Goal: Task Accomplishment & Management: Use online tool/utility

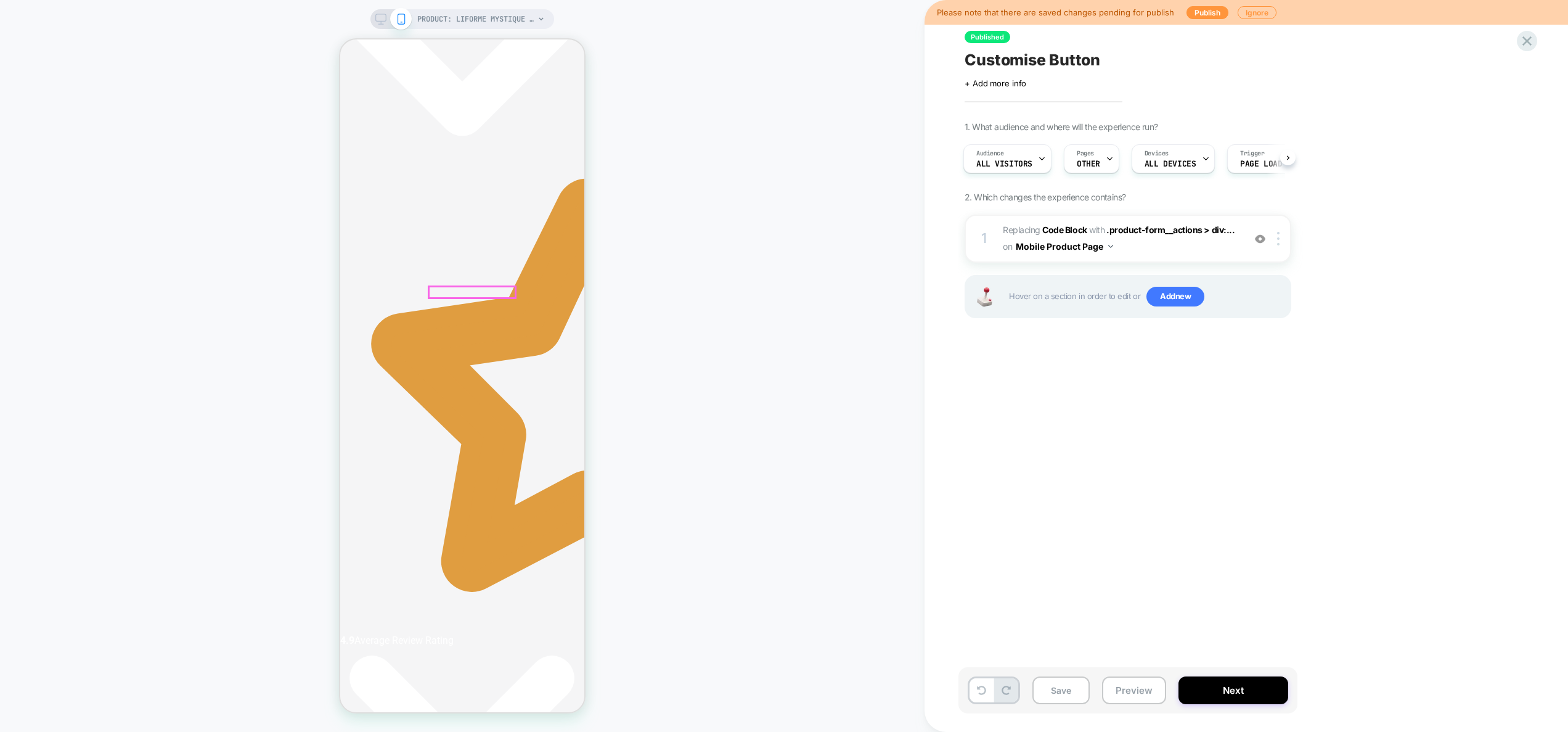
scroll to position [0, 464]
click at [1182, 248] on span "Replacing Code Block WITH .product-form__actions > div:... .product-form__actio…" at bounding box center [1121, 239] width 235 height 33
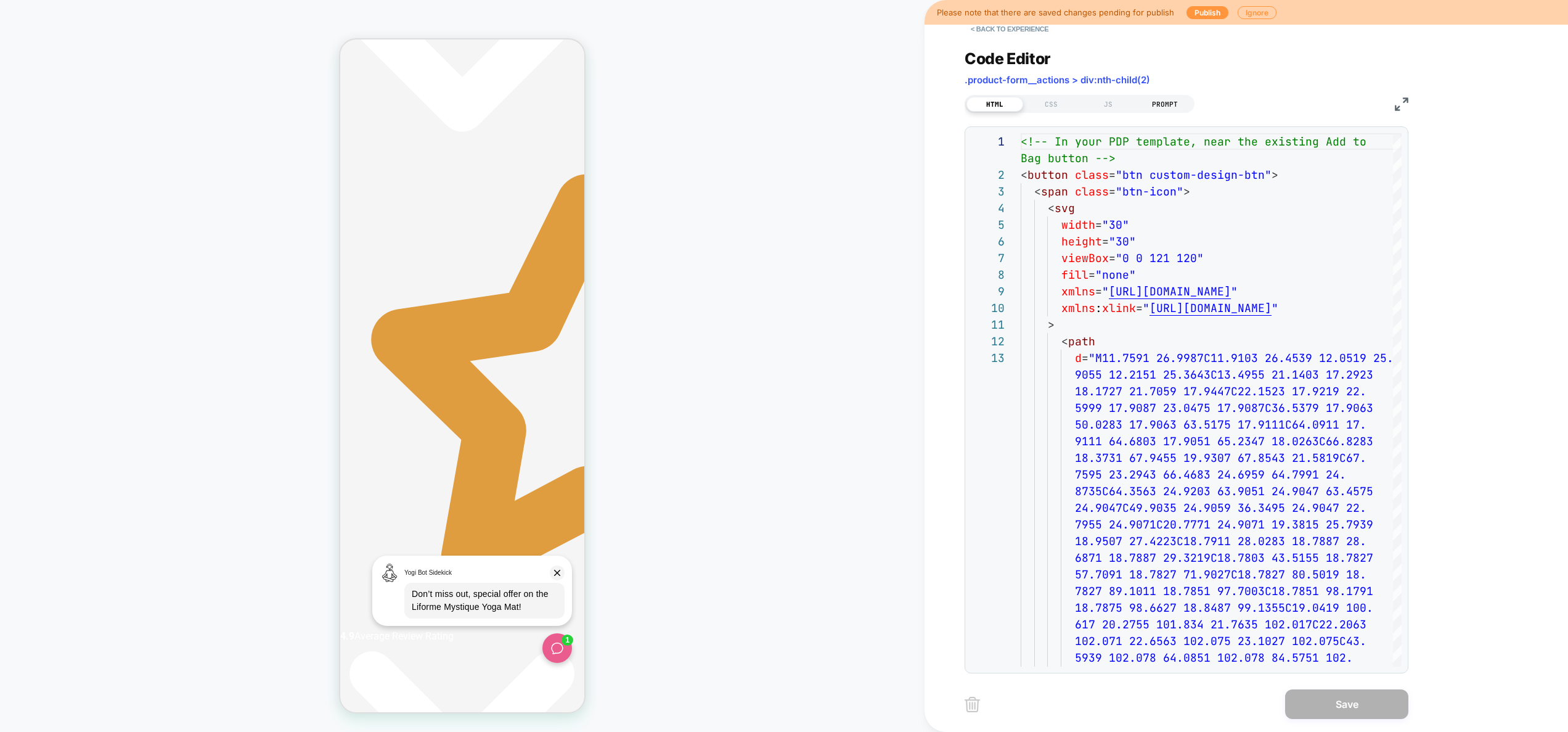
click at [1169, 103] on div "PROMPT" at bounding box center [1165, 104] width 57 height 15
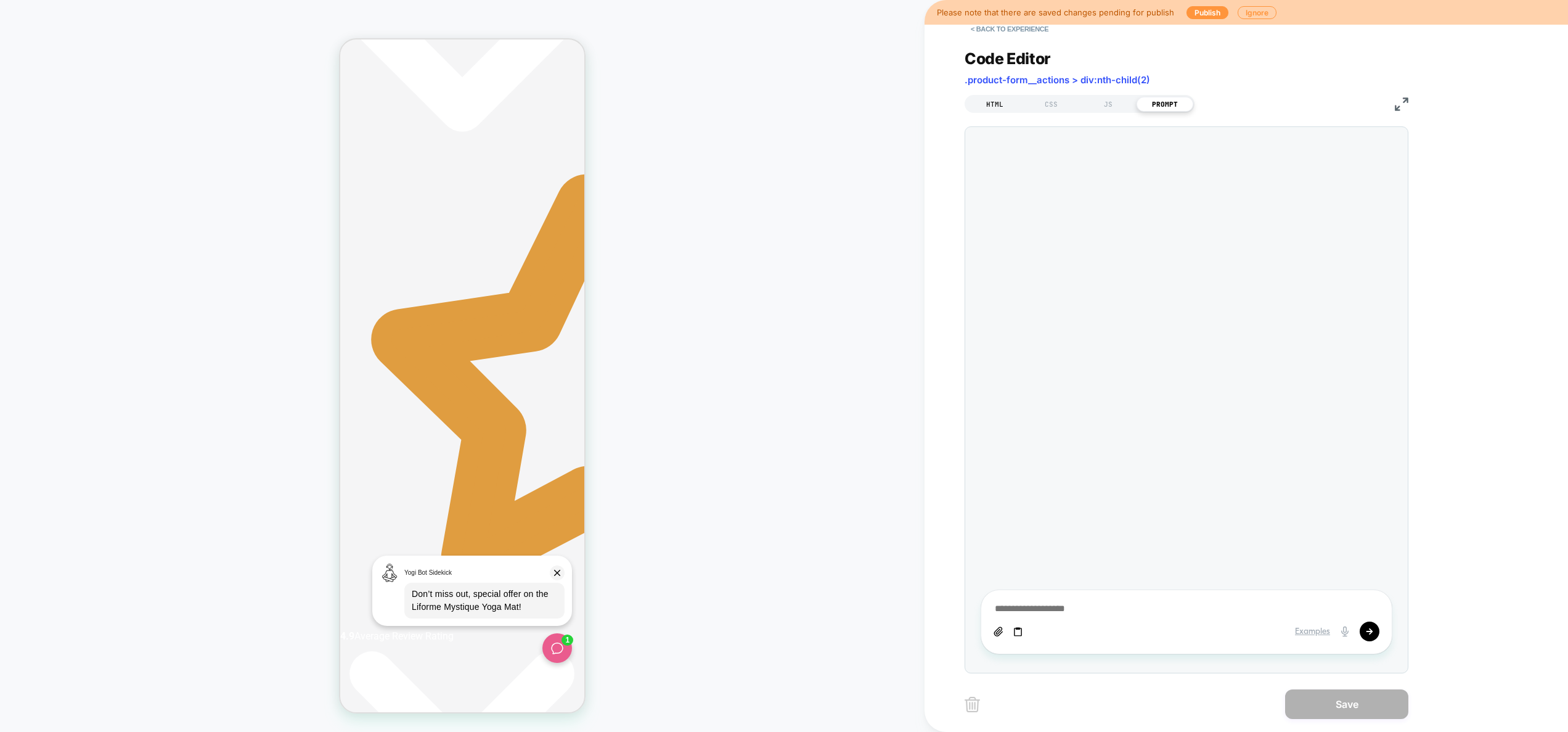
click at [997, 102] on div "HTML" at bounding box center [995, 104] width 57 height 15
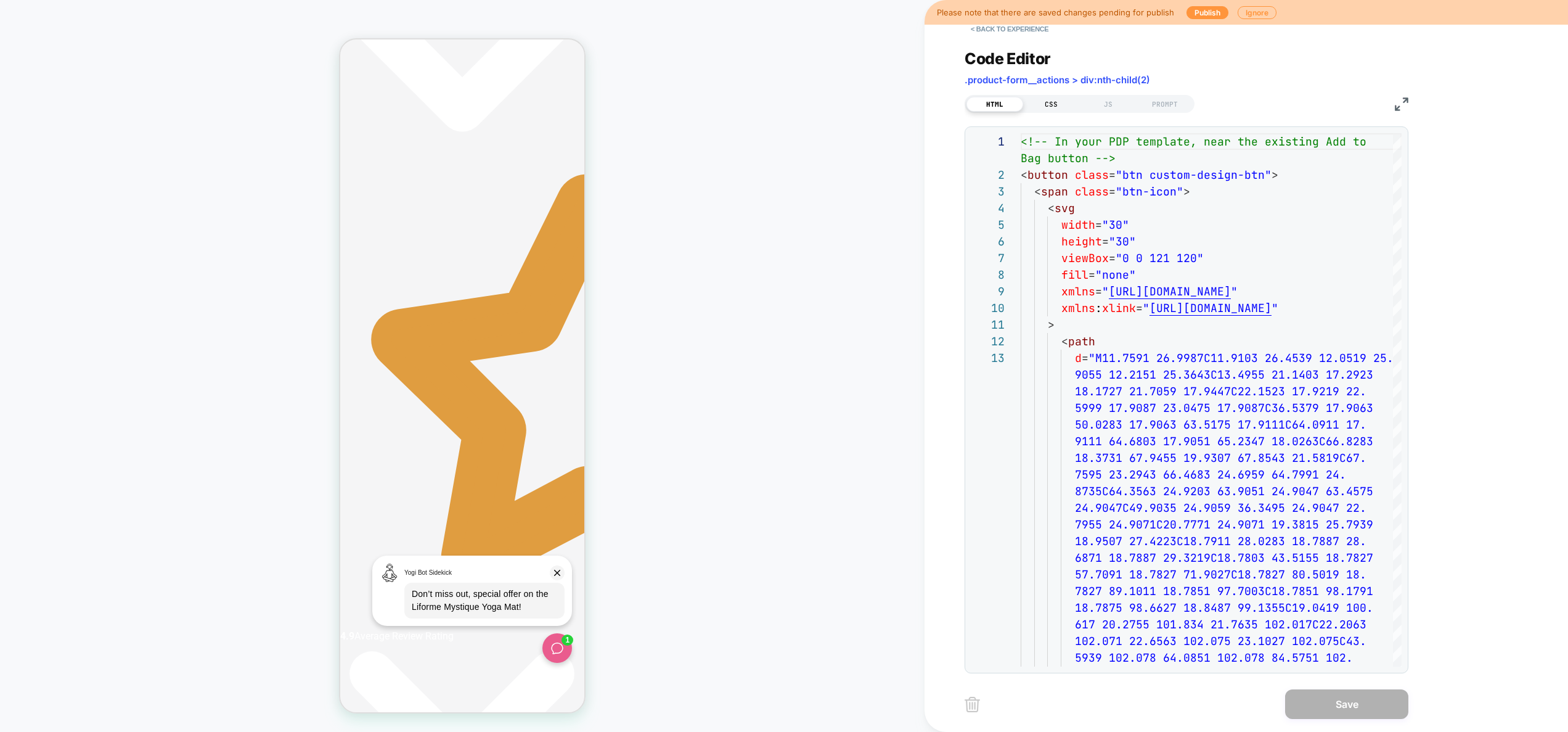
click at [1065, 107] on div "CSS" at bounding box center [1052, 104] width 57 height 15
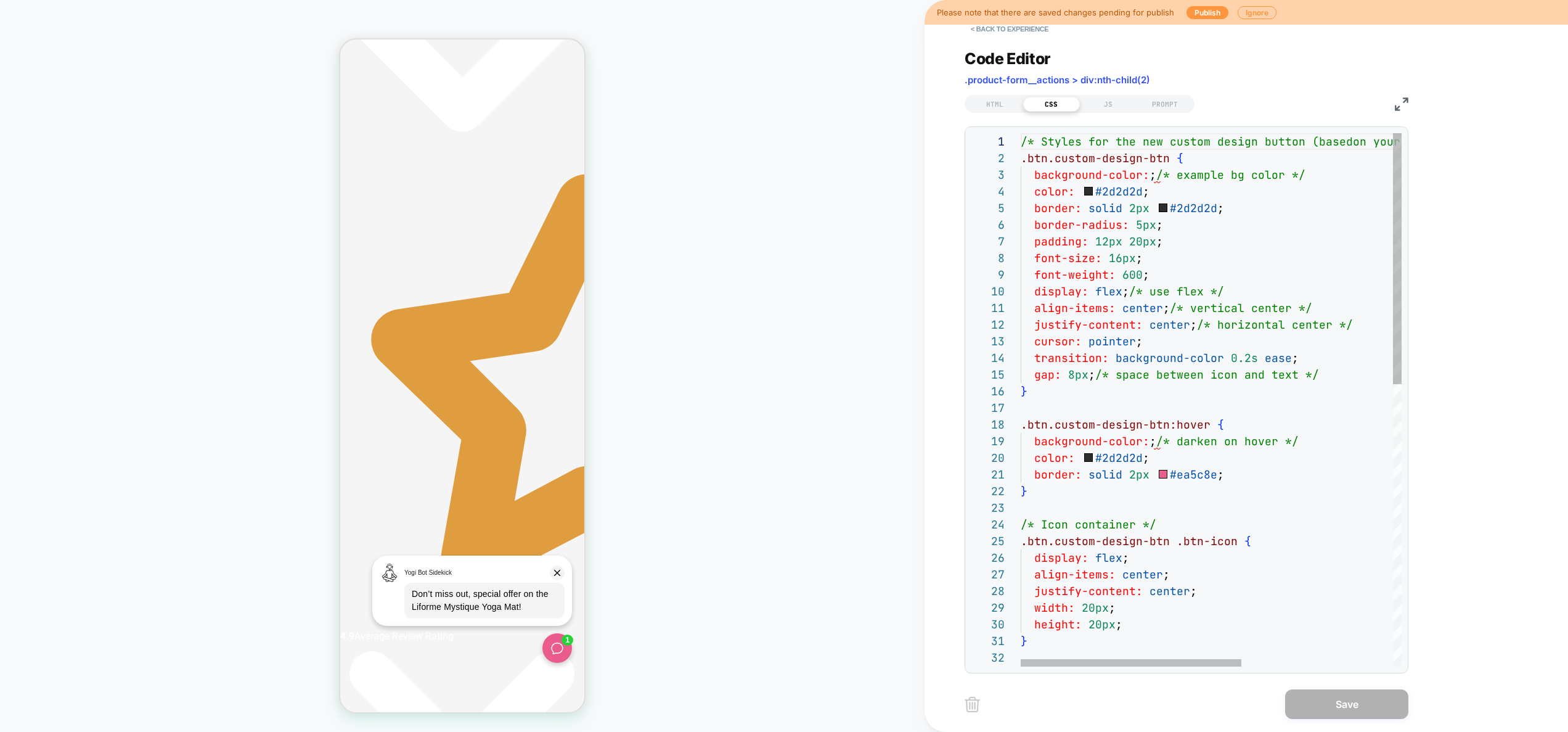
scroll to position [0, 0]
click at [1153, 440] on div "height: 20px ; } /* Text */ justify-content: center ; width: 20px ; display: fl…" at bounding box center [1342, 699] width 641 height 1133
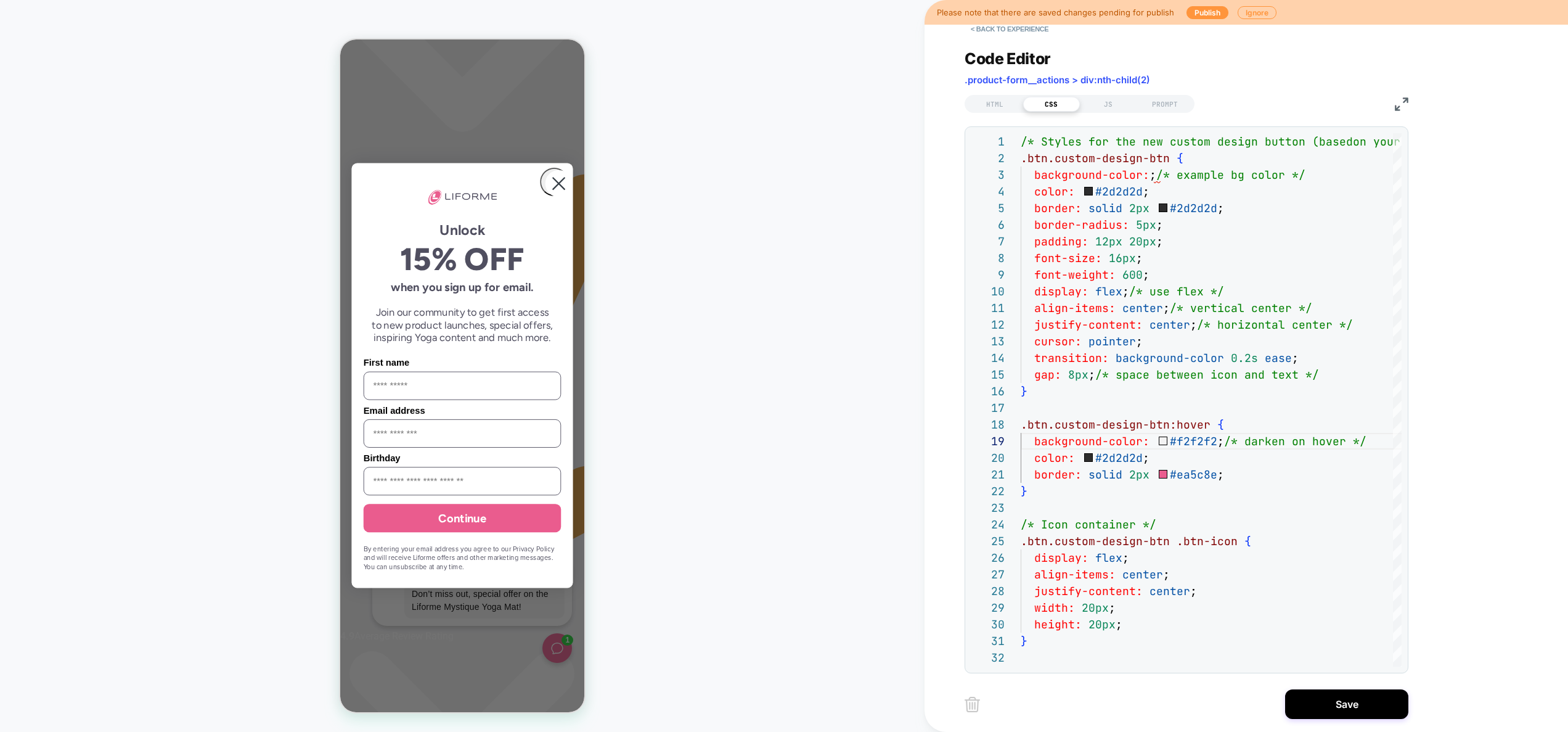
click at [557, 197] on circle "Close dialog" at bounding box center [559, 183] width 27 height 27
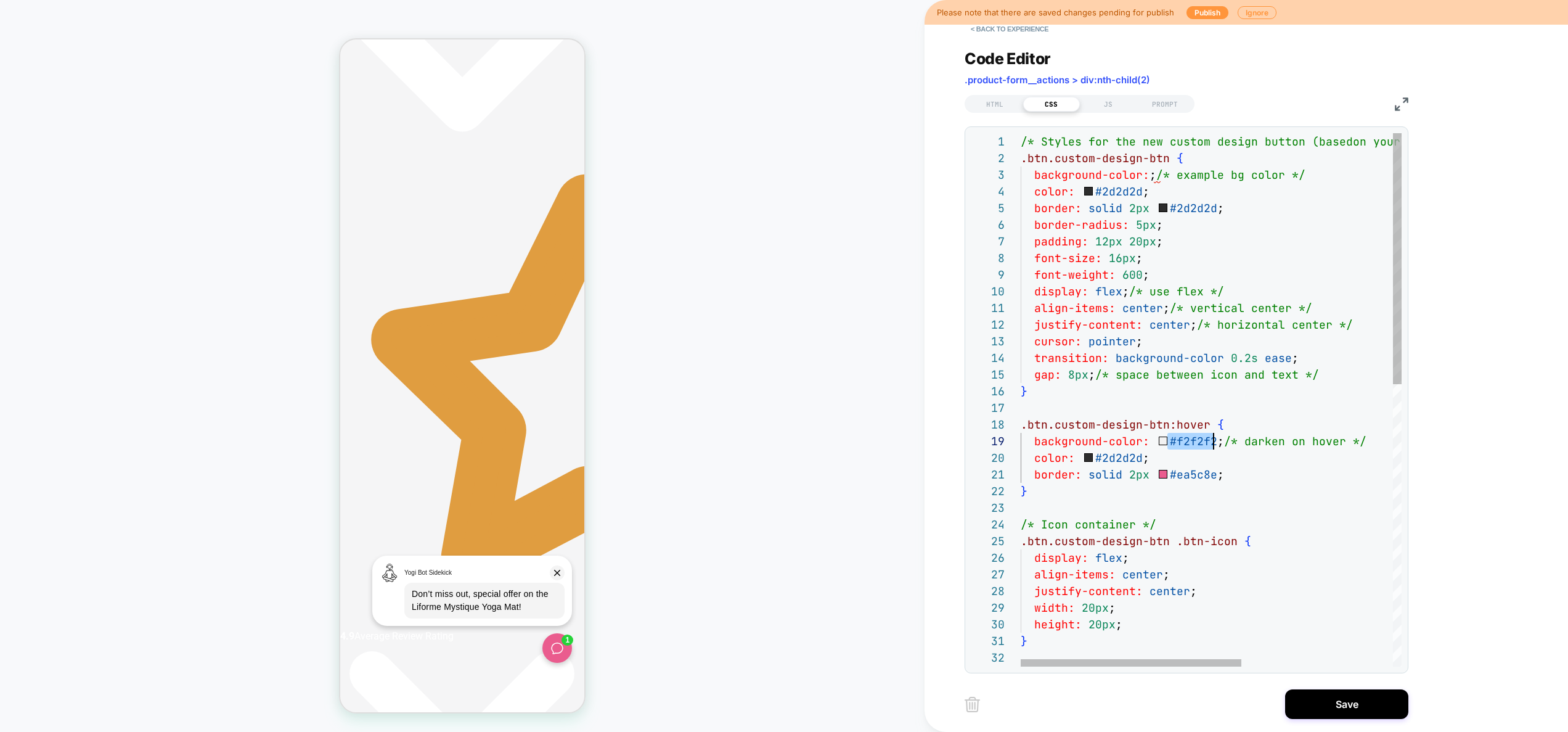
drag, startPoint x: 1170, startPoint y: 442, endPoint x: 1212, endPoint y: 442, distance: 42.0
click at [1212, 442] on div "height: 20px ; } /* Text */ justify-content: center ; width: 20px ; display: fl…" at bounding box center [1342, 699] width 641 height 1133
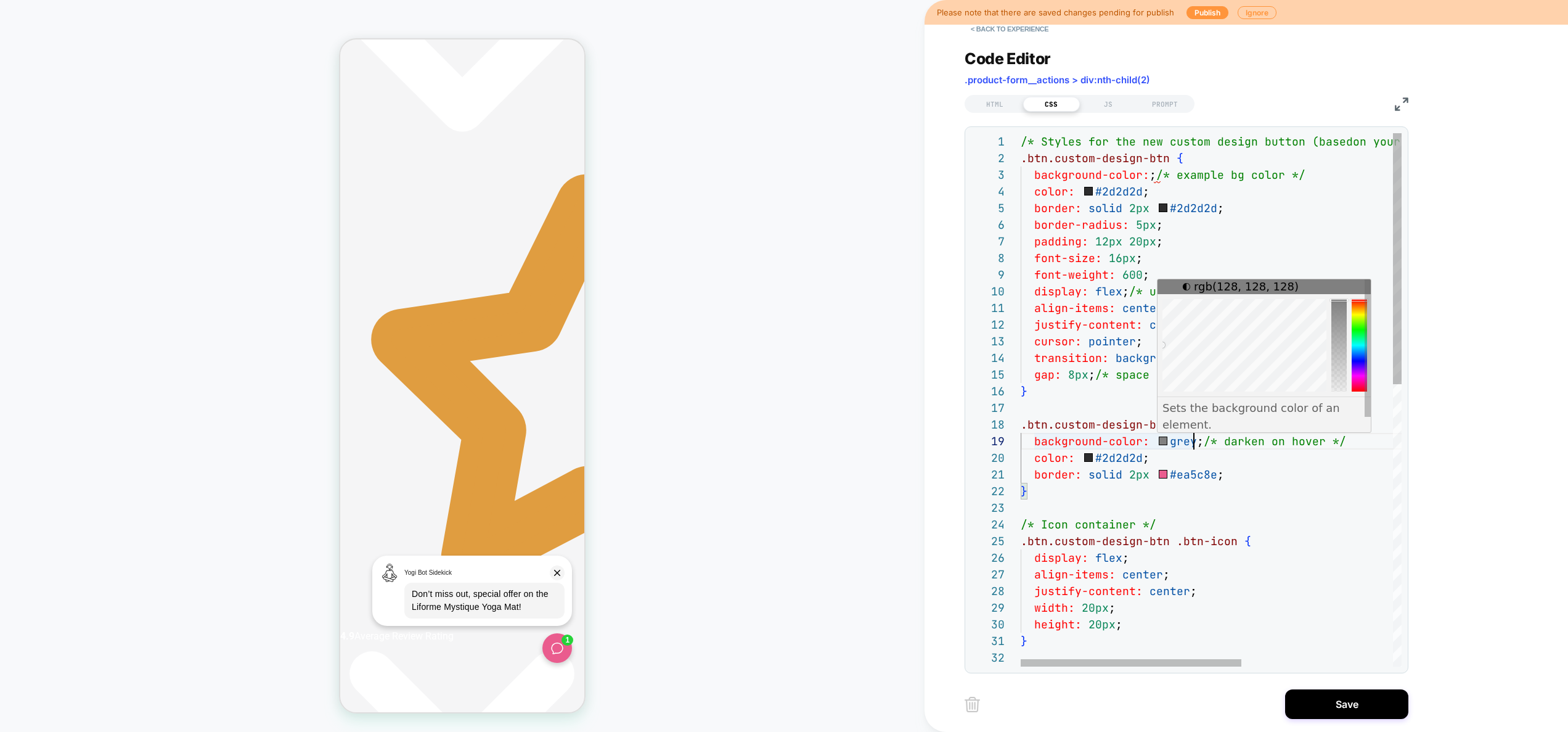
click at [1168, 442] on div "height: 20px ; } /* Text */ justify-content: center ; width: 20px ; display: fl…" at bounding box center [1342, 699] width 641 height 1133
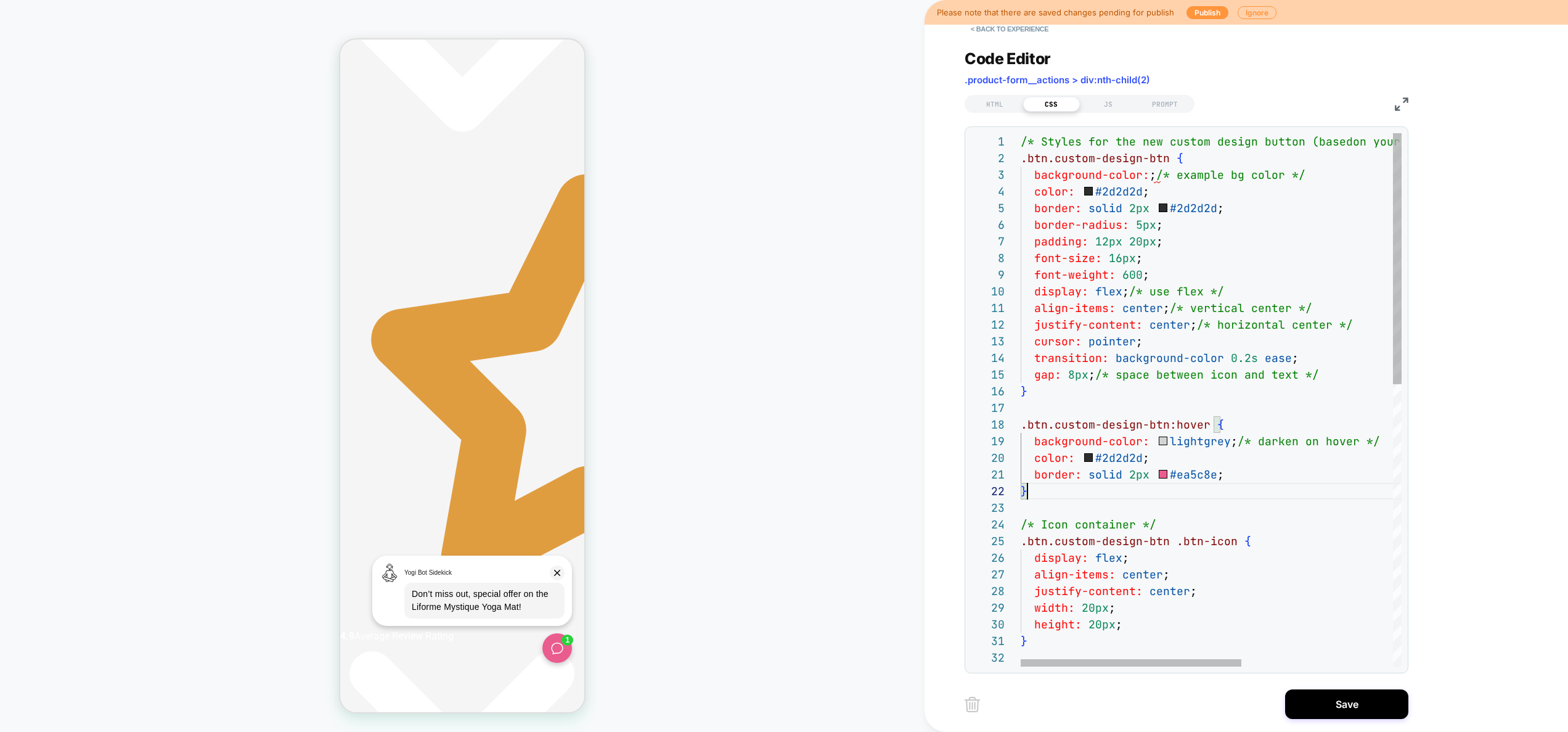
click at [1243, 492] on div "height: 20px ; } /* Text */ justify-content: center ; width: 20px ; display: fl…" at bounding box center [1342, 699] width 641 height 1133
click at [1153, 178] on div "height: 20px ; } /* Text */ justify-content: center ; width: 20px ; display: fl…" at bounding box center [1342, 699] width 641 height 1133
click at [1317, 405] on div "height: 20px ; } /* Text */ justify-content: center ; width: 20px ; display: fl…" at bounding box center [1342, 699] width 641 height 1133
type textarea "**********"
click at [1332, 709] on button "Save" at bounding box center [1347, 704] width 123 height 30
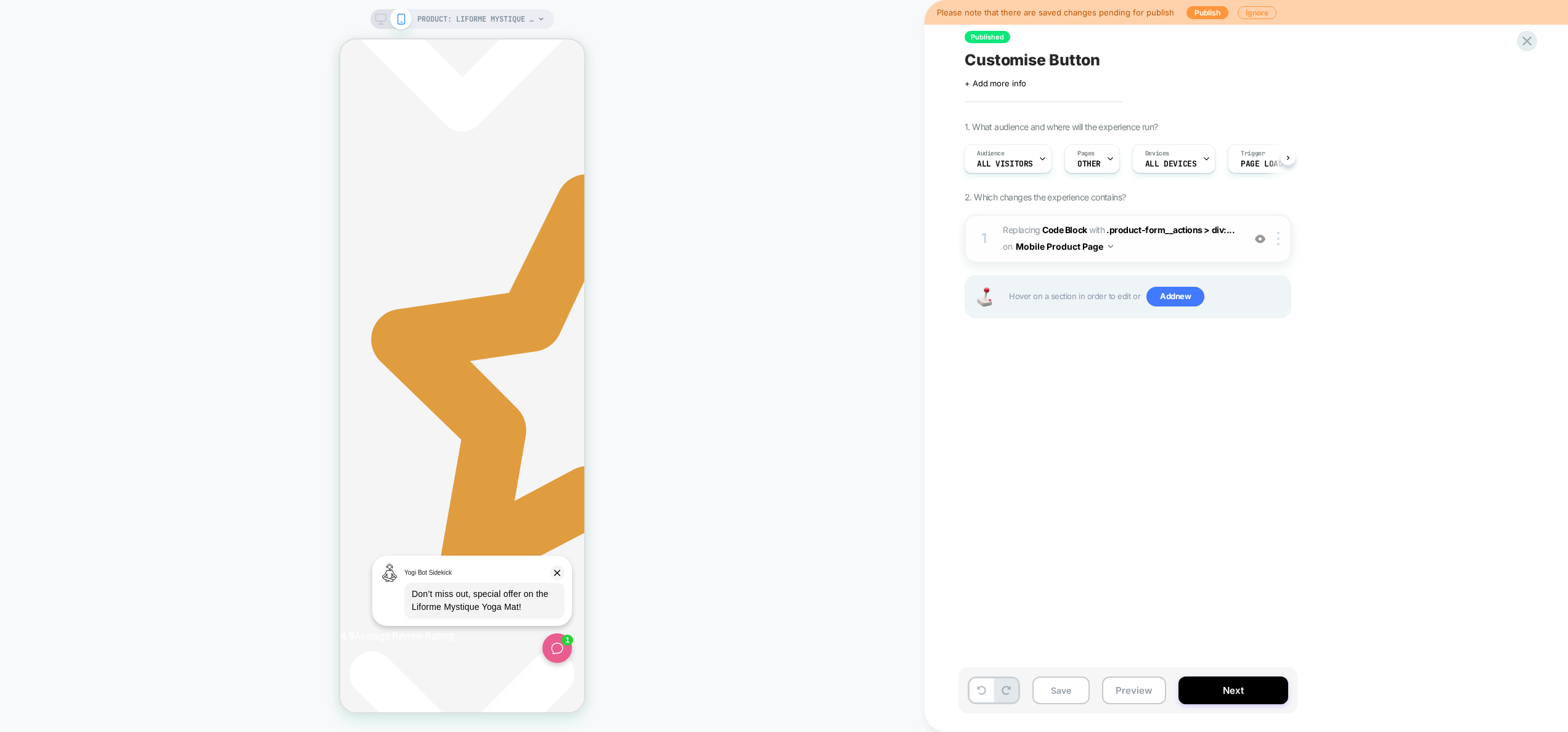
click at [1154, 255] on div "1 Replacing Code Block WITH .product-form__actions > div:... .product-form__act…" at bounding box center [1127, 239] width 326 height 48
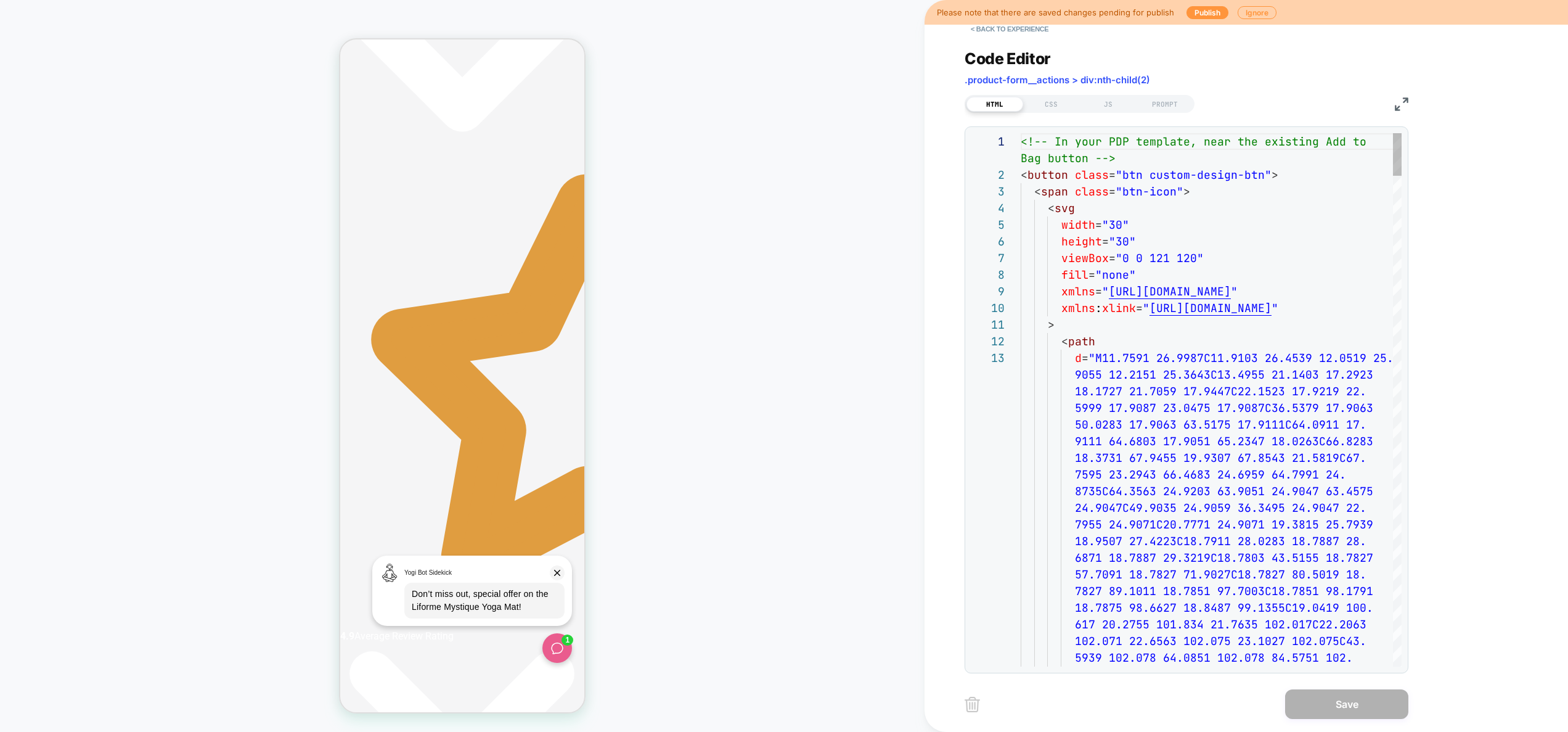
type textarea "**********"
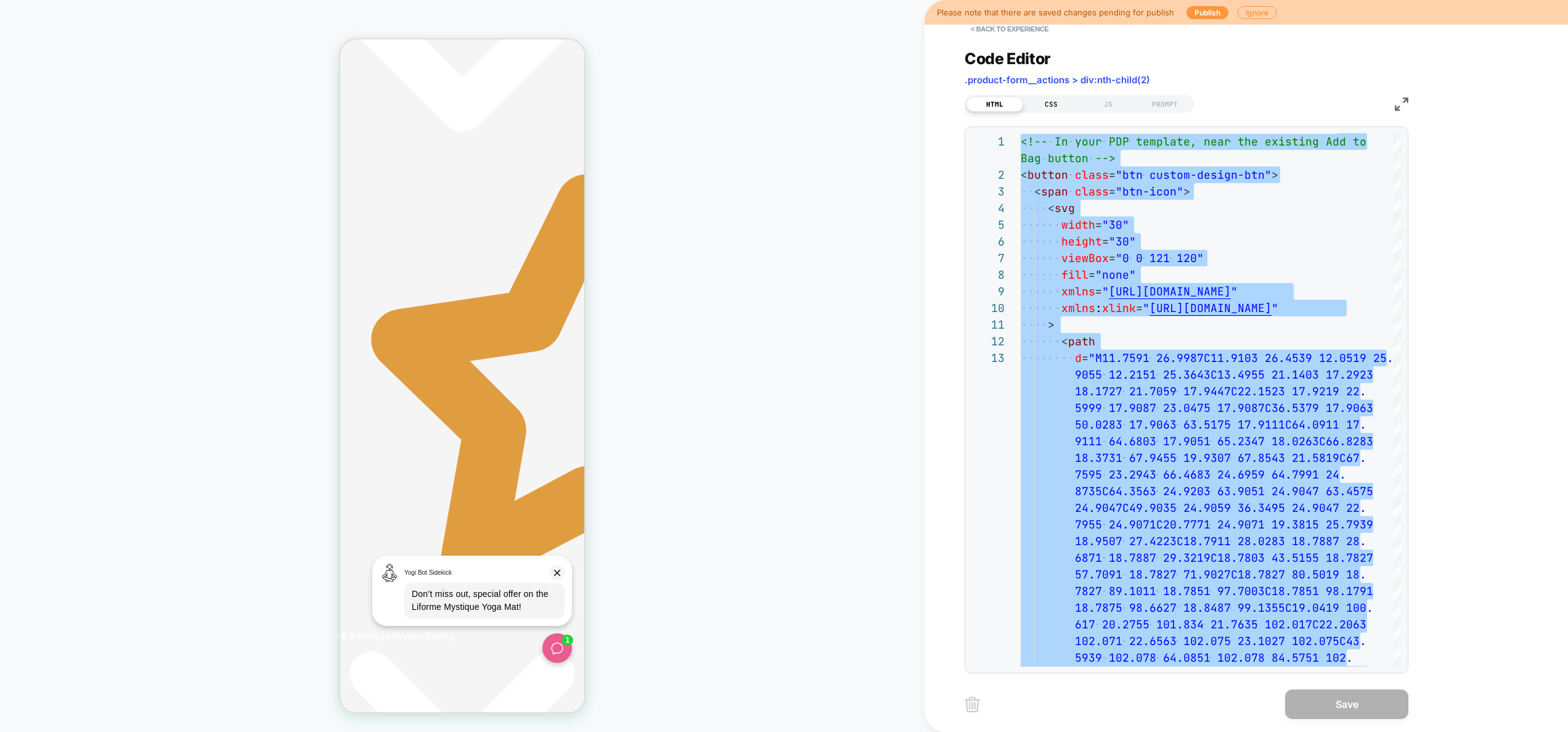
click at [1054, 107] on div "CSS" at bounding box center [1052, 104] width 57 height 15
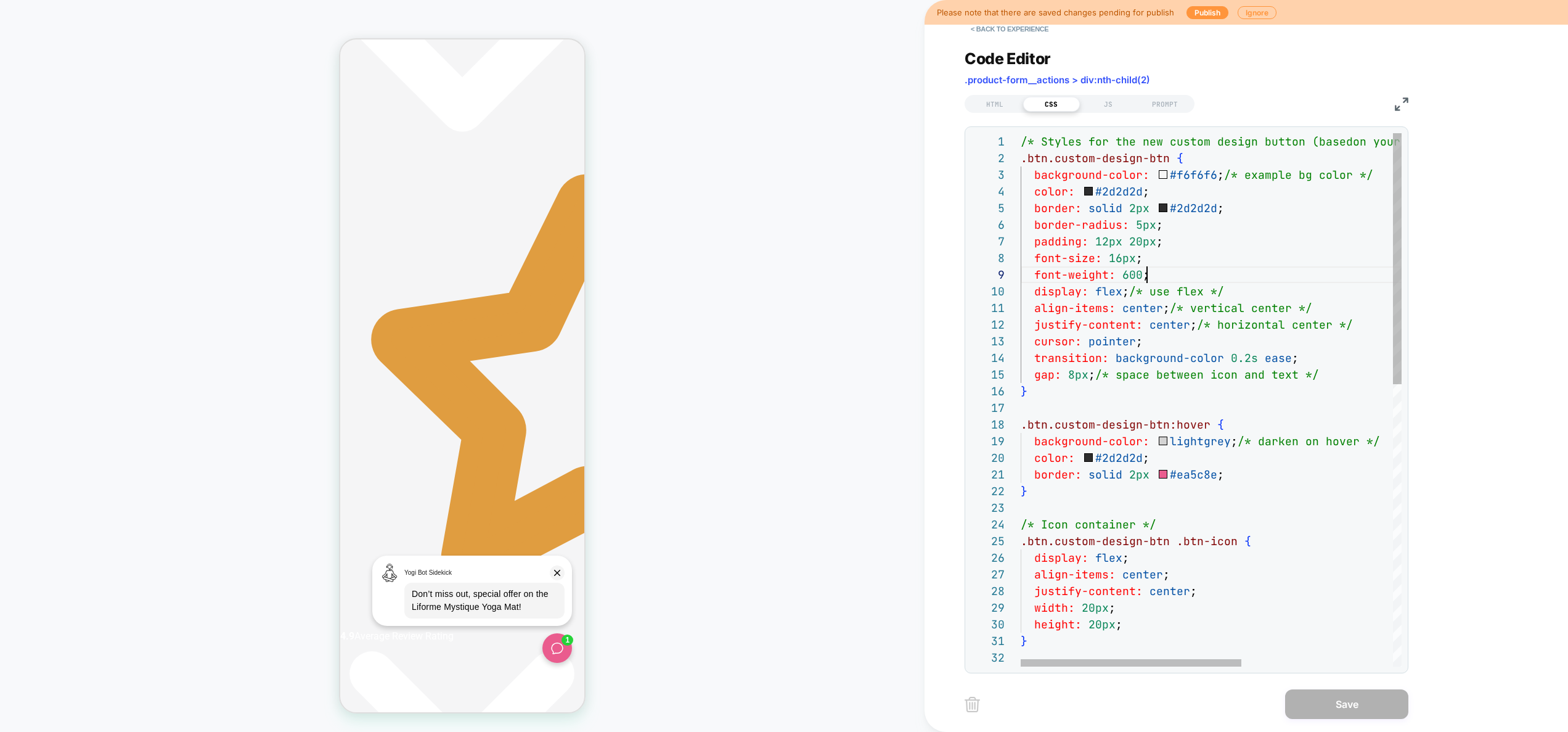
click at [1172, 269] on div "/* Styles for the new custom design button (based on your existing “Add to Bag”…" at bounding box center [1342, 699] width 641 height 1133
type textarea "**********"
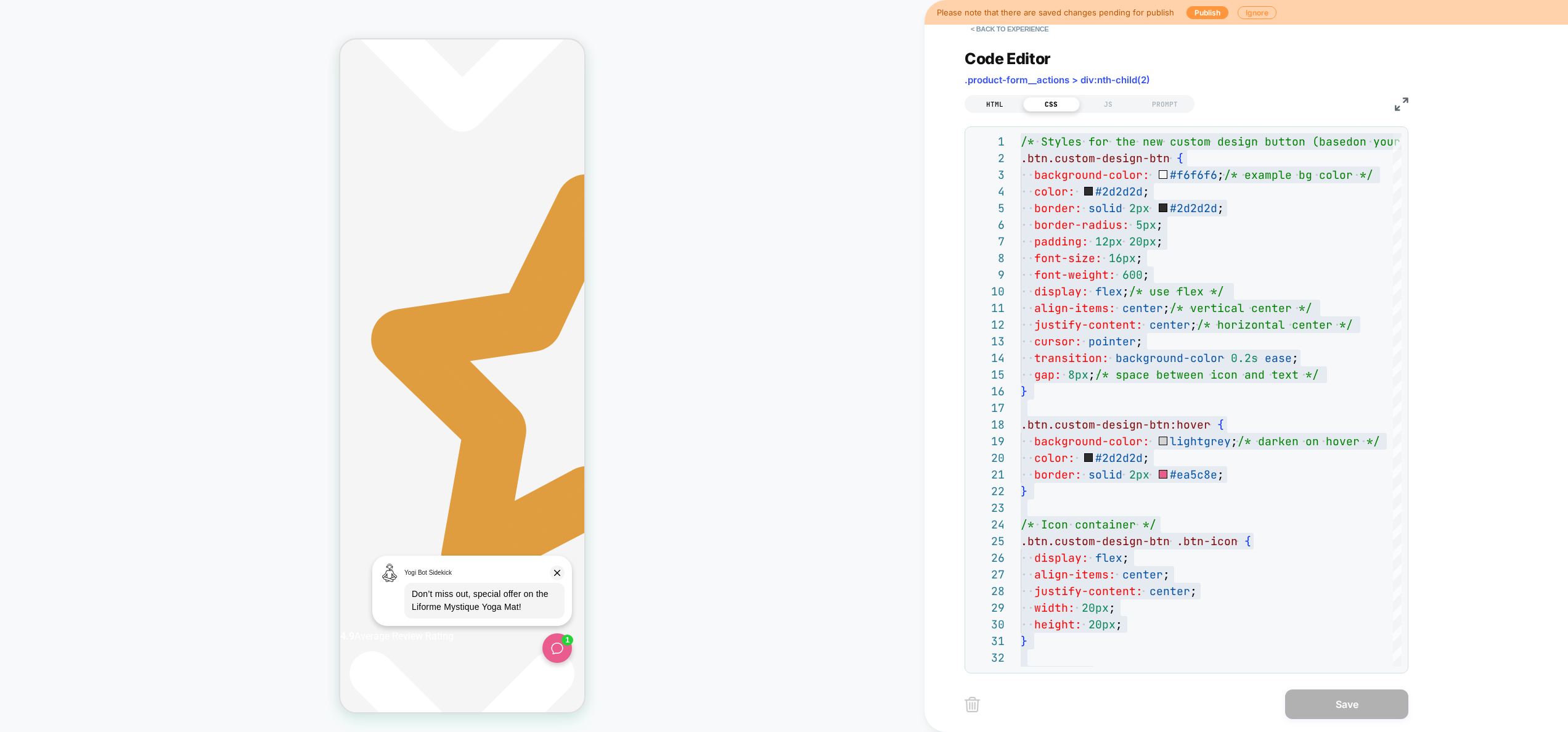
click at [1006, 107] on div "HTML" at bounding box center [995, 104] width 57 height 15
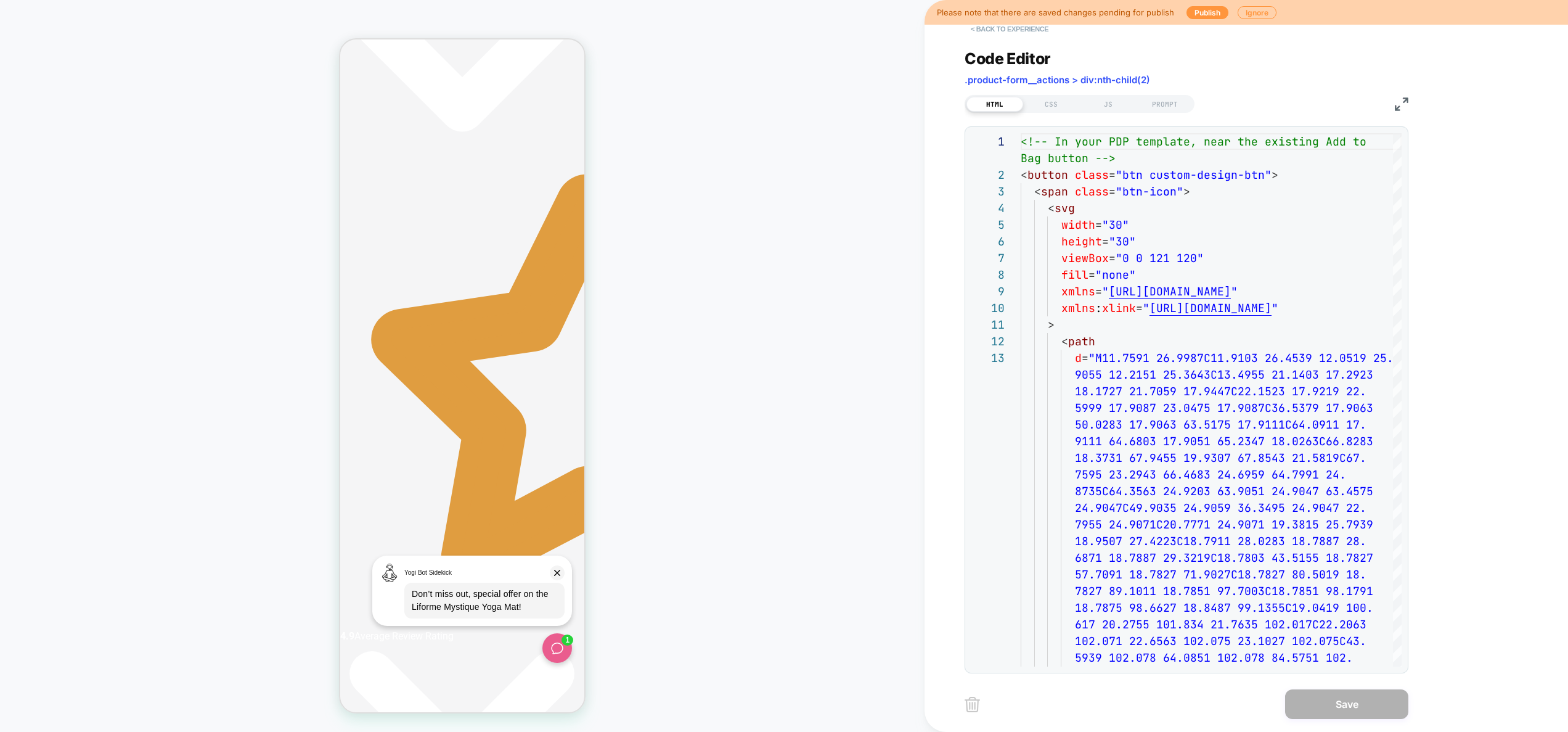
click at [1034, 31] on button "< Back to experience" at bounding box center [1009, 29] width 90 height 20
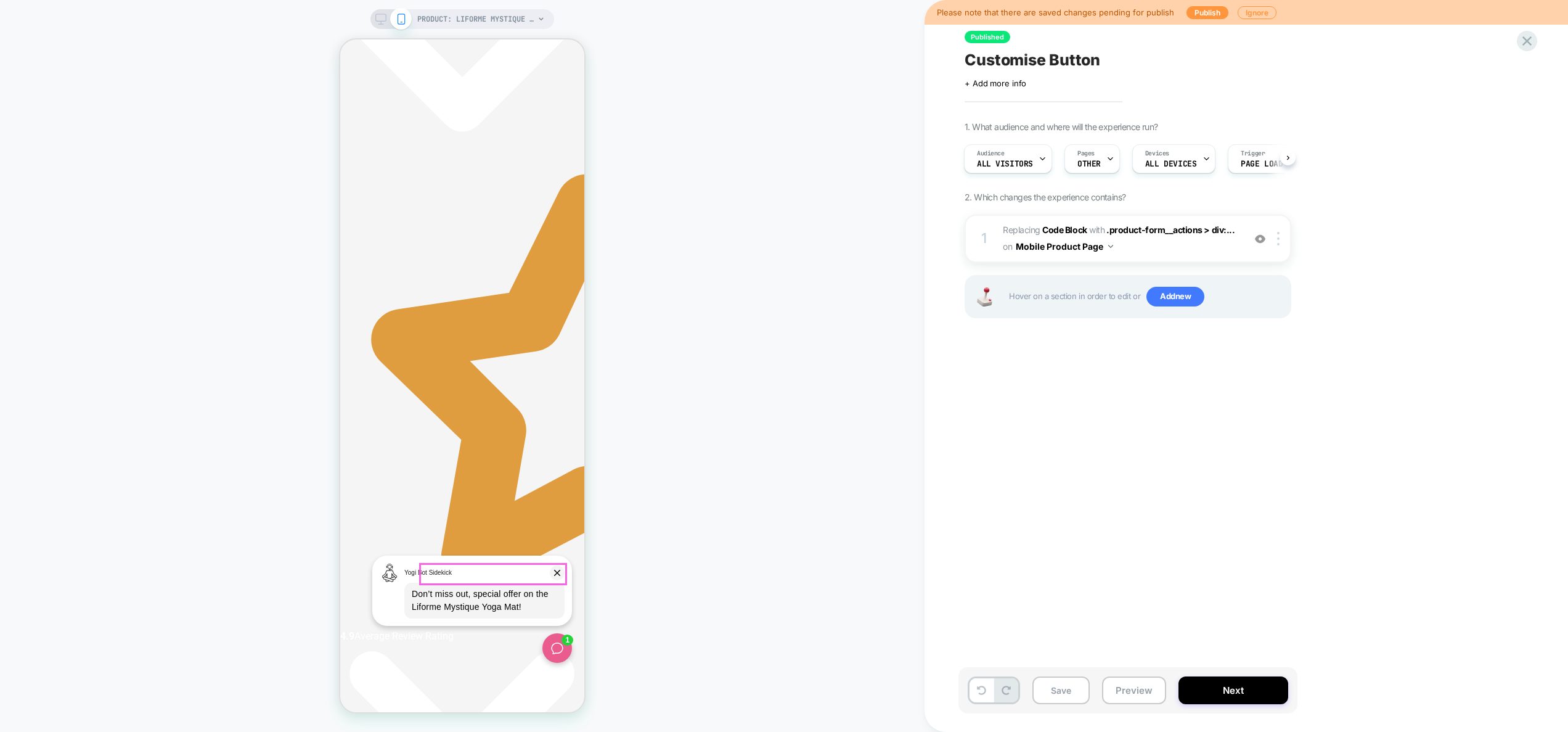
click at [556, 569] on icon at bounding box center [557, 573] width 15 height 15
click at [1279, 239] on img at bounding box center [1279, 239] width 2 height 13
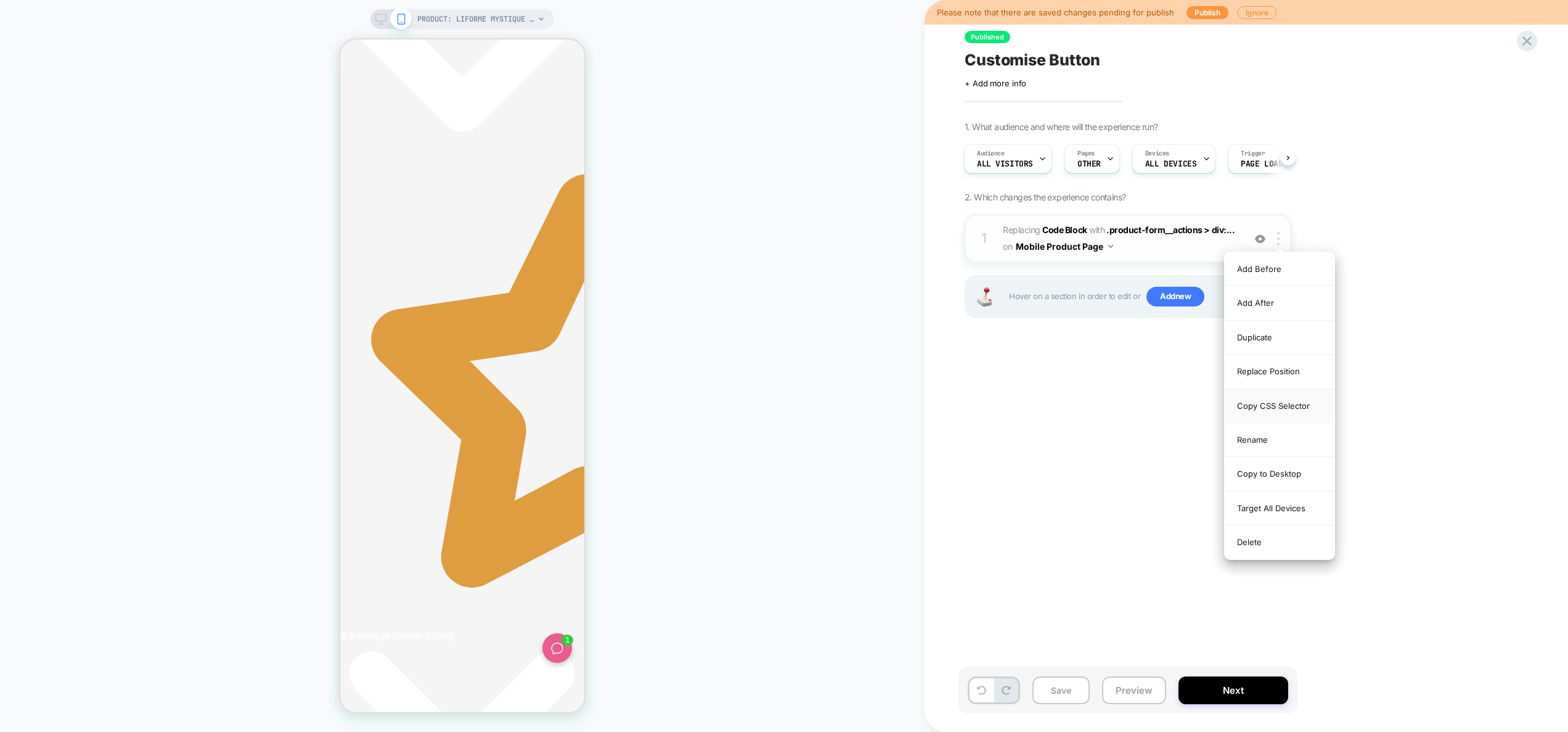
click at [1279, 401] on div "Copy CSS Selector" at bounding box center [1279, 405] width 109 height 34
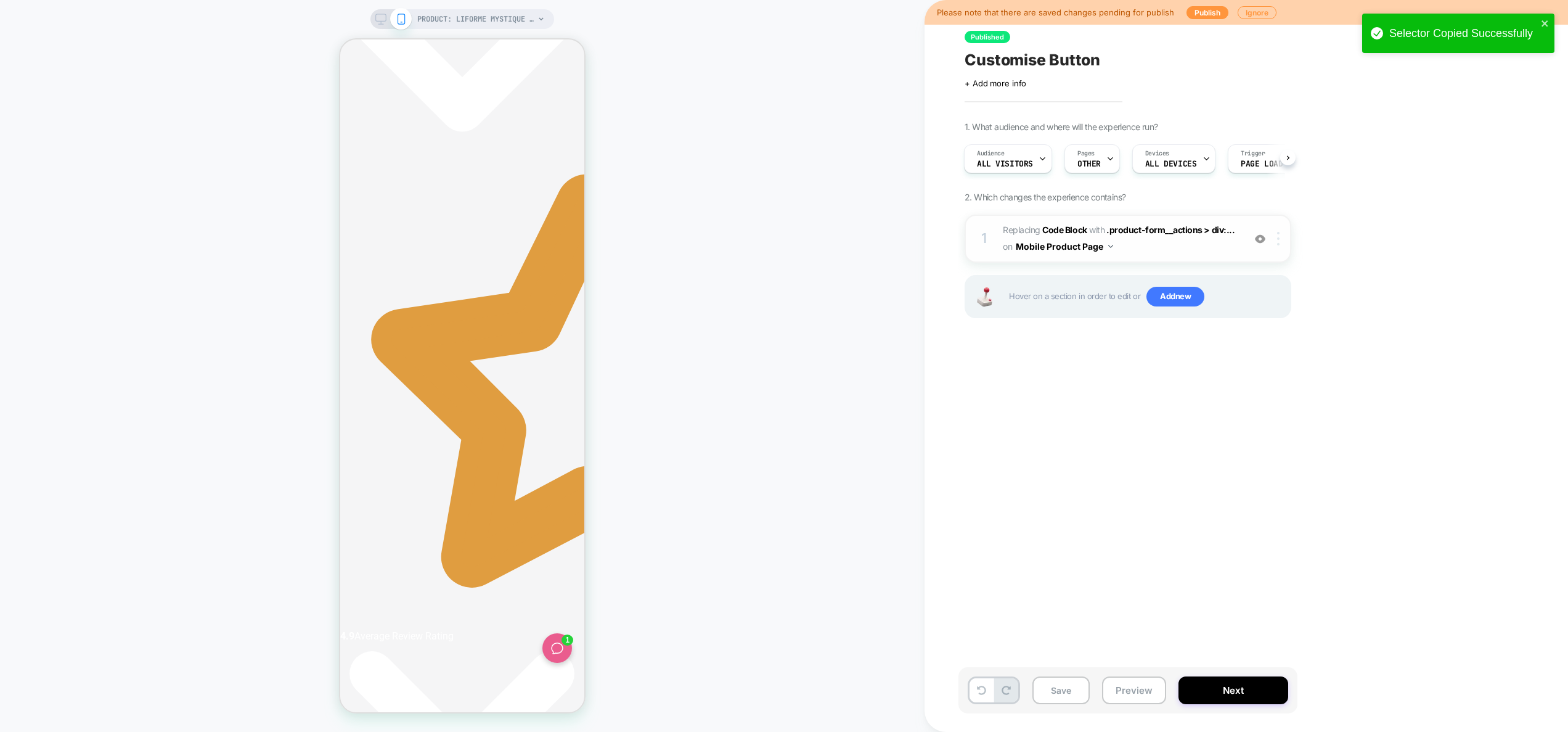
click at [1280, 241] on div at bounding box center [1280, 239] width 21 height 13
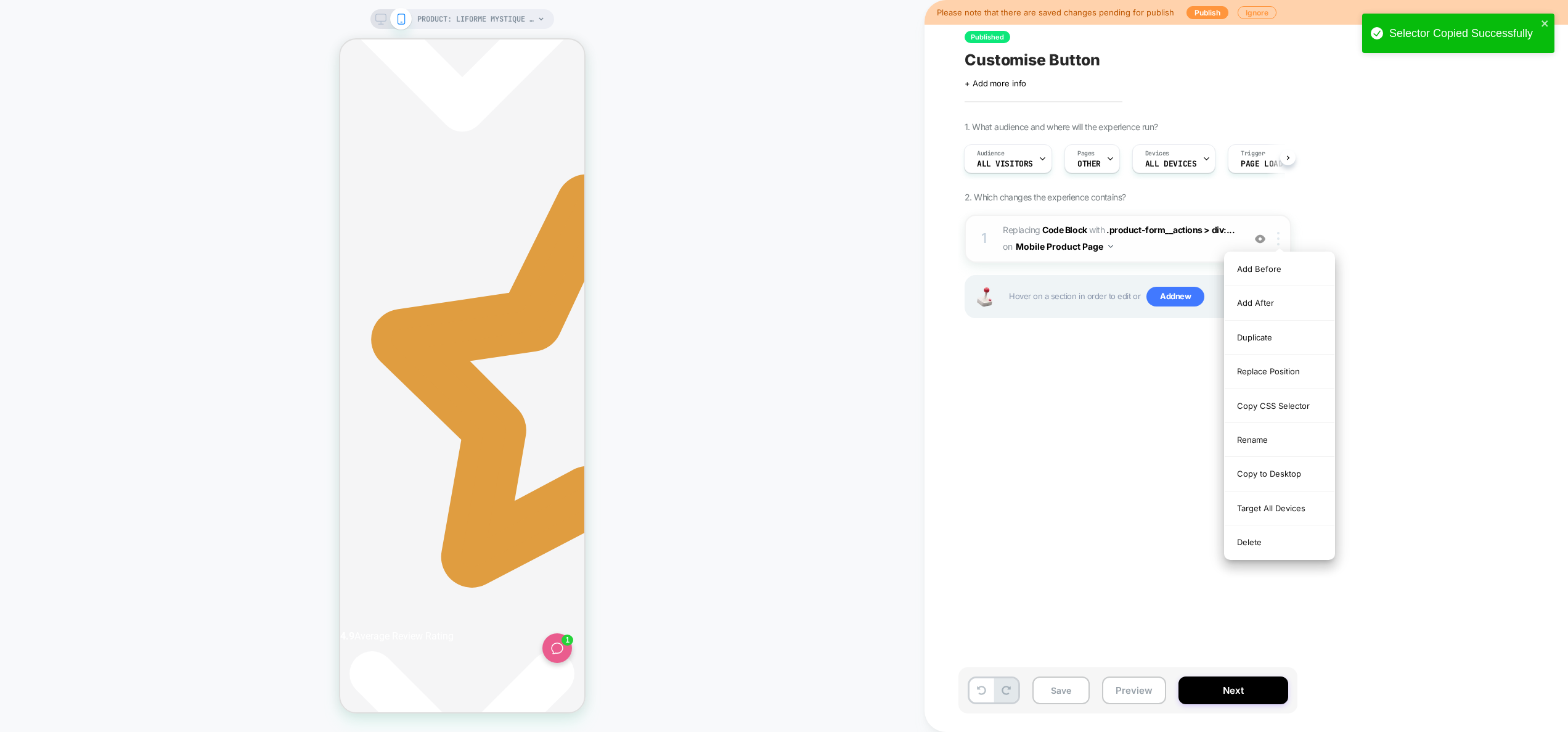
click at [1280, 241] on div at bounding box center [1280, 239] width 21 height 13
click at [1260, 535] on div "Delete" at bounding box center [1279, 542] width 109 height 33
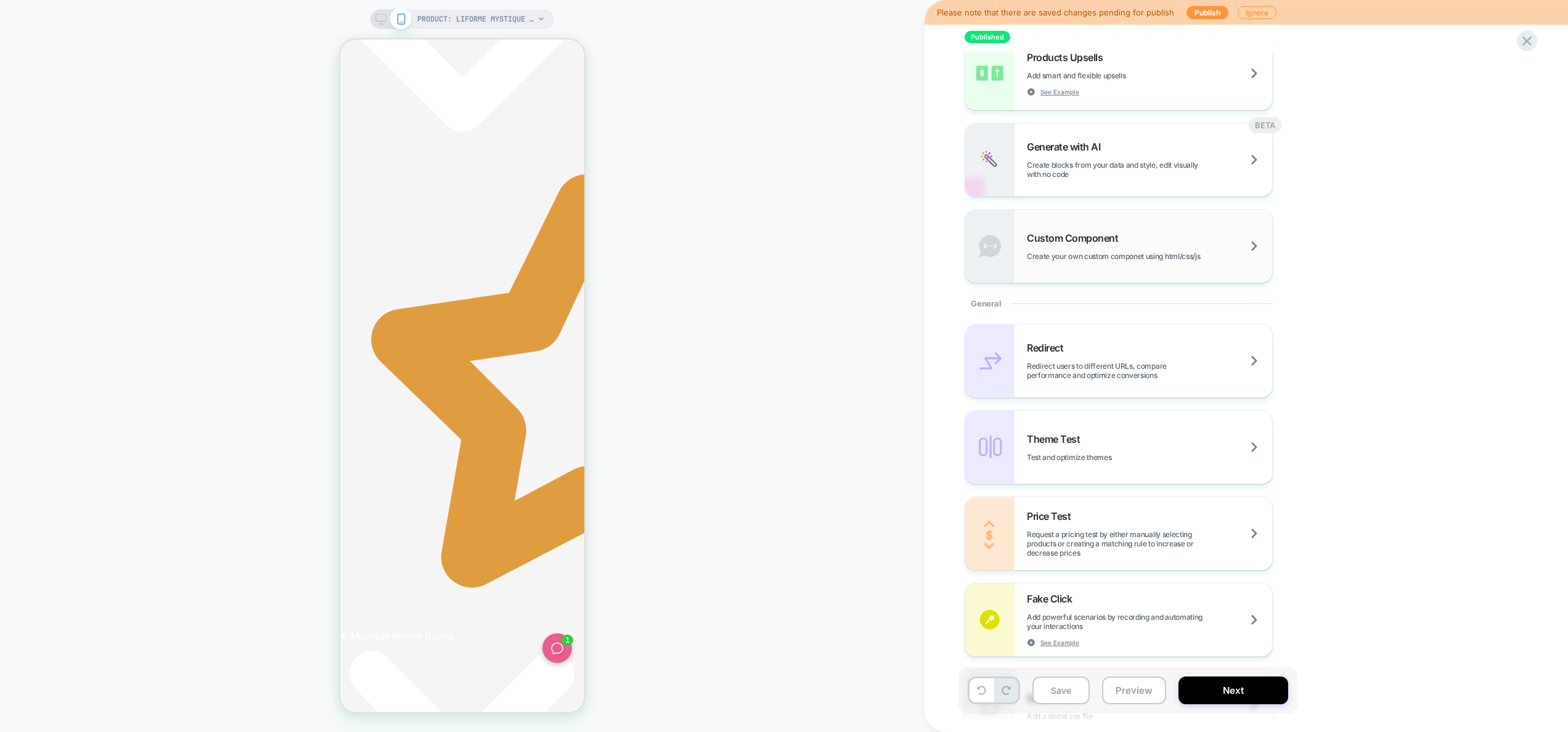
click at [1093, 250] on div "Custom Component Create your own custom componet using html/css/js" at bounding box center [1149, 246] width 245 height 29
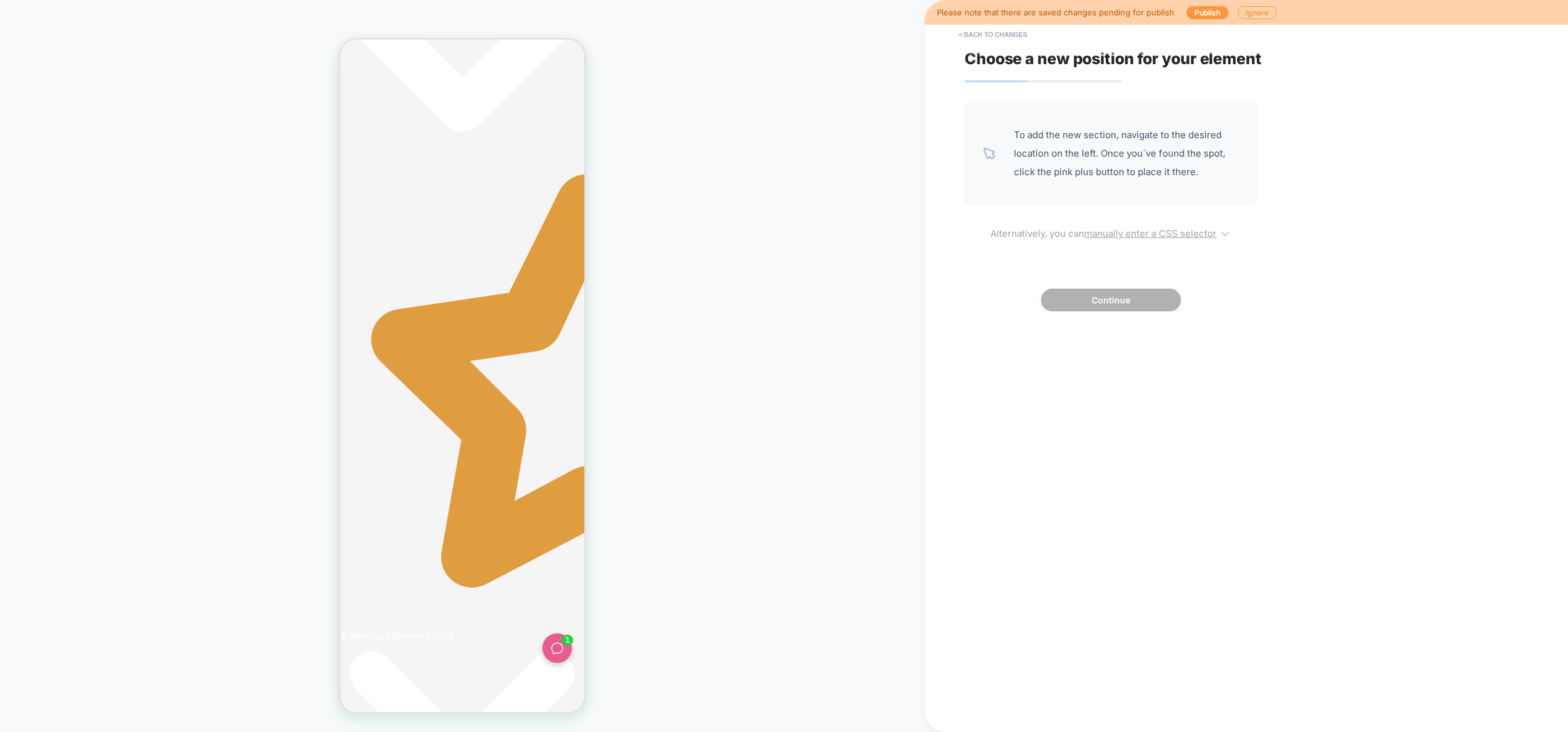
click at [1126, 232] on u "manually enter a CSS selector" at bounding box center [1150, 234] width 132 height 12
select select "*******"
click at [1033, 337] on select "**********" at bounding box center [1011, 333] width 63 height 20
click at [1117, 331] on input at bounding box center [1148, 332] width 189 height 21
paste input "**********"
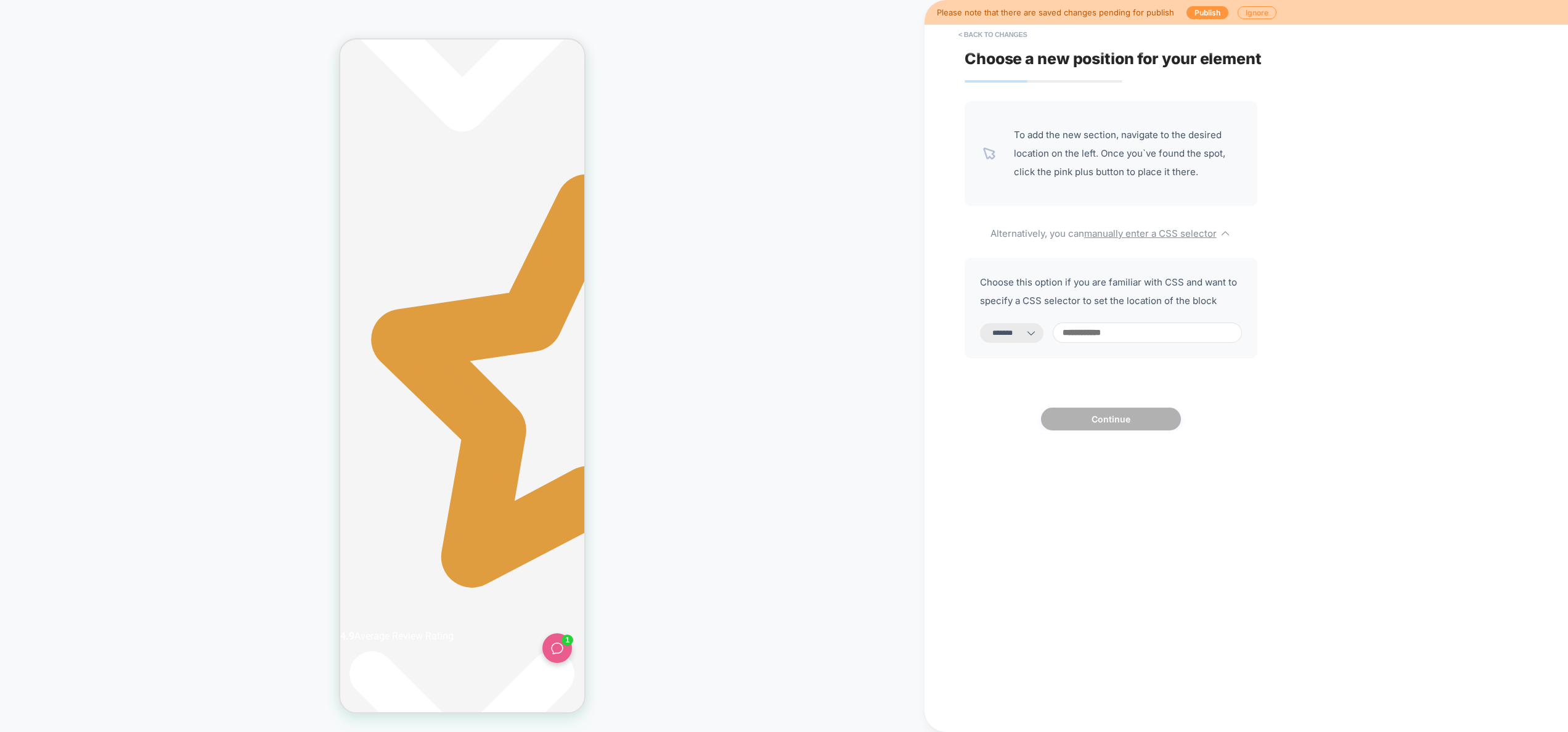
type input "**********"
select select "*********"
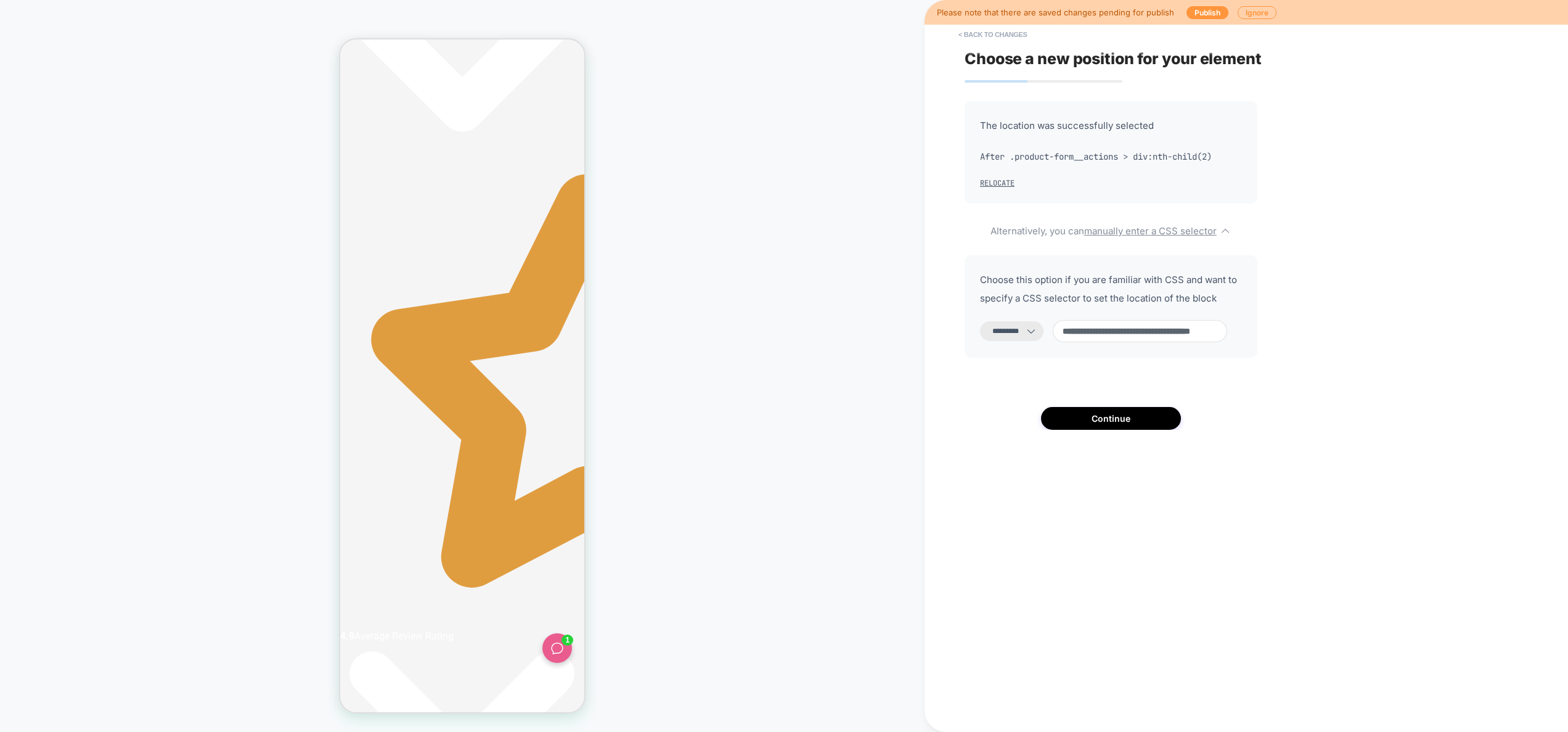
type input "**********"
click at [1032, 322] on select "**********" at bounding box center [1011, 331] width 63 height 20
select select "*******"
click at [980, 322] on select "**********" at bounding box center [1011, 331] width 63 height 20
click at [1139, 424] on button "Continue" at bounding box center [1111, 419] width 140 height 23
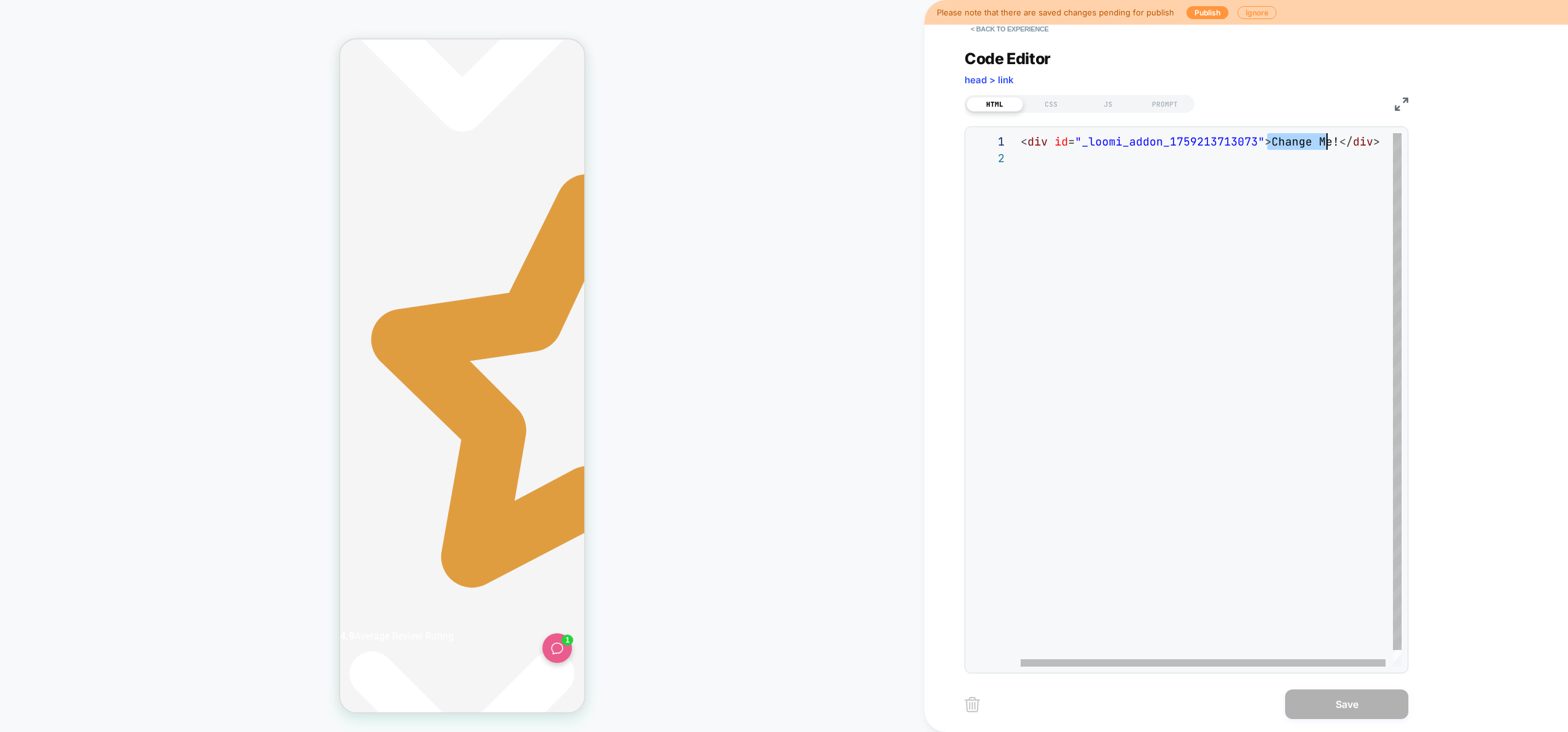
drag, startPoint x: 1267, startPoint y: 143, endPoint x: 1333, endPoint y: 143, distance: 66.0
click at [1333, 143] on div "< div id = "_loomi_addon_1759213713073" > Change Me! </ div >" at bounding box center [1215, 408] width 388 height 550
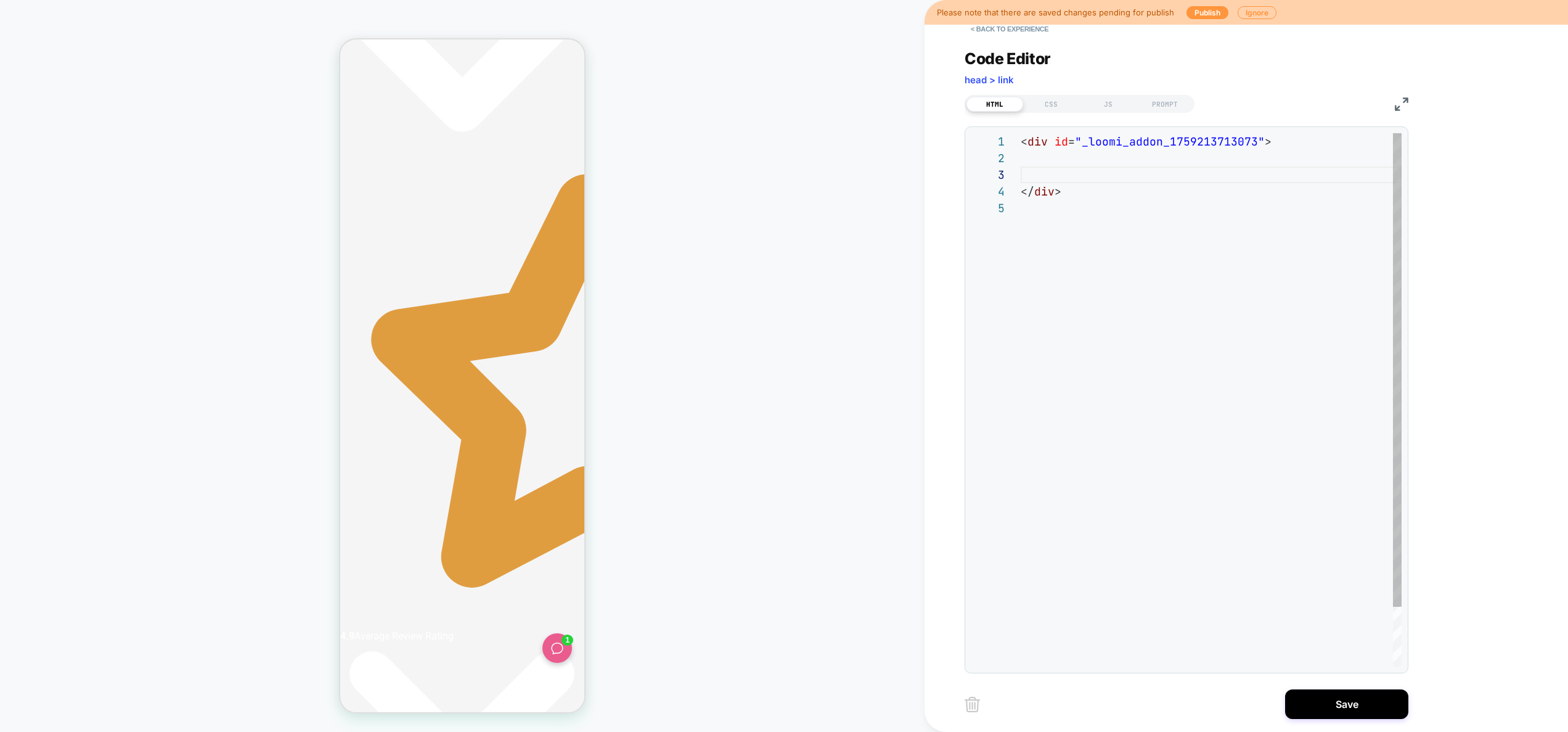
type textarea "**********"
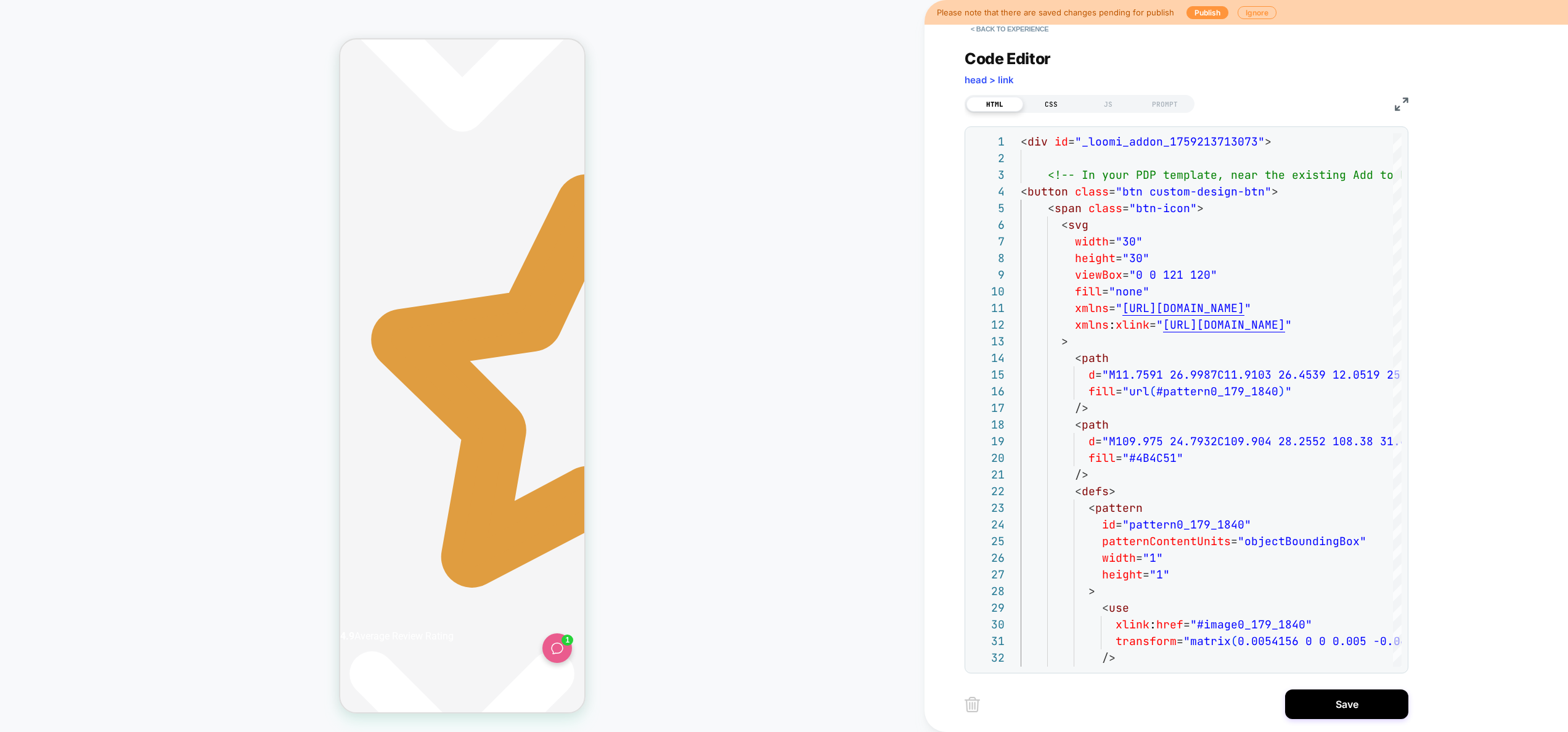
click at [1055, 106] on div "CSS" at bounding box center [1052, 104] width 57 height 15
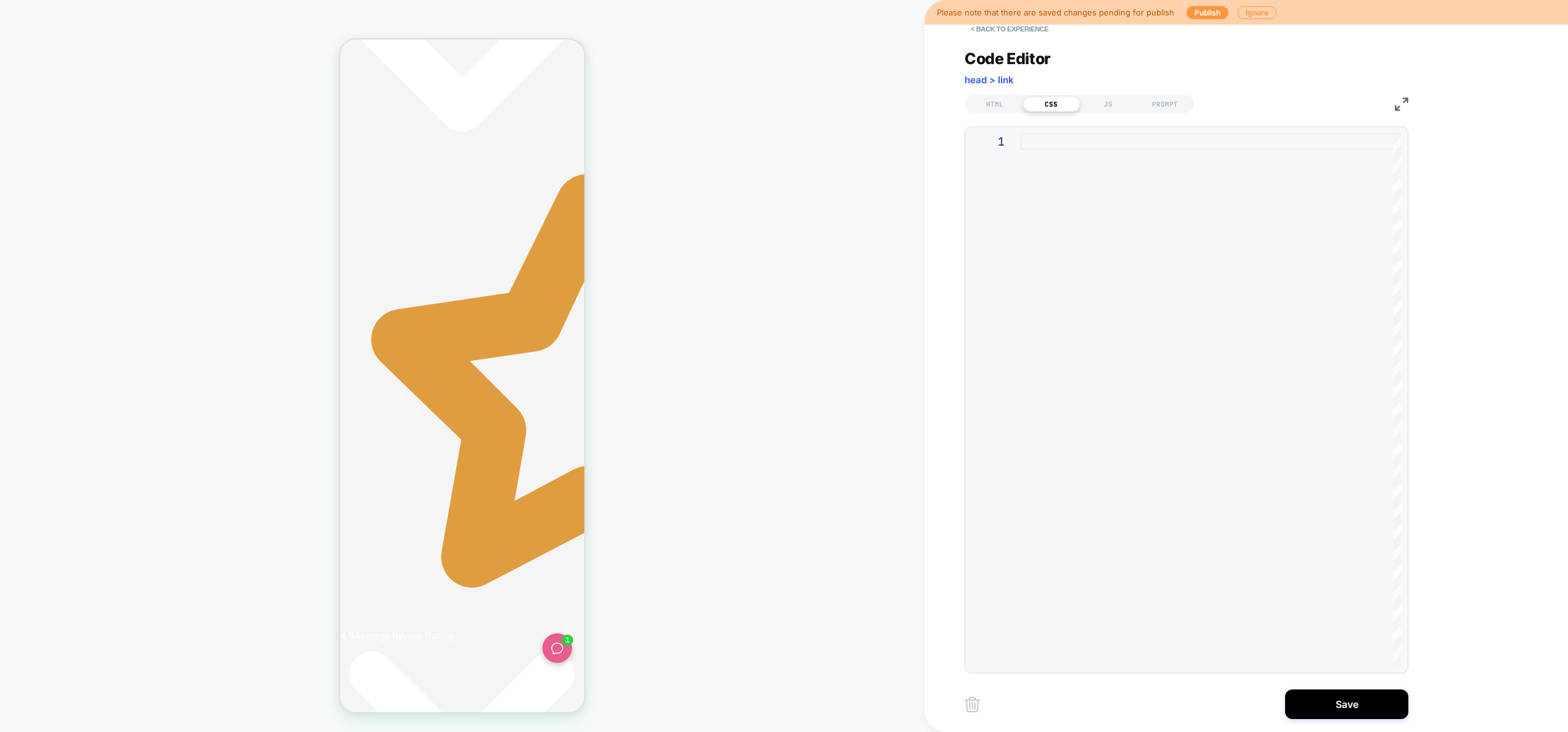
click at [1240, 349] on div at bounding box center [1211, 400] width 381 height 534
type textarea "**********"
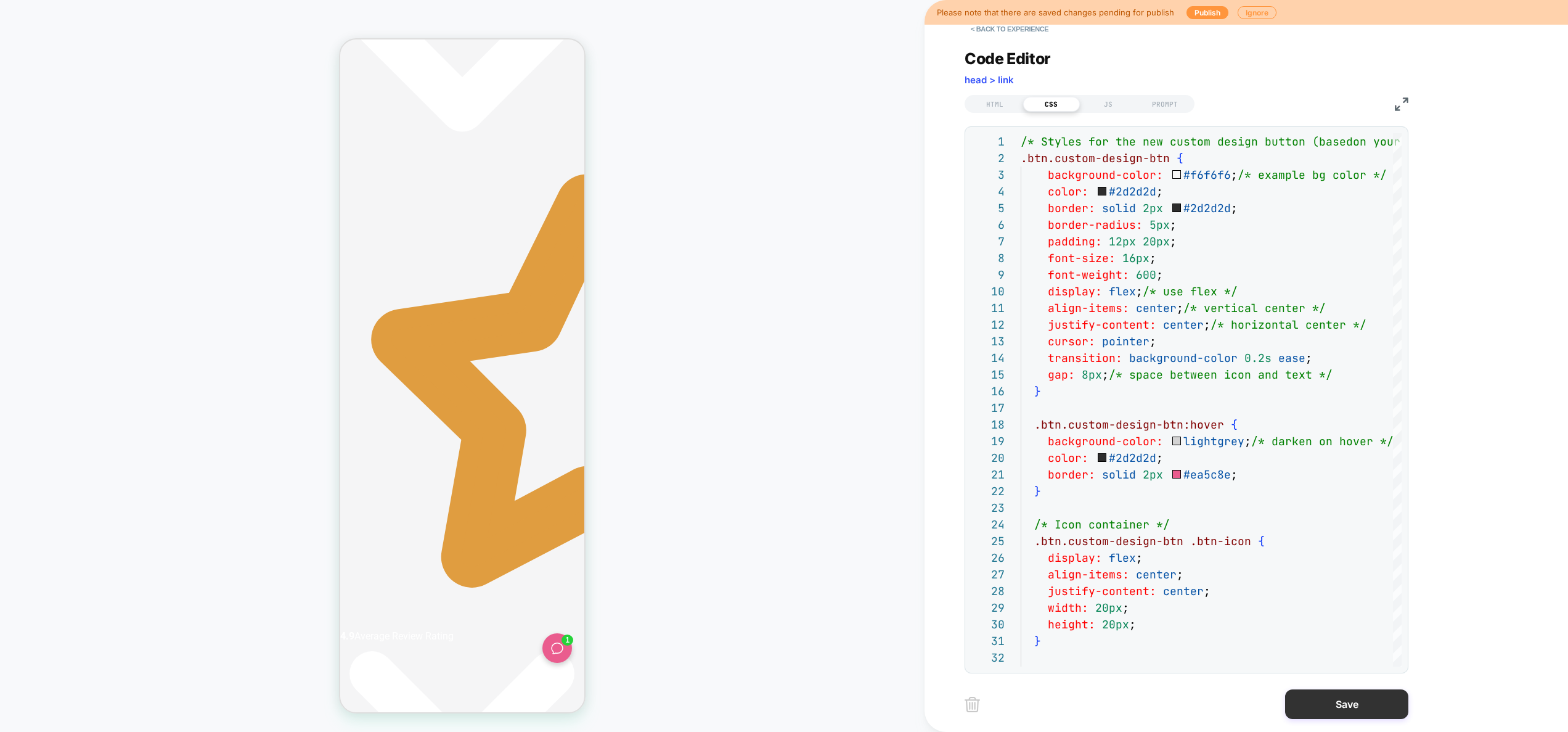
click at [1328, 707] on button "Save" at bounding box center [1347, 704] width 123 height 30
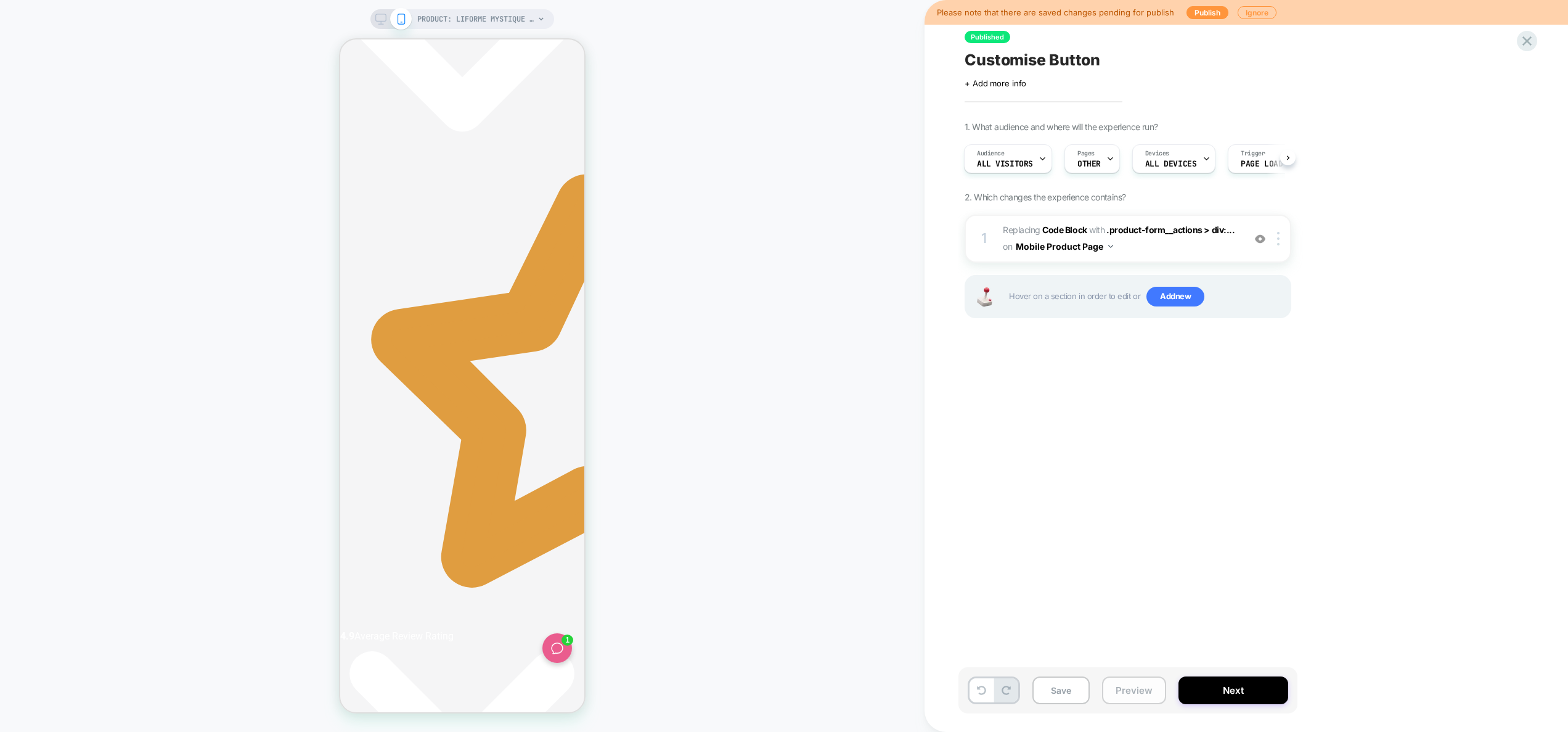
click at [1145, 678] on button "Preview" at bounding box center [1135, 690] width 64 height 28
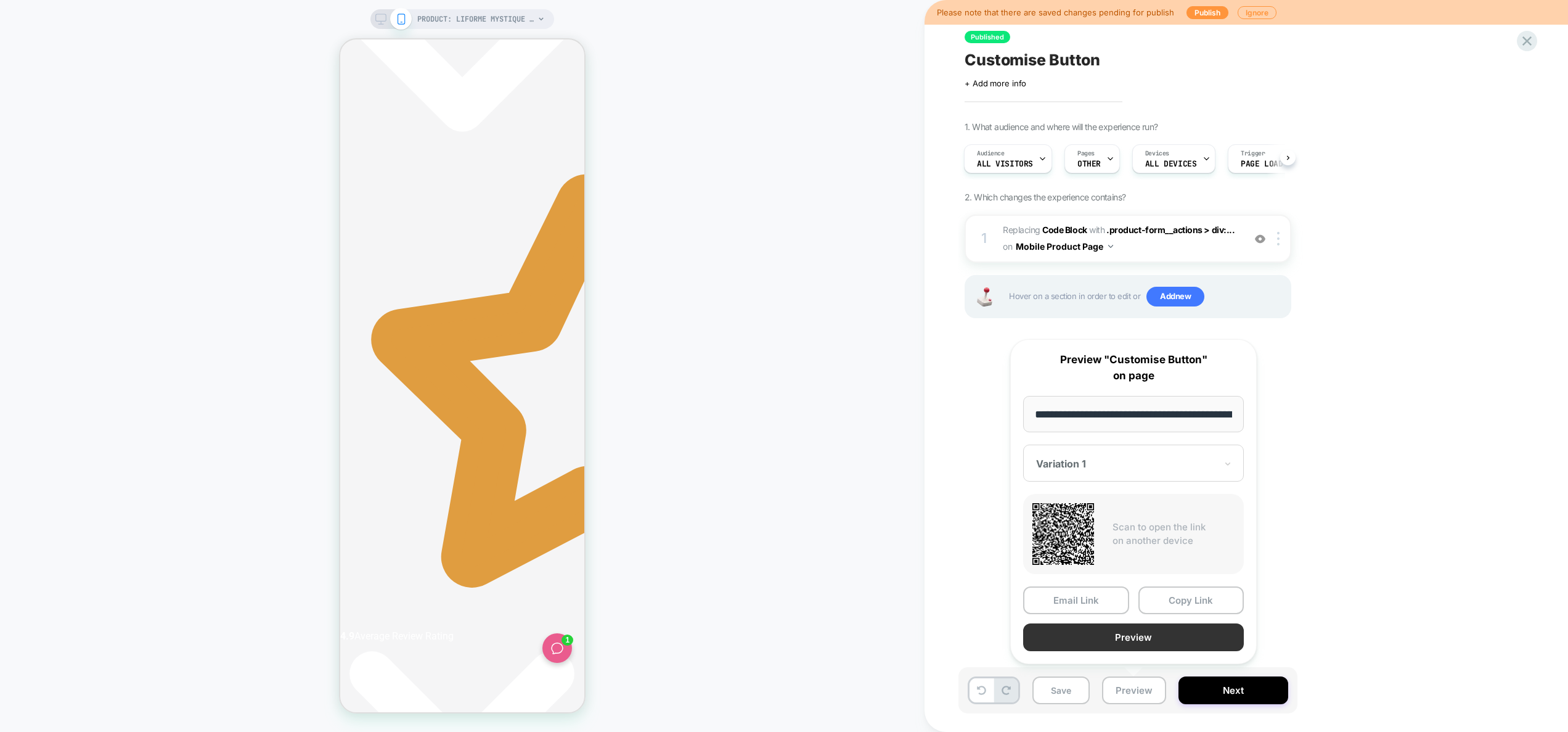
click at [1141, 642] on button "Preview" at bounding box center [1134, 637] width 220 height 28
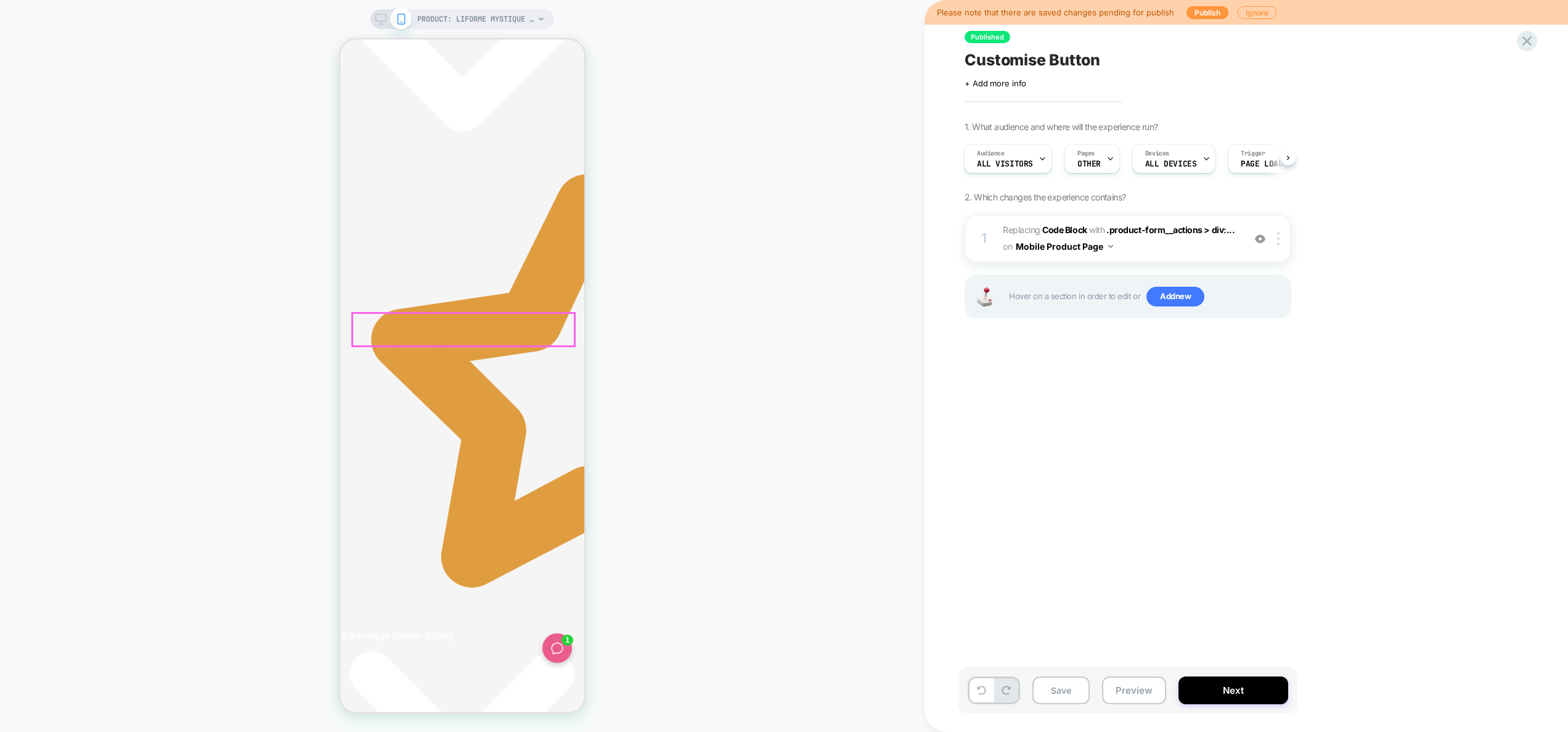
scroll to position [0, 464]
click at [1281, 244] on div at bounding box center [1280, 239] width 21 height 13
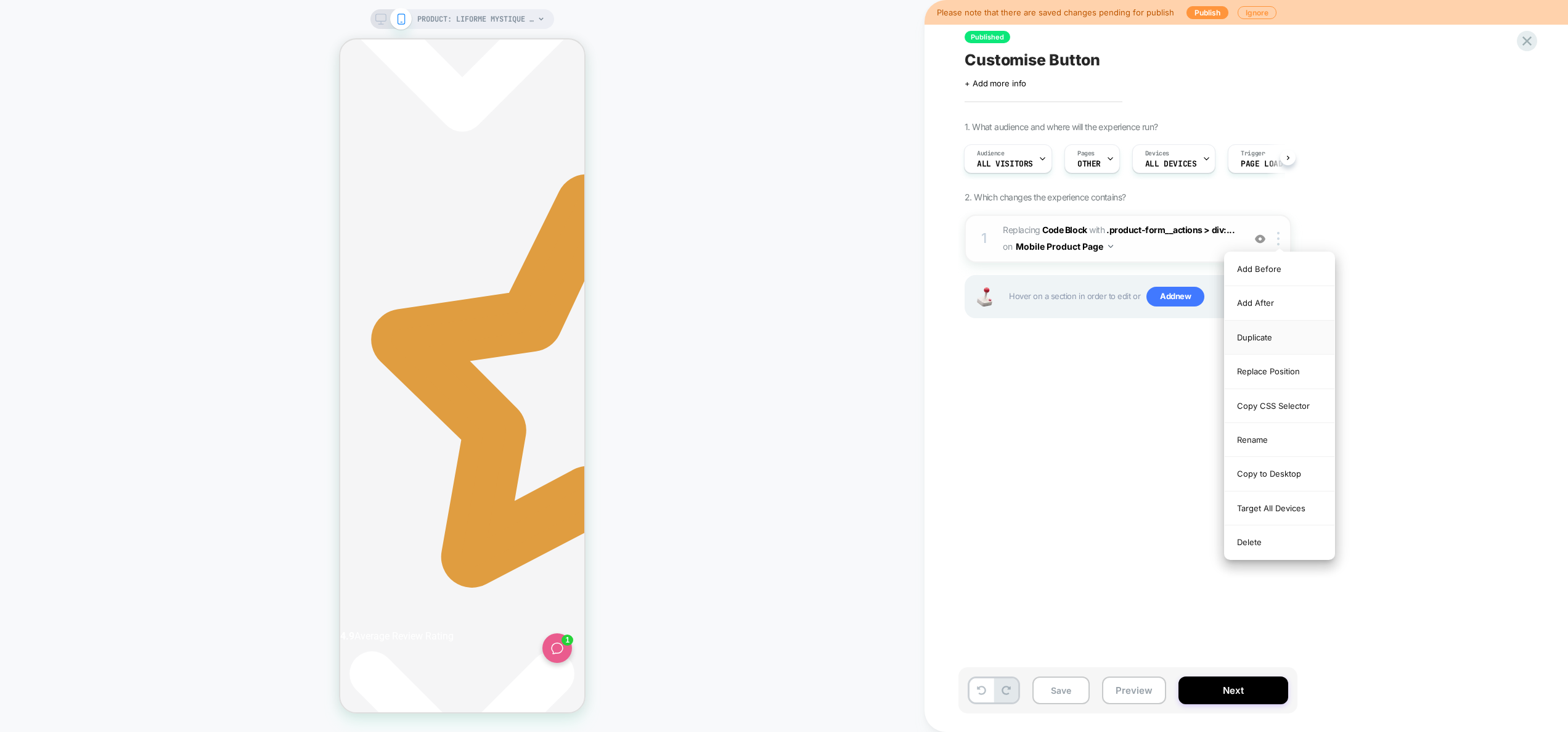
scroll to position [0, 0]
click at [1282, 403] on div "Copy CSS Selector" at bounding box center [1279, 405] width 109 height 34
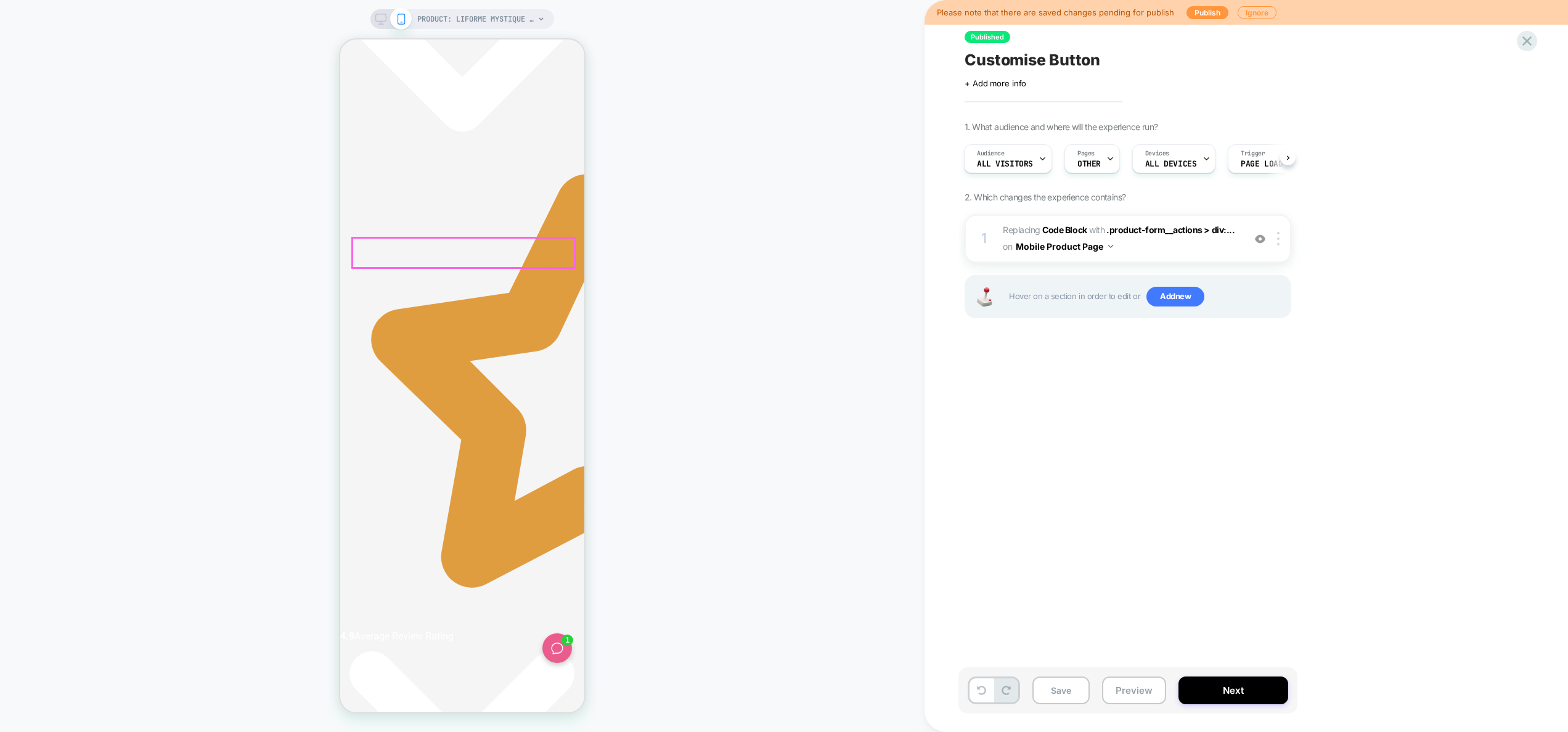
scroll to position [0, 464]
click at [1278, 240] on img at bounding box center [1279, 239] width 2 height 13
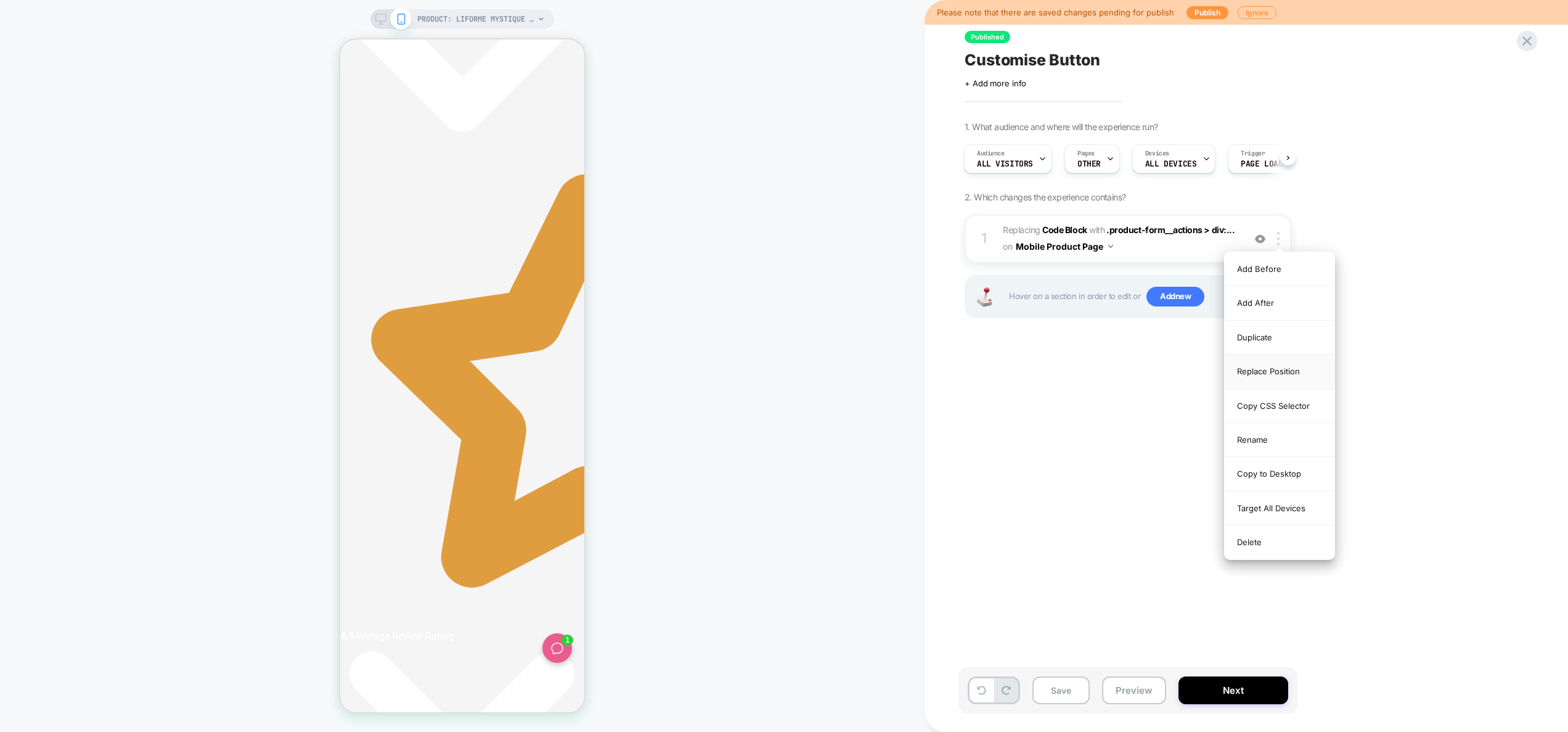
scroll to position [0, 0]
click at [1275, 381] on div "Replace Position" at bounding box center [1279, 371] width 109 height 34
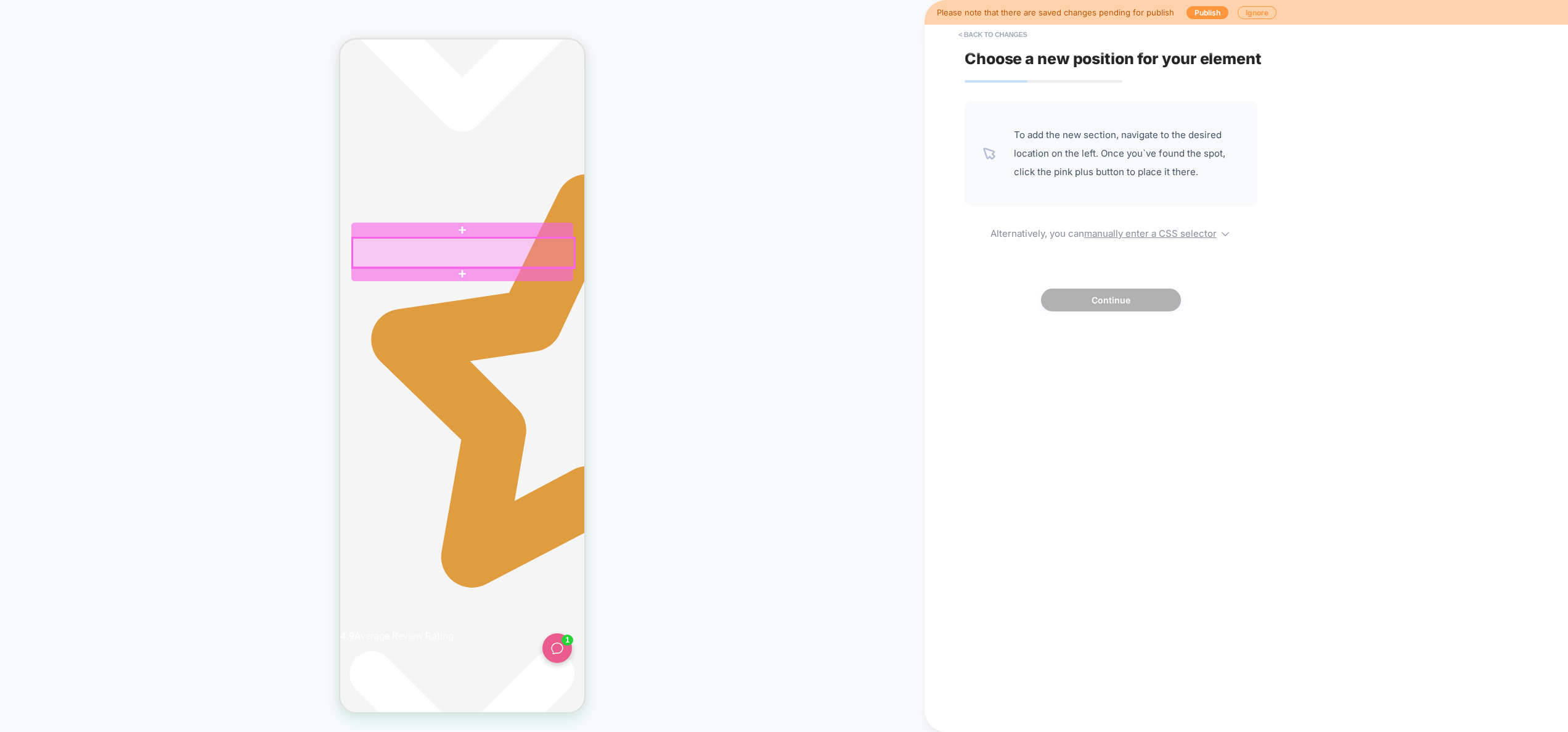
scroll to position [0, 232]
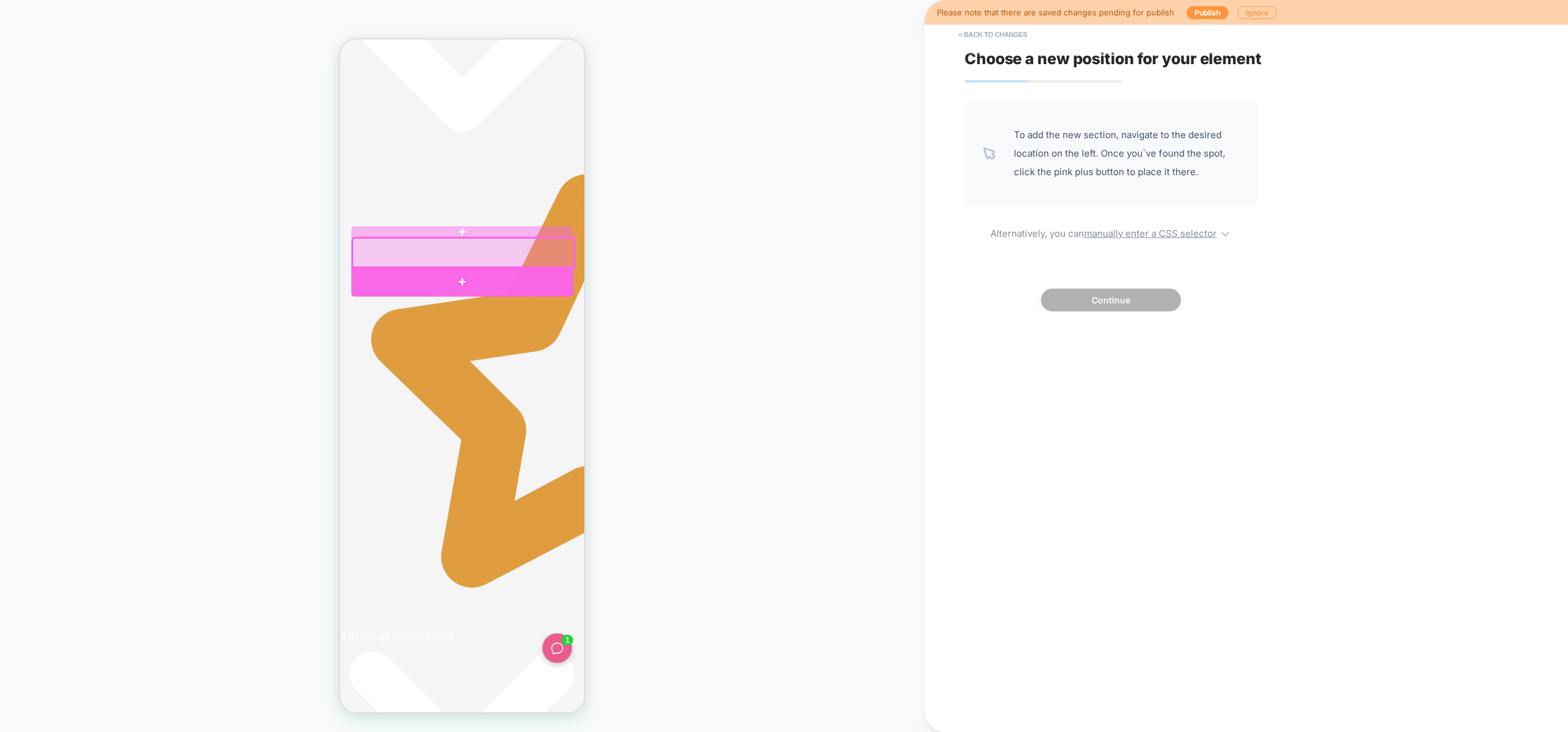
click at [457, 276] on div at bounding box center [462, 281] width 222 height 30
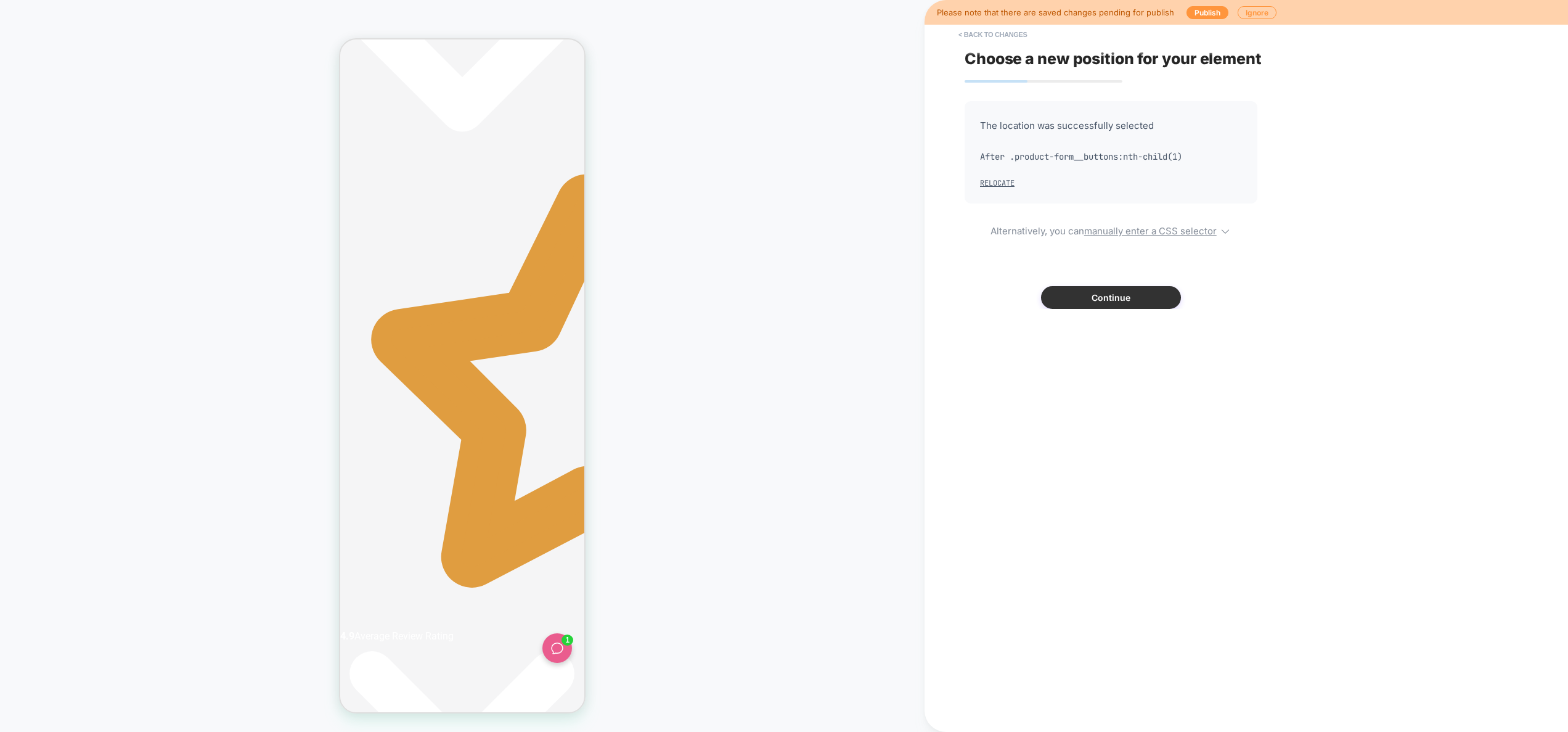
scroll to position [0, 464]
click at [1127, 299] on button "Continue" at bounding box center [1111, 298] width 140 height 23
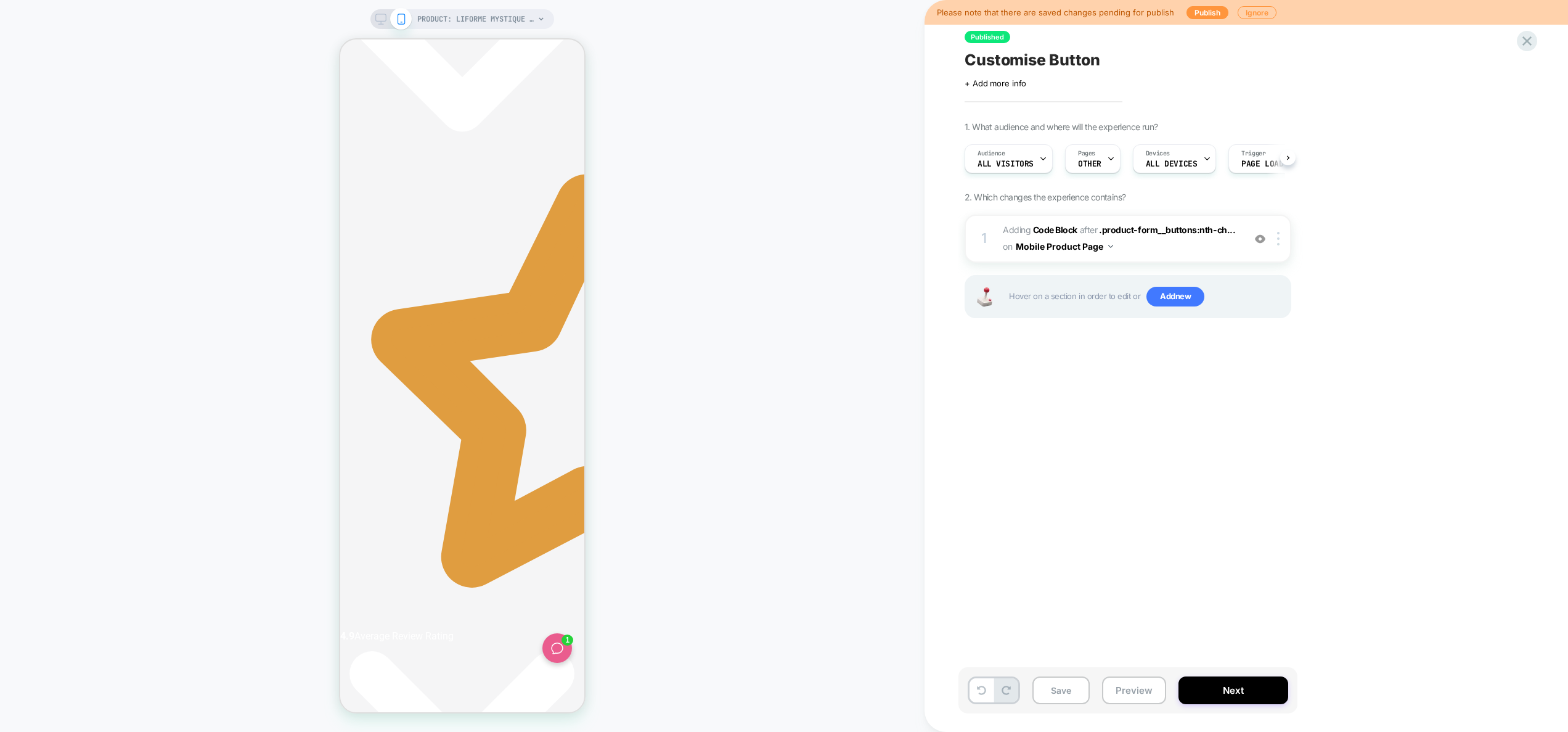
scroll to position [0, 1]
click at [1137, 684] on button "Preview" at bounding box center [1135, 690] width 64 height 28
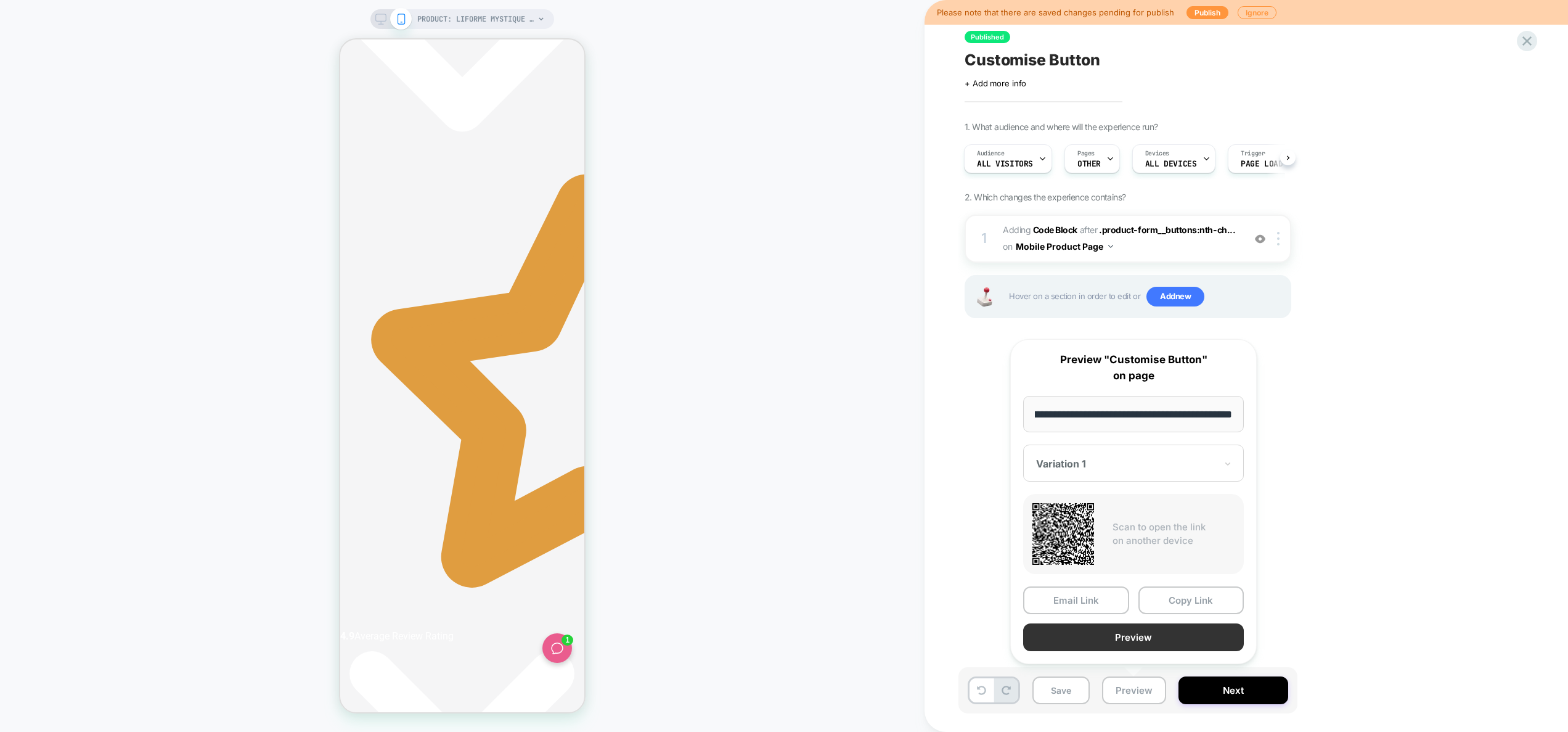
scroll to position [0, 0]
click at [1137, 637] on button "Preview" at bounding box center [1134, 637] width 220 height 28
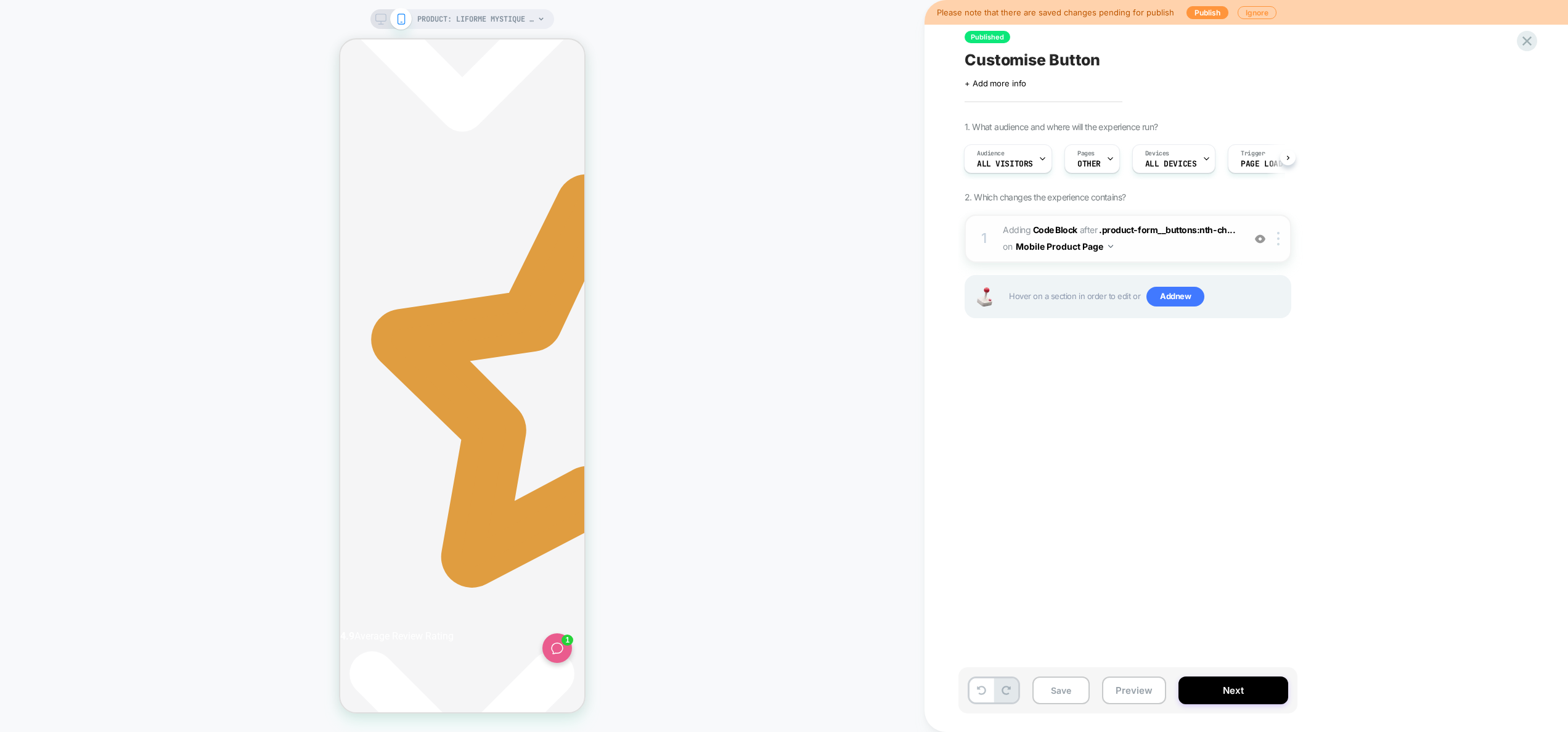
scroll to position [0, 232]
click at [1275, 235] on div at bounding box center [1280, 239] width 21 height 13
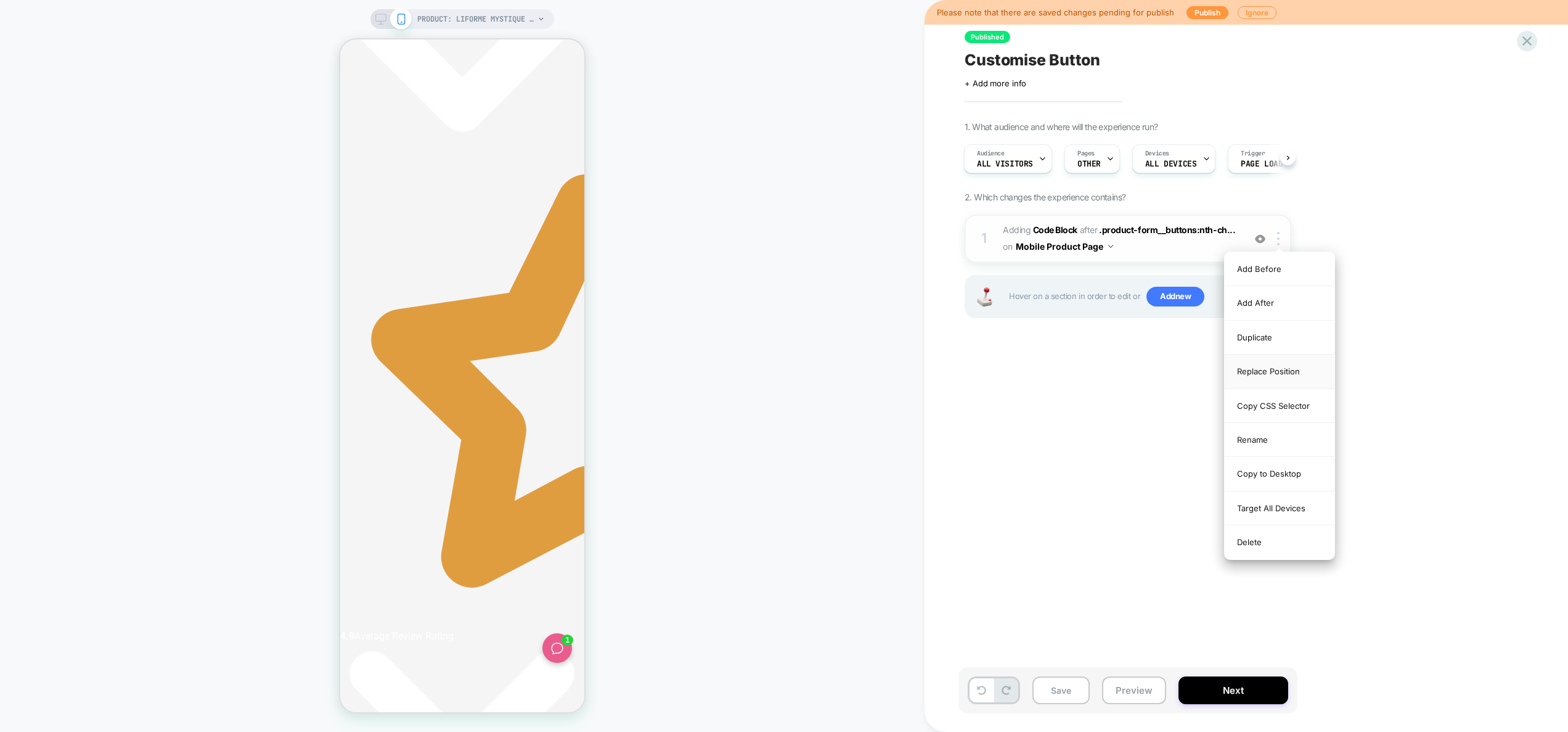
scroll to position [0, 464]
click at [1287, 376] on div "Replace Position" at bounding box center [1279, 371] width 109 height 34
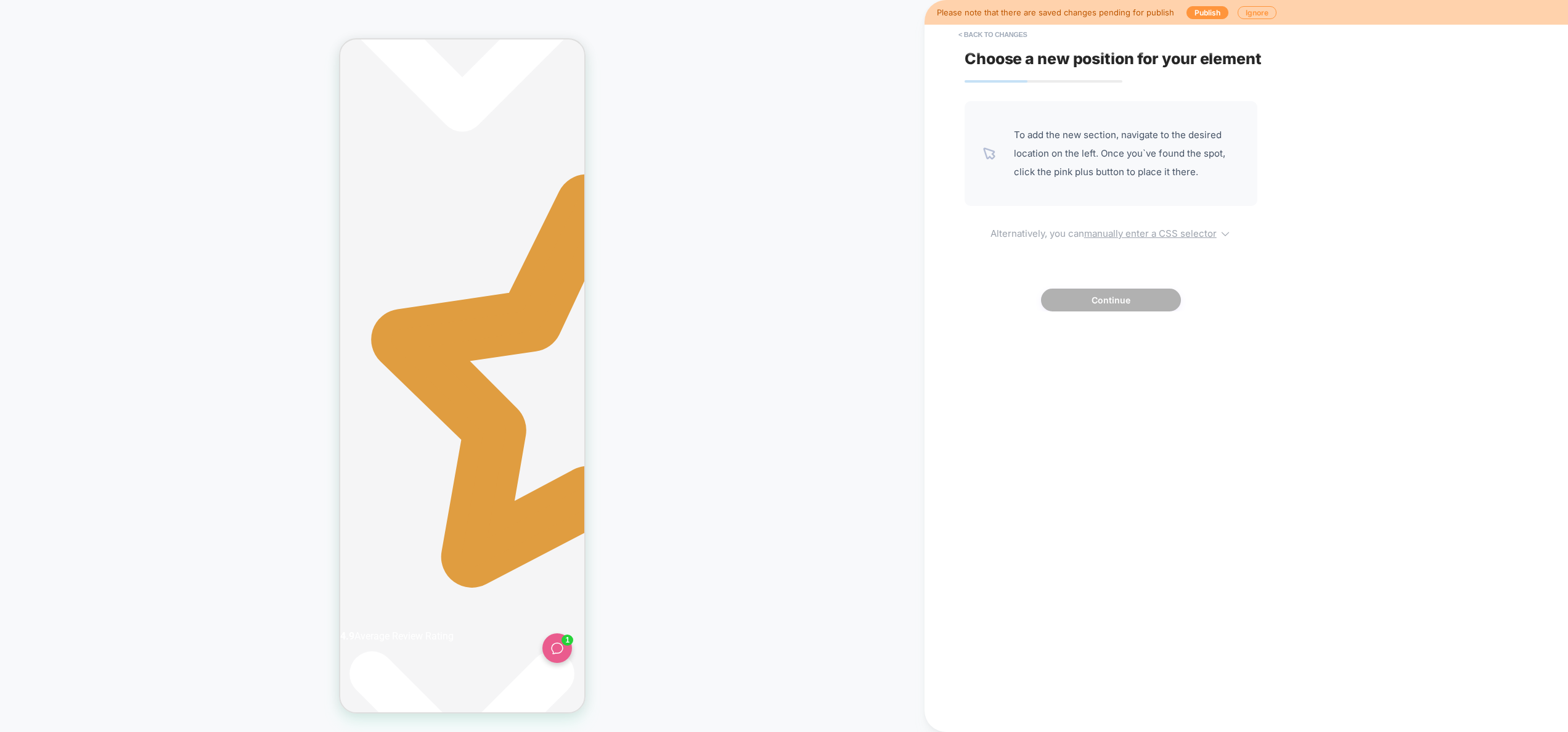
click at [1109, 228] on u "manually enter a CSS selector" at bounding box center [1150, 234] width 132 height 12
click at [1024, 336] on select "**********" at bounding box center [1011, 333] width 63 height 20
select select "*********"
click at [980, 323] on select "**********" at bounding box center [1011, 333] width 63 height 20
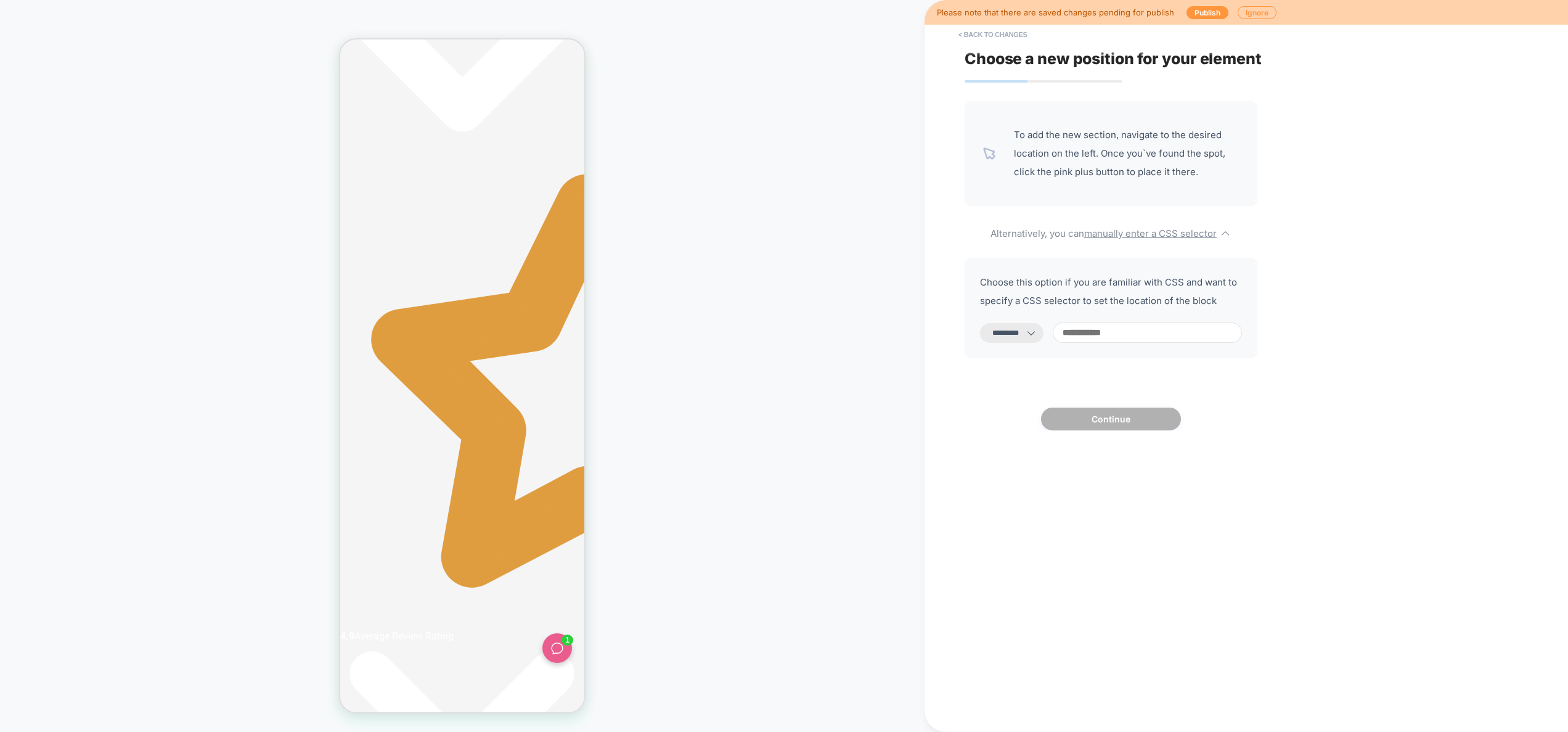
click at [1112, 331] on input at bounding box center [1148, 332] width 189 height 21
paste input "**********"
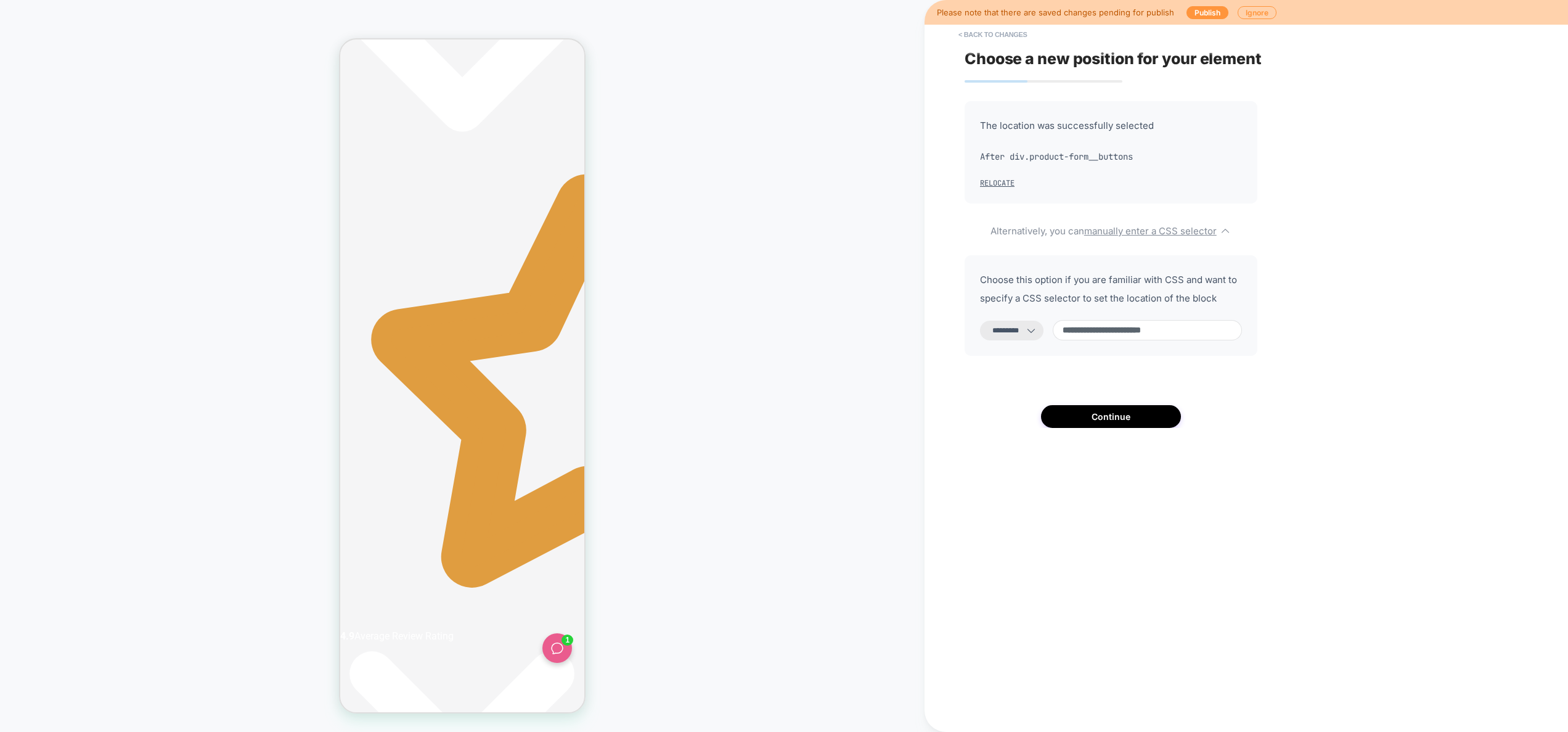
scroll to position [0, 232]
type input "**********"
click at [1102, 413] on button "Continue" at bounding box center [1111, 417] width 140 height 23
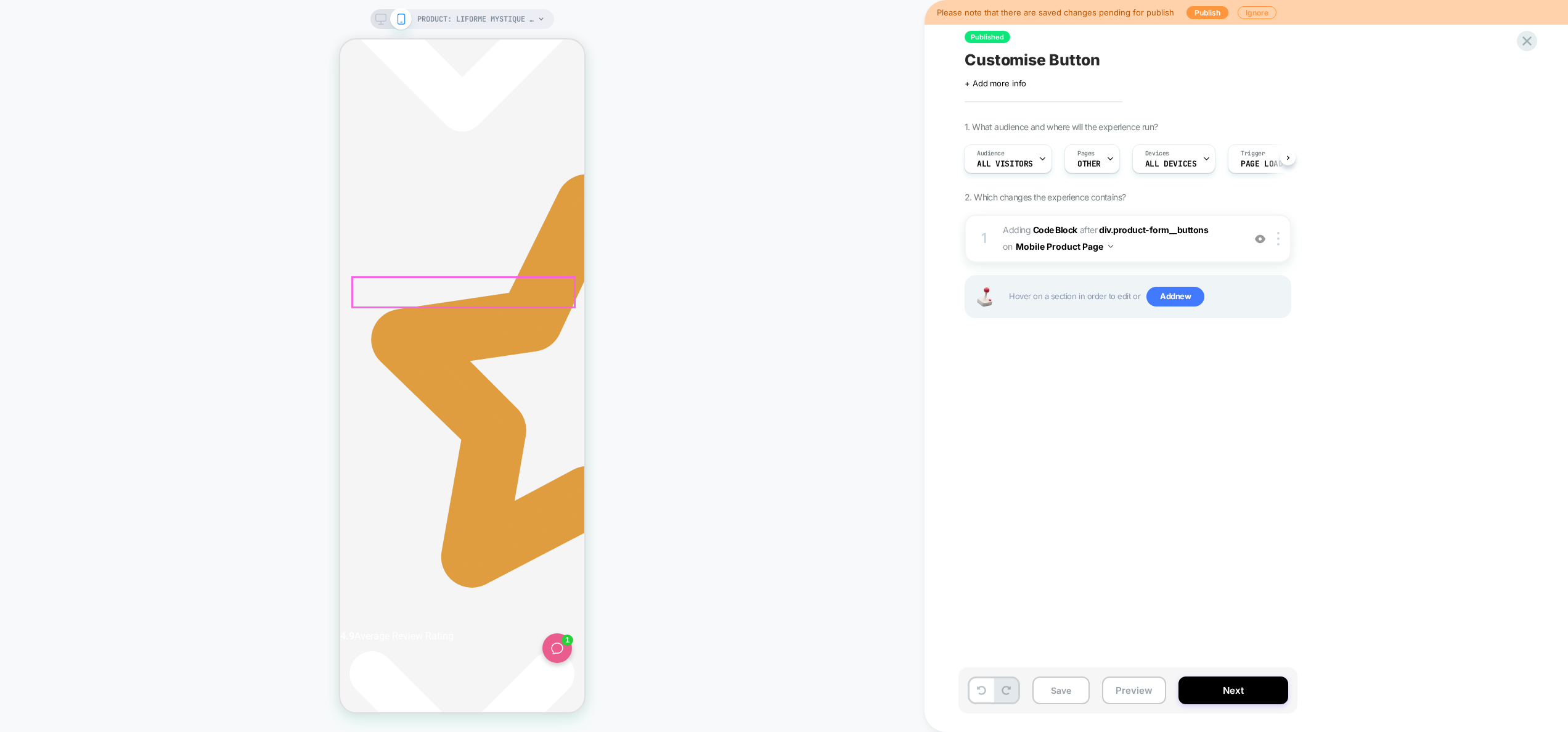
scroll to position [0, 464]
click at [1137, 693] on button "Preview" at bounding box center [1135, 690] width 64 height 28
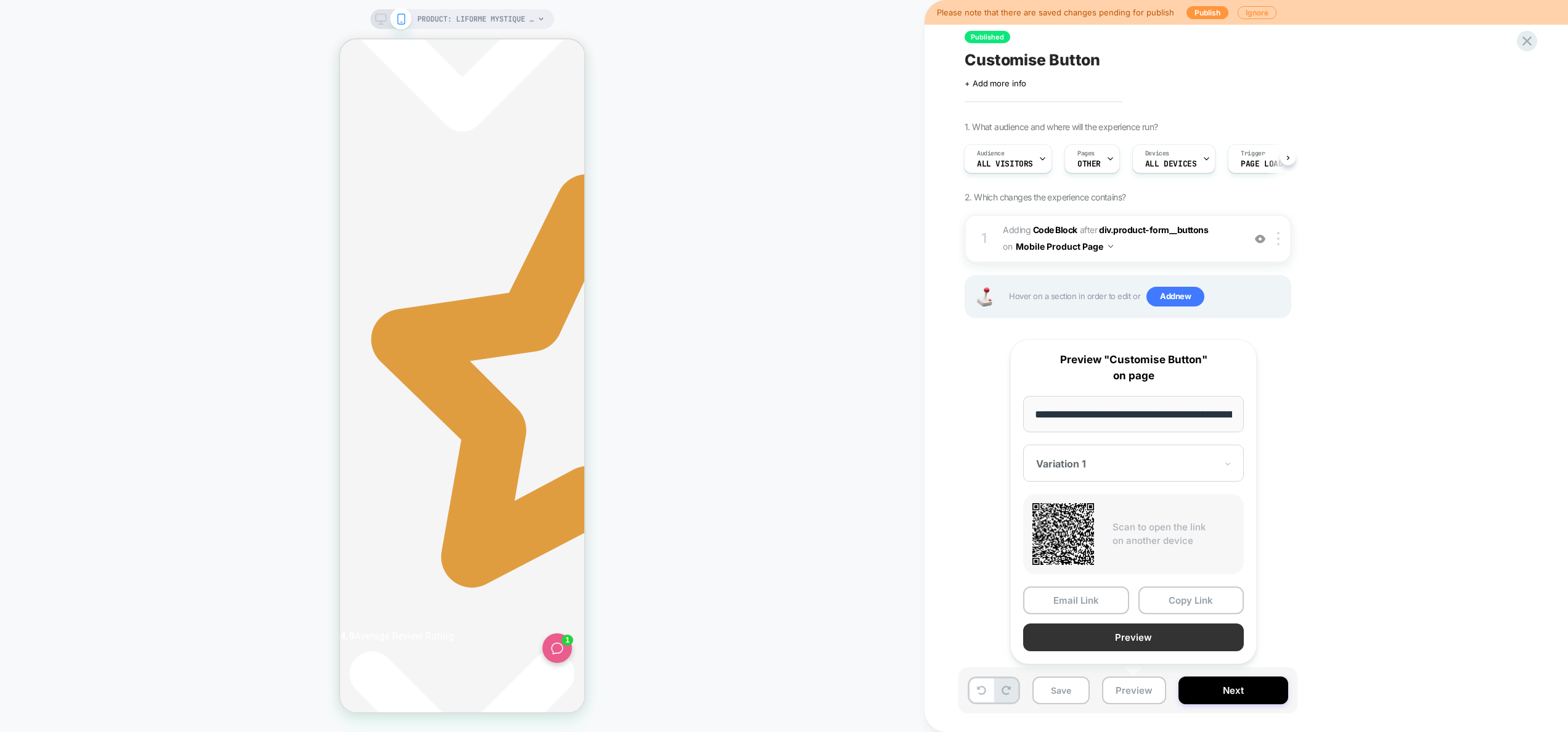
scroll to position [0, 0]
drag, startPoint x: 1139, startPoint y: 640, endPoint x: 816, endPoint y: 474, distance: 363.2
click at [819, 480] on body "**********" at bounding box center [784, 366] width 1568 height 732
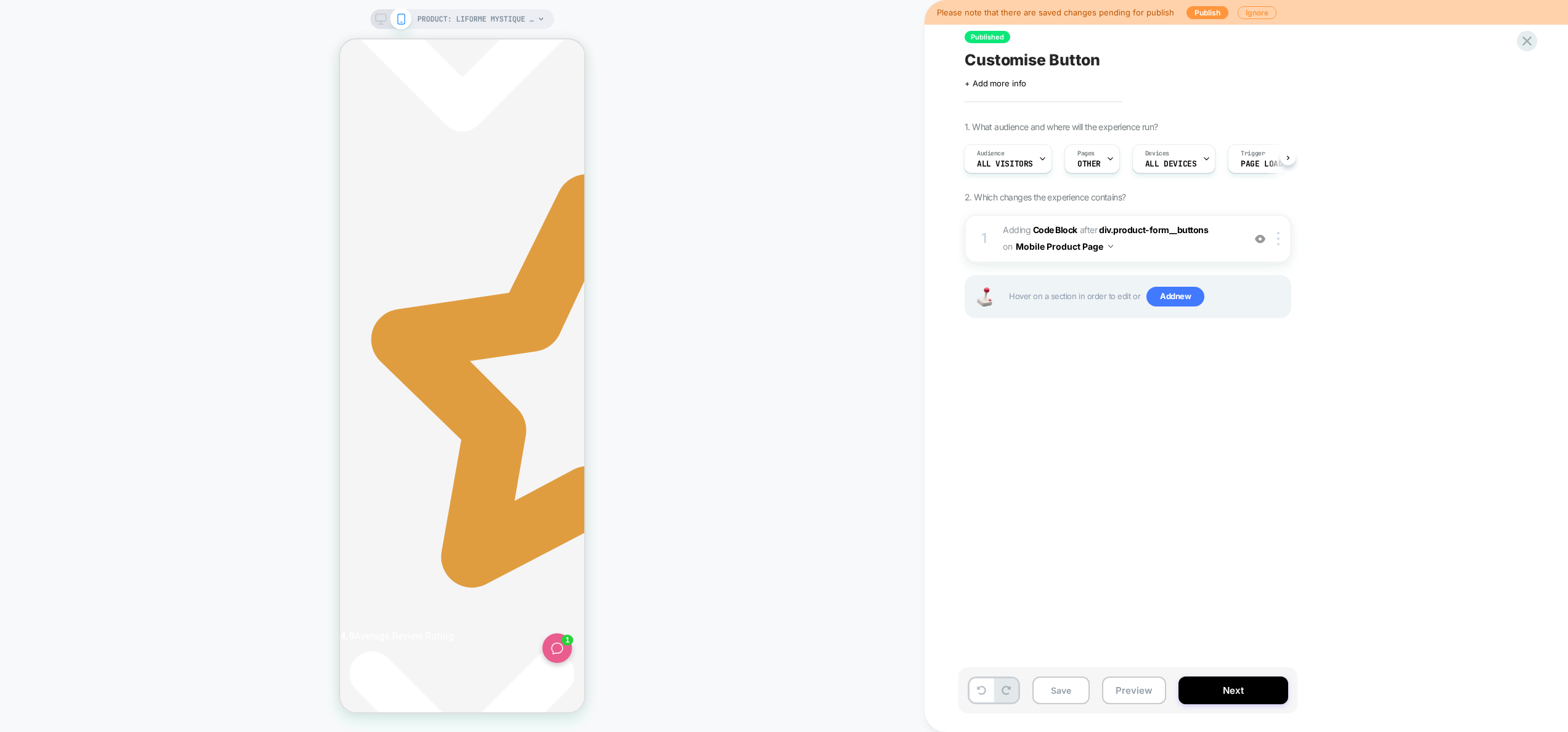
click at [814, 467] on div "PRODUCT: Liforme Mystique Yoga Mat PRODUCT: Liforme Mystique Yoga Mat" at bounding box center [462, 366] width 925 height 707
click at [1085, 156] on span "Pages" at bounding box center [1086, 153] width 17 height 8
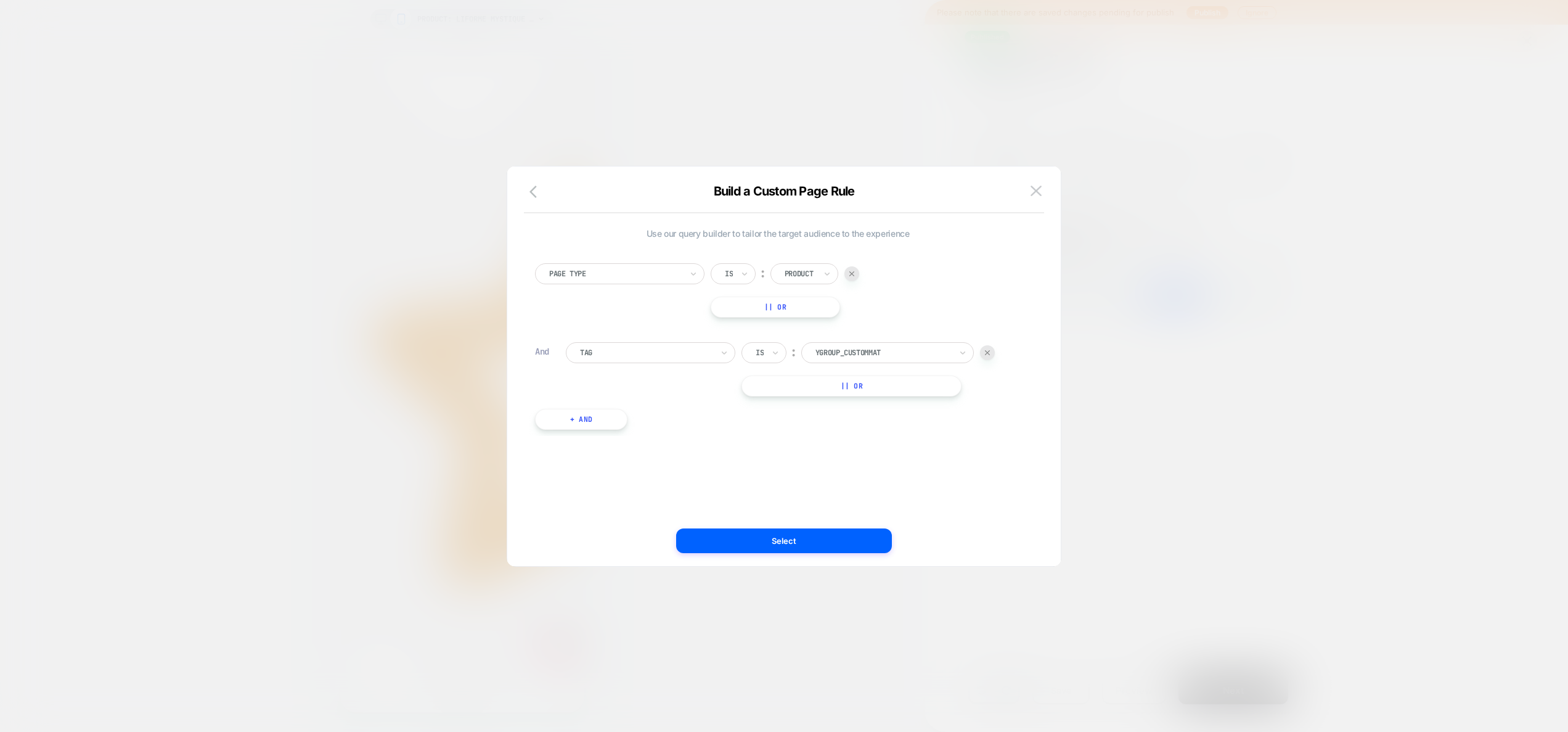
scroll to position [0, 232]
click at [1042, 186] on button at bounding box center [1036, 191] width 18 height 18
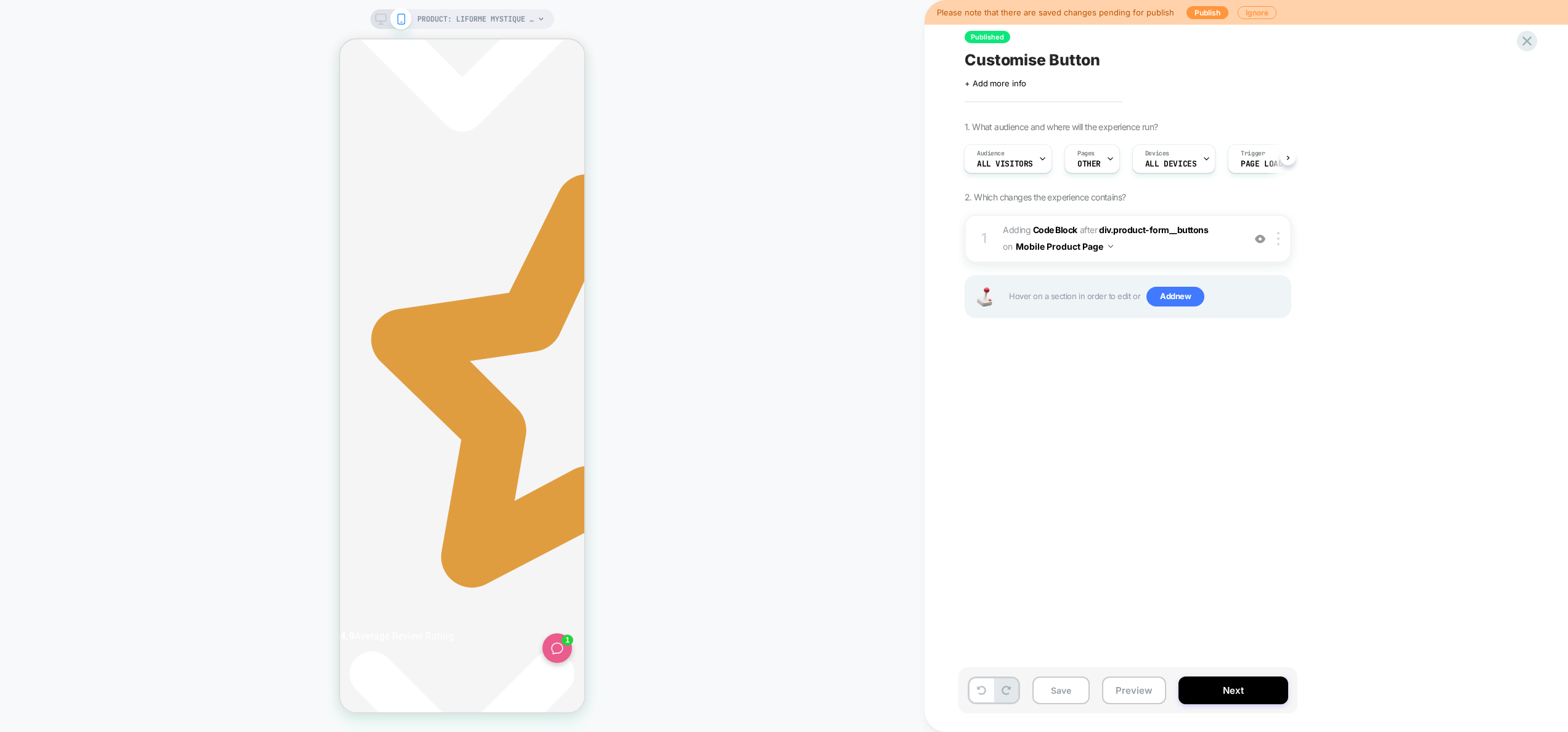
scroll to position [0, 464]
click at [1115, 693] on button "Preview" at bounding box center [1135, 690] width 64 height 28
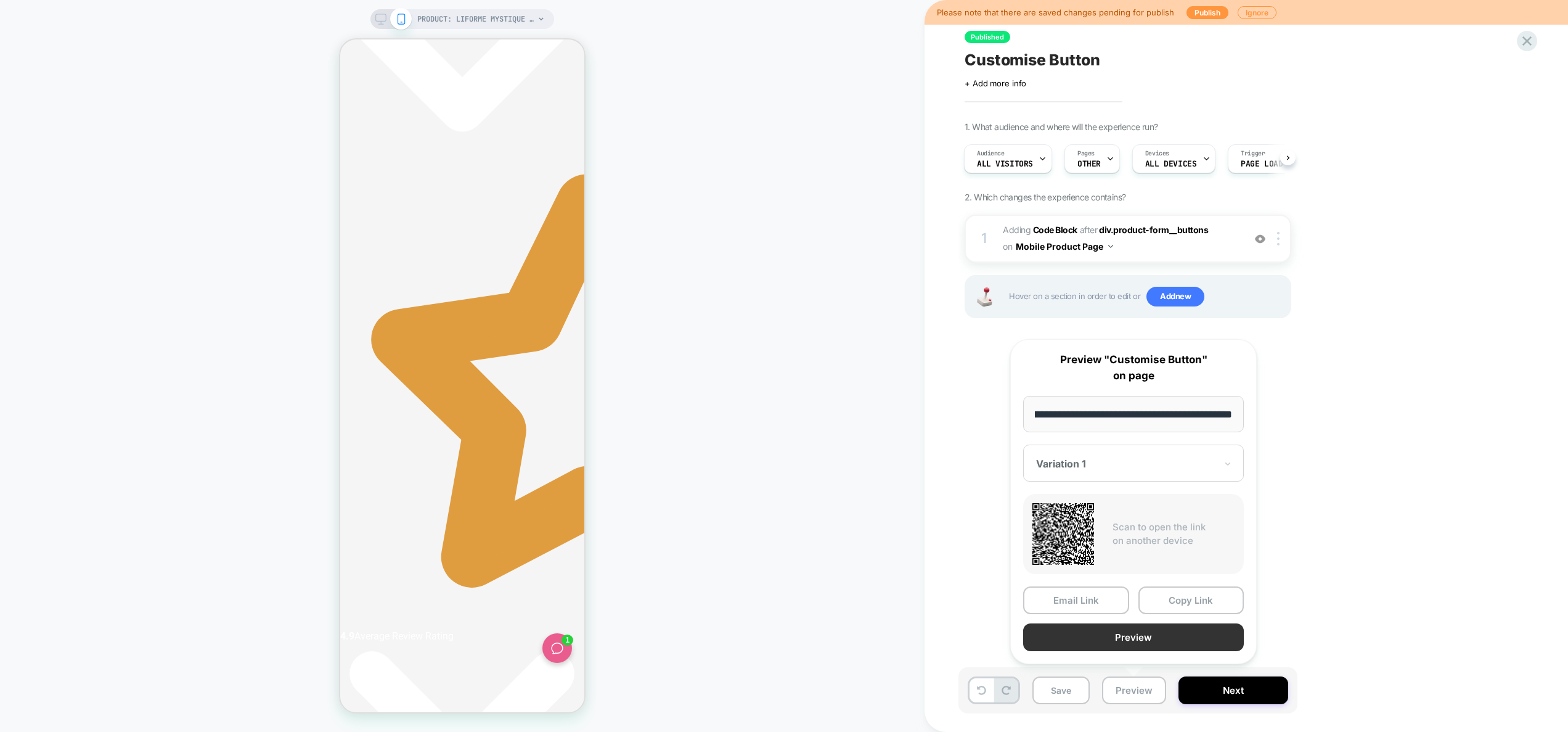
scroll to position [0, 0]
click at [1127, 642] on button "Preview" at bounding box center [1134, 637] width 220 height 28
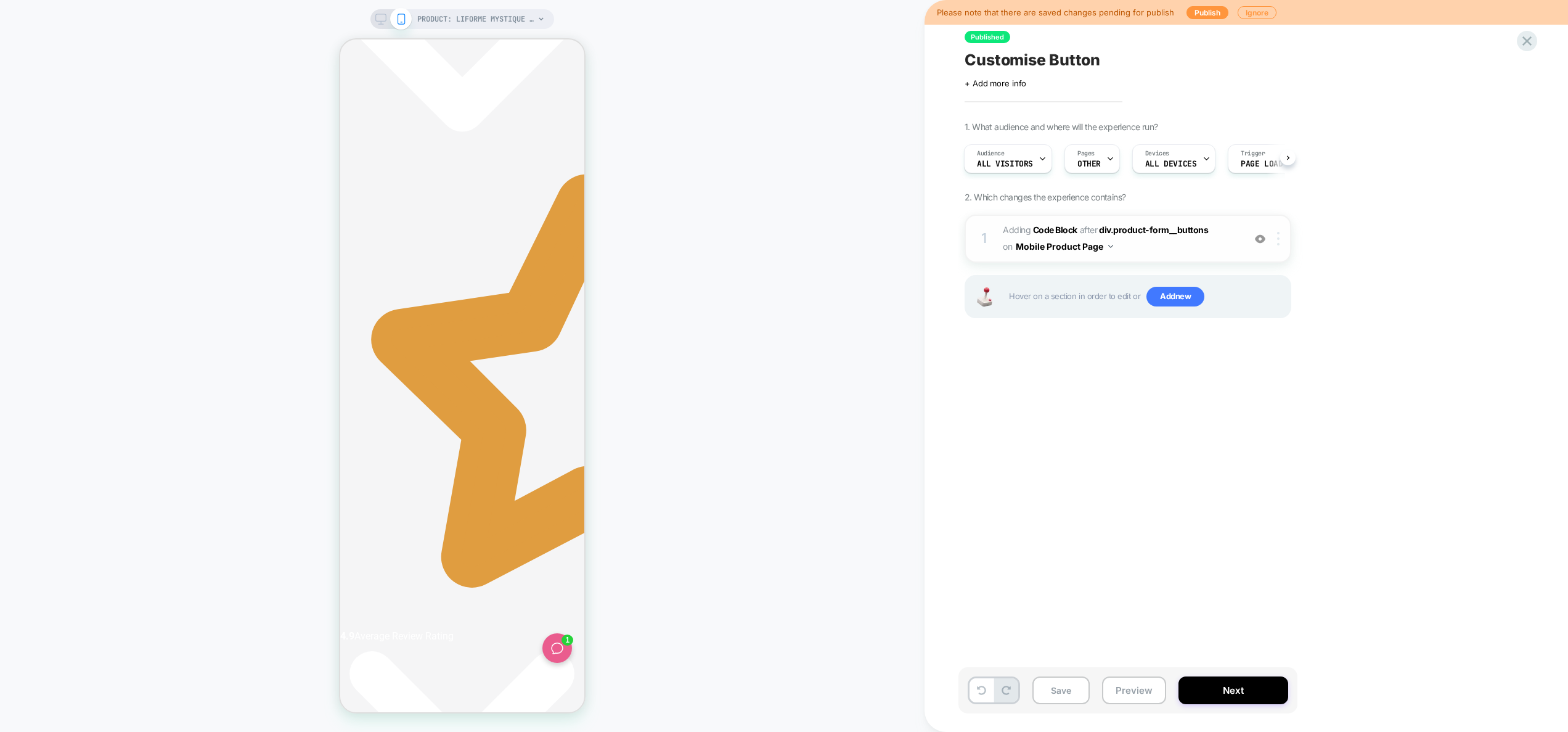
click at [1280, 237] on div at bounding box center [1280, 239] width 21 height 13
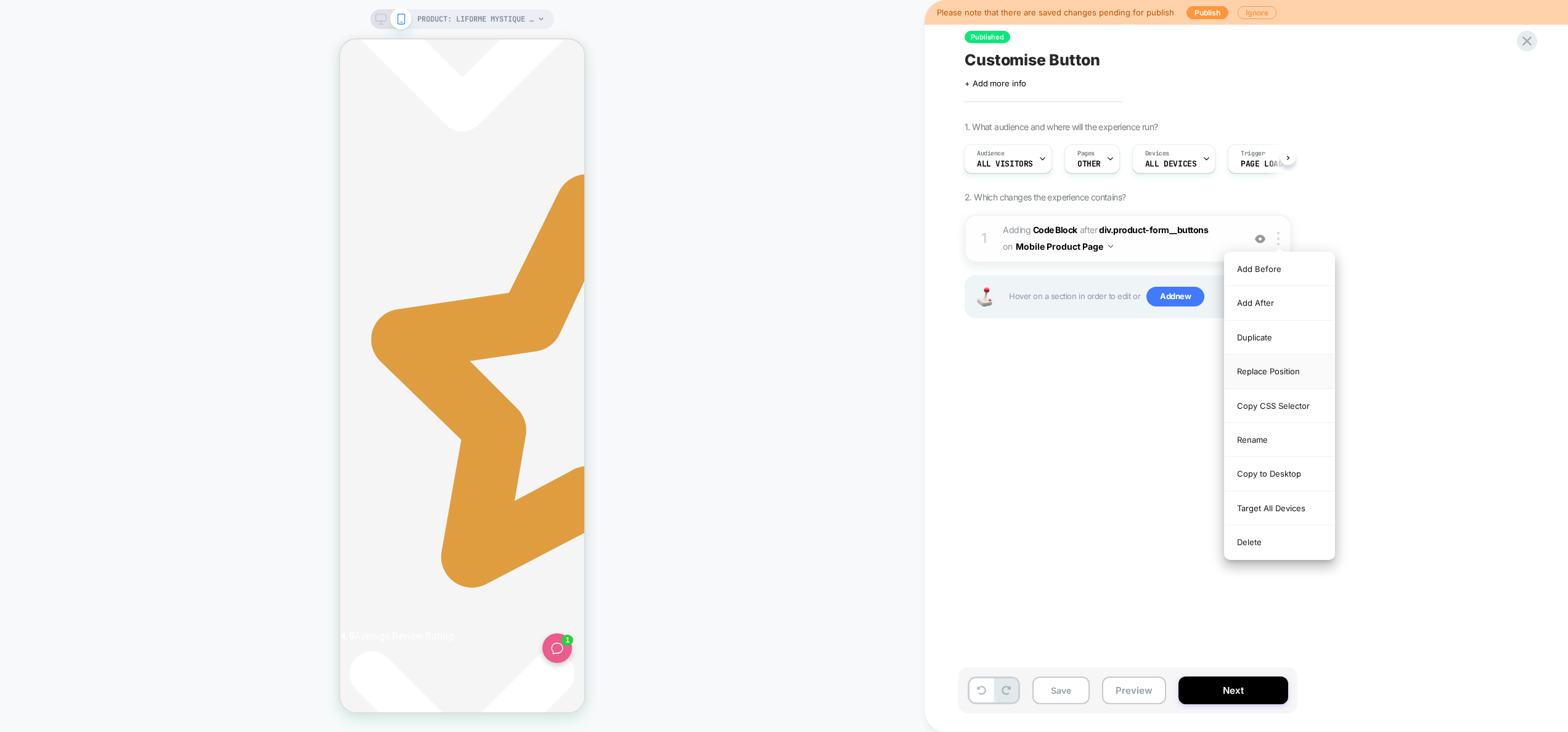
scroll to position [0, 232]
click at [1281, 372] on div "Replace Position" at bounding box center [1279, 371] width 109 height 34
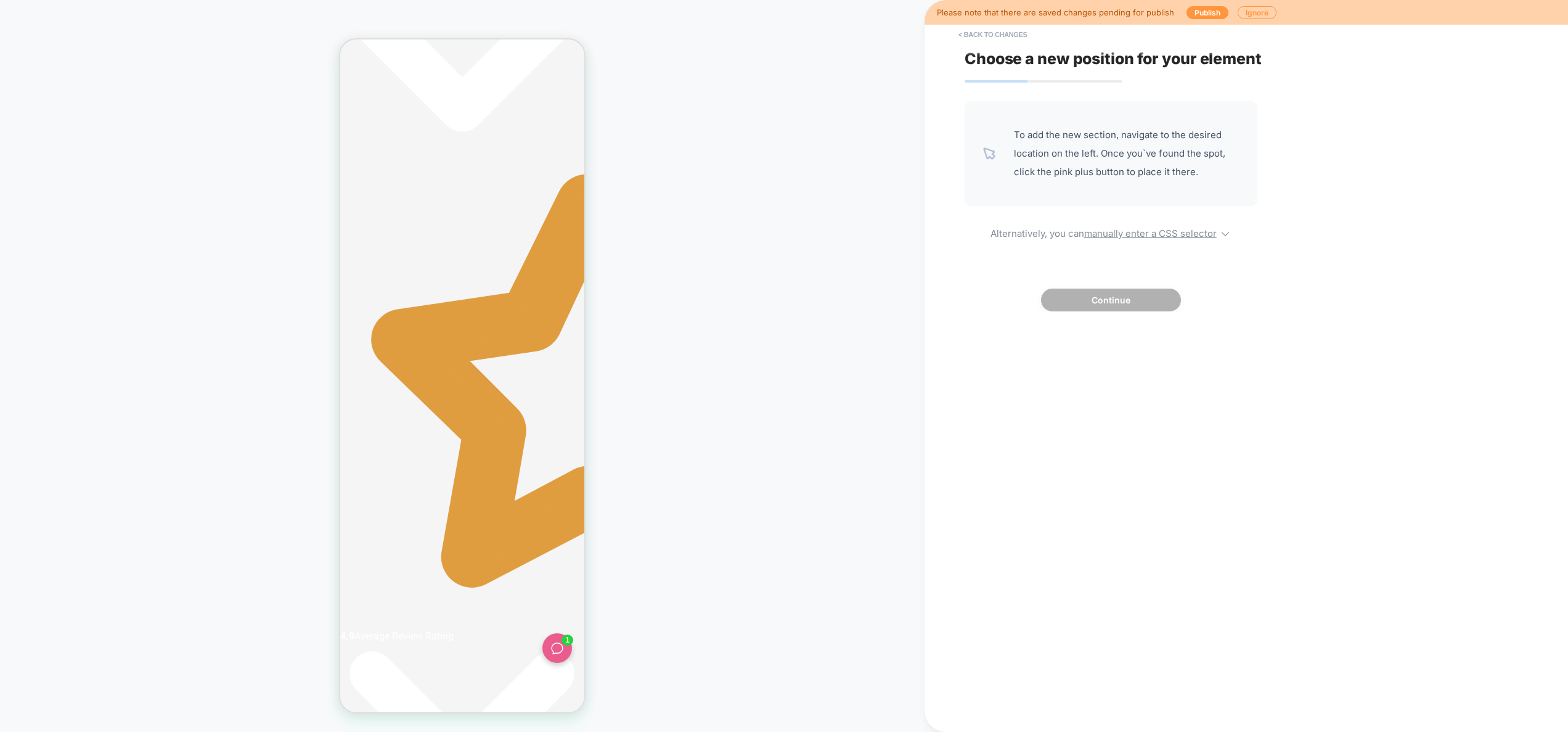
scroll to position [0, 464]
click at [1115, 225] on span "Alternatively, you can manually enter a CSS selector" at bounding box center [1111, 232] width 293 height 15
click at [1015, 330] on select "**********" at bounding box center [1011, 333] width 63 height 20
click at [1038, 331] on icon at bounding box center [1031, 332] width 12 height 12
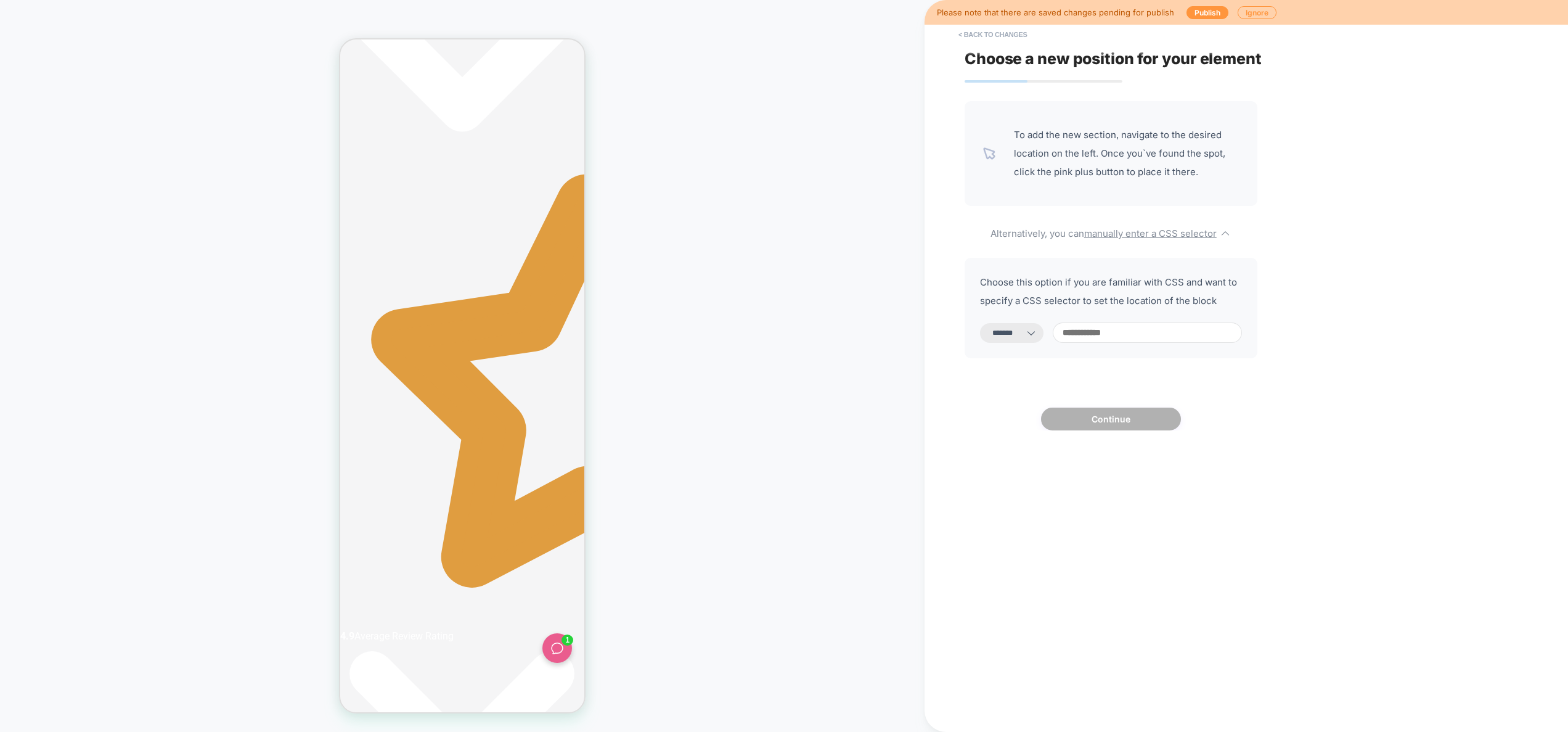
click at [1009, 334] on select "**********" at bounding box center [1011, 333] width 63 height 20
click at [980, 323] on select "**********" at bounding box center [1011, 333] width 63 height 20
click at [1011, 339] on select "**********" at bounding box center [1011, 333] width 63 height 20
select select "*******"
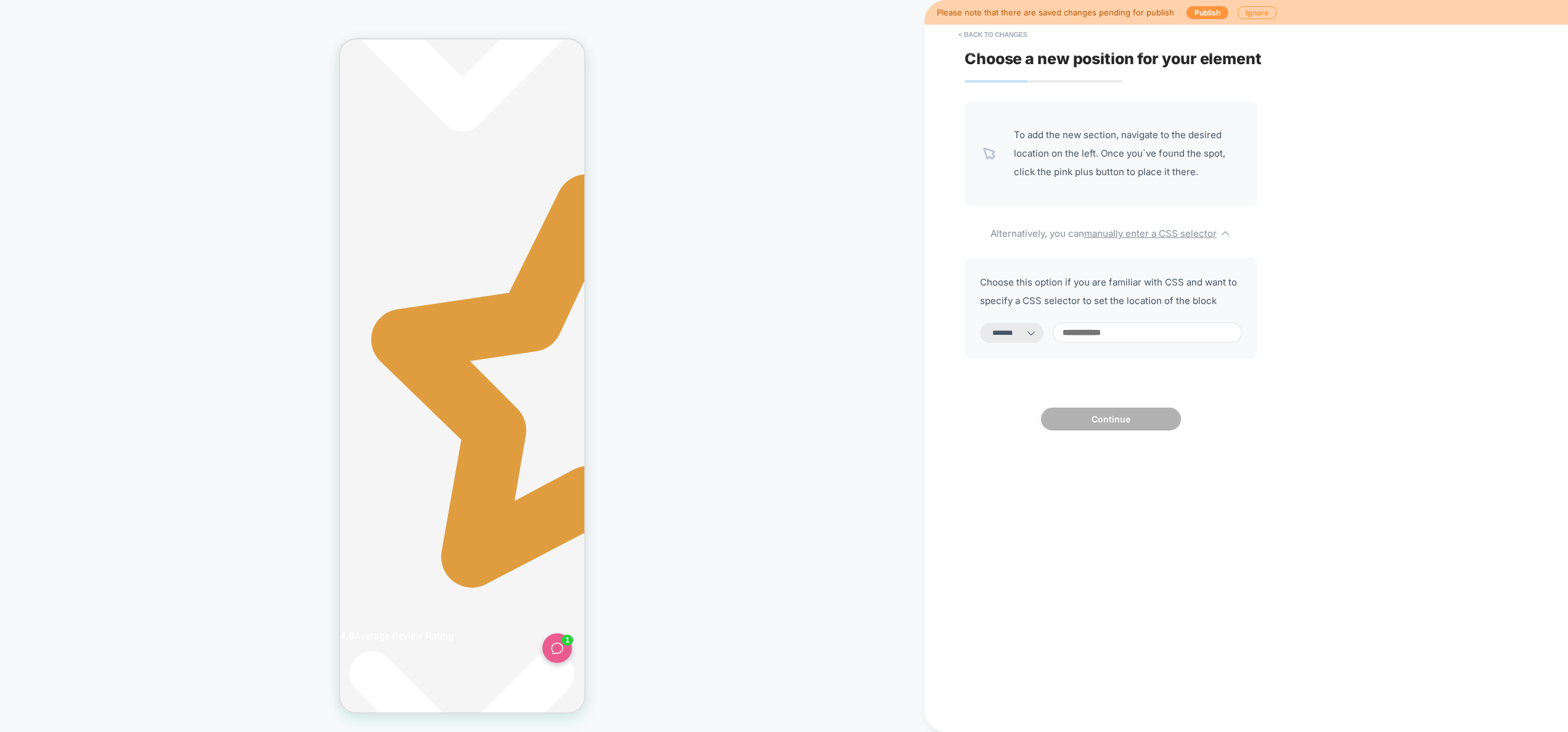
click at [980, 323] on select "**********" at bounding box center [1011, 333] width 63 height 20
click at [1103, 335] on input at bounding box center [1148, 332] width 189 height 21
type input "*"
paste input "**********"
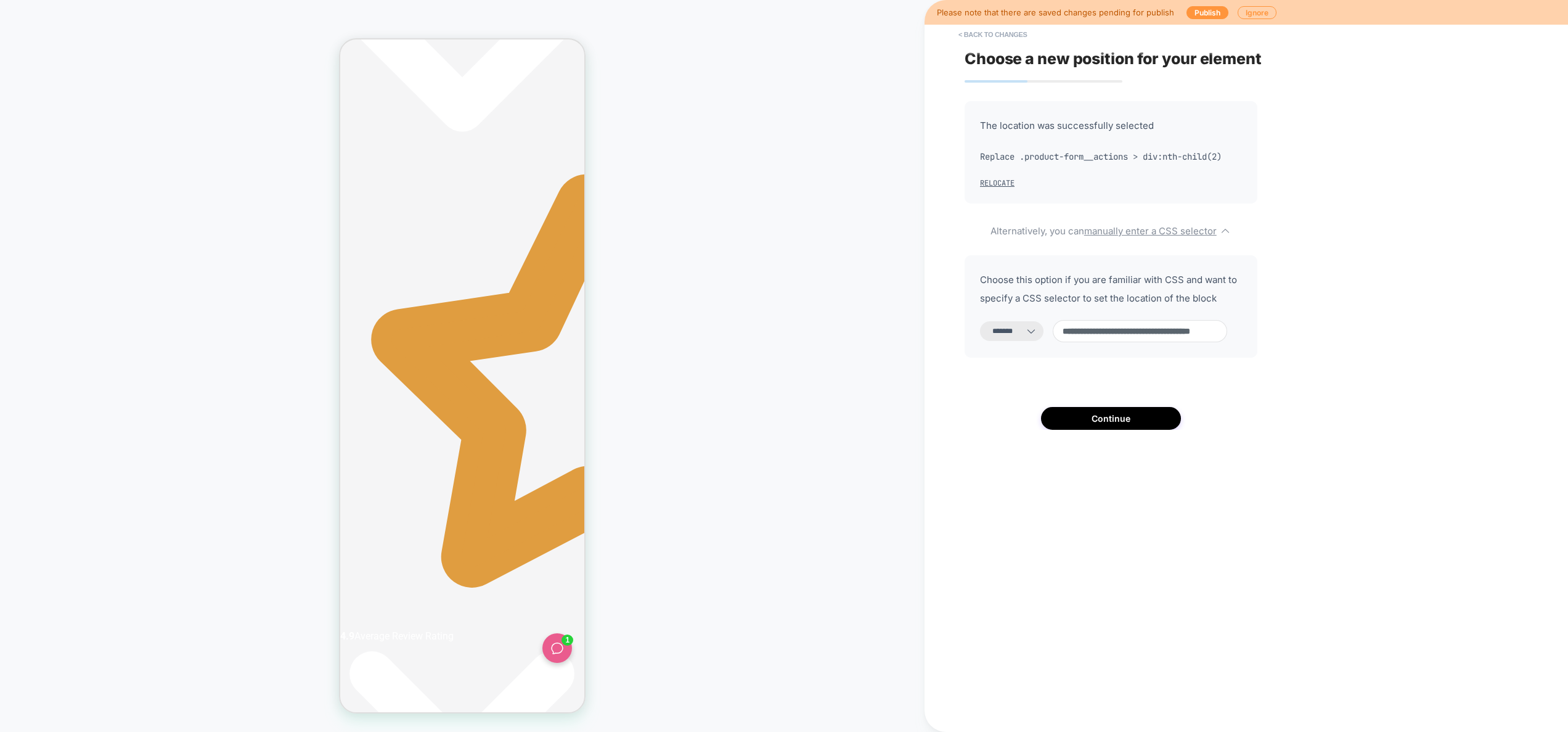
scroll to position [0, 0]
type input "**********"
click at [1112, 411] on button "Continue" at bounding box center [1111, 419] width 140 height 23
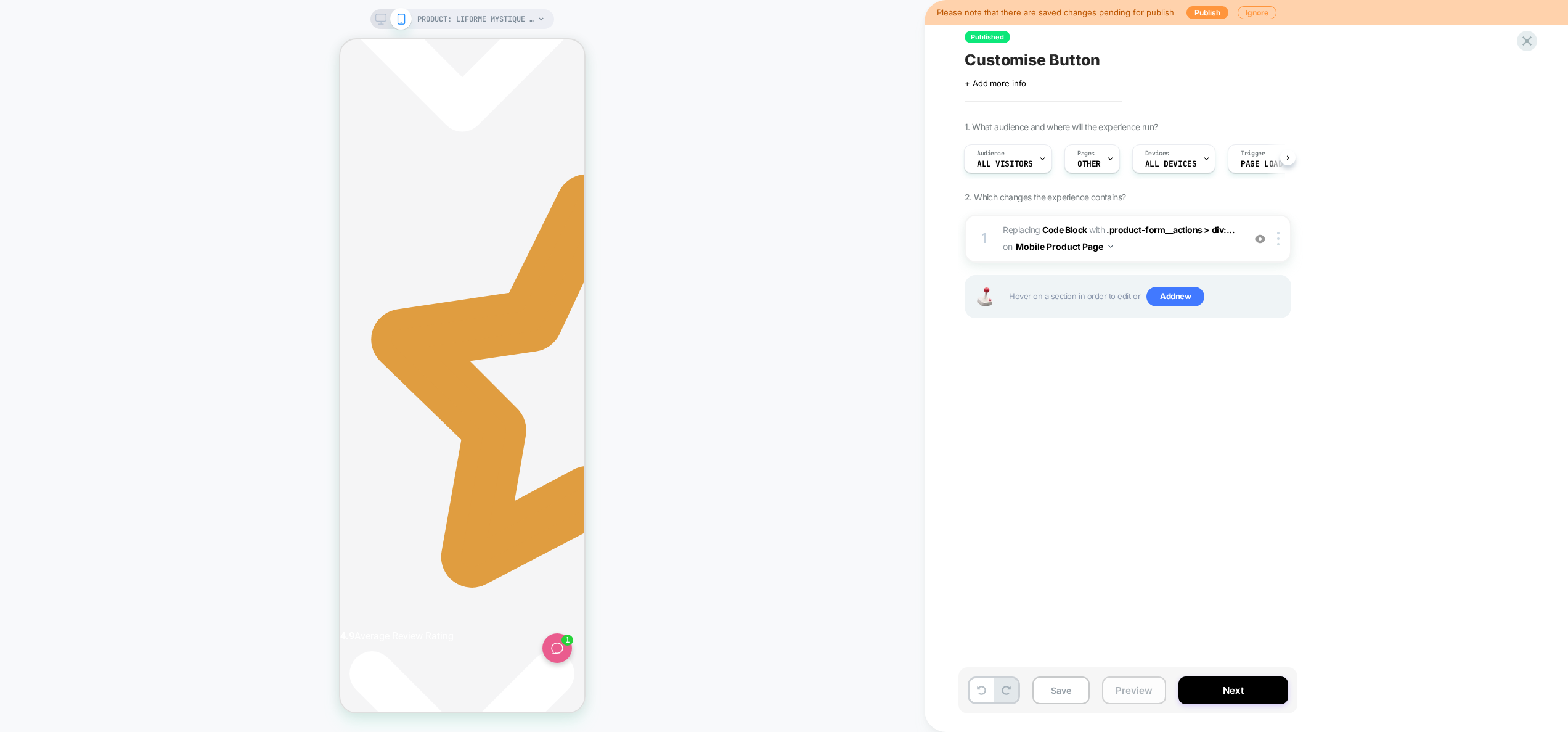
click at [1127, 696] on button "Preview" at bounding box center [1135, 690] width 64 height 28
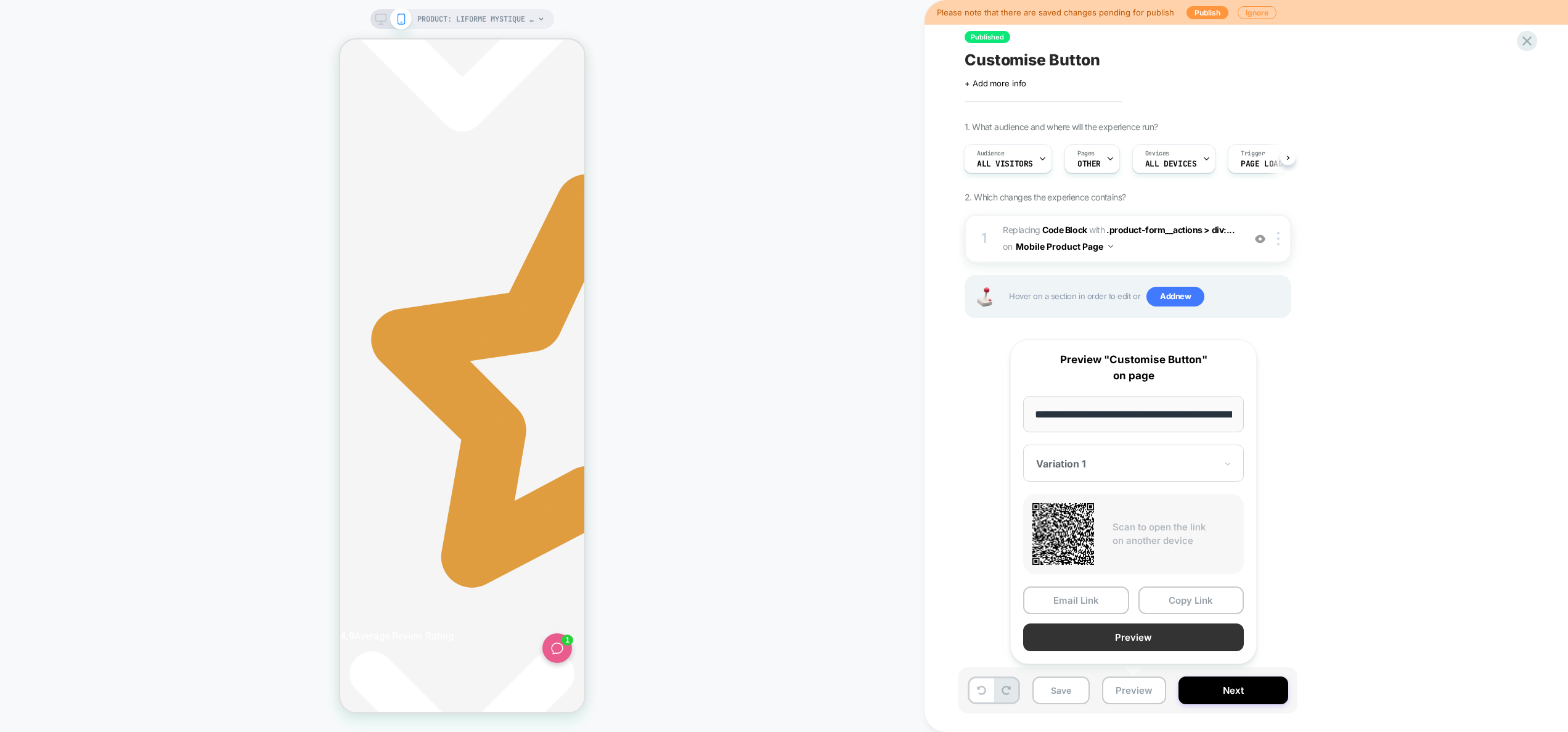
click at [1136, 637] on button "Preview" at bounding box center [1134, 637] width 220 height 28
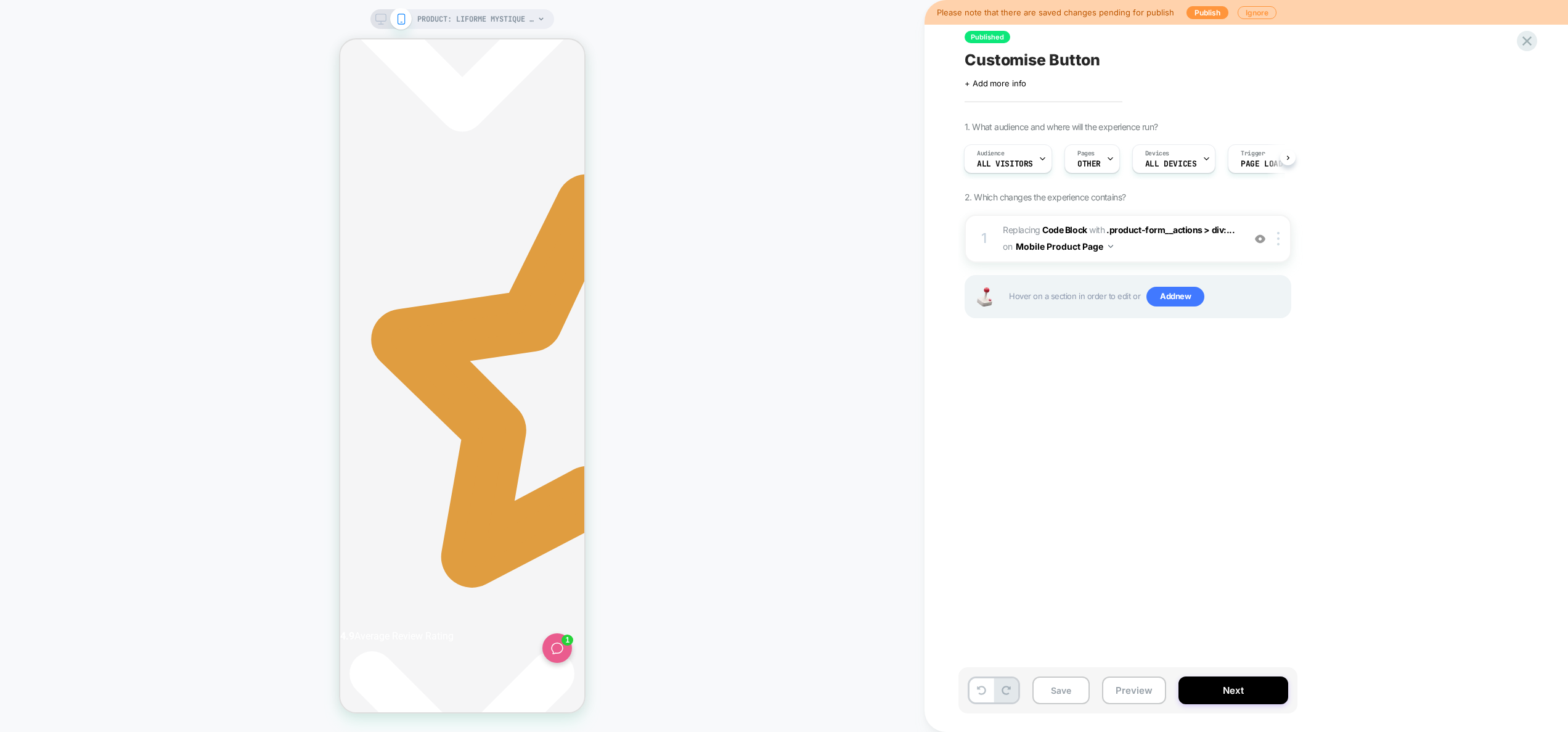
scroll to position [0, 232]
click at [1151, 243] on span "Replacing Code Block WITH .product-form__actions > div:... .product-form__actio…" at bounding box center [1121, 239] width 235 height 33
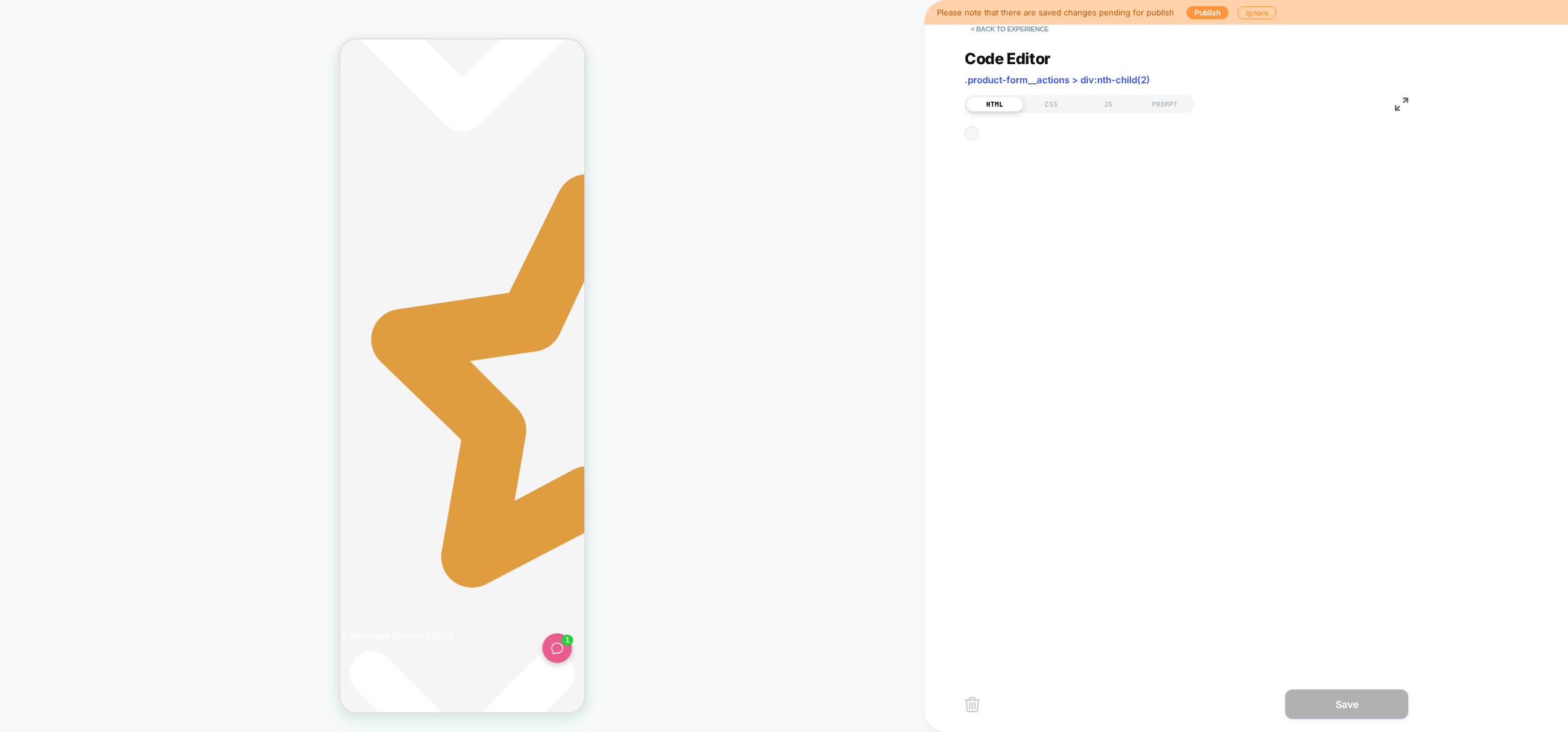
type textarea "**********"
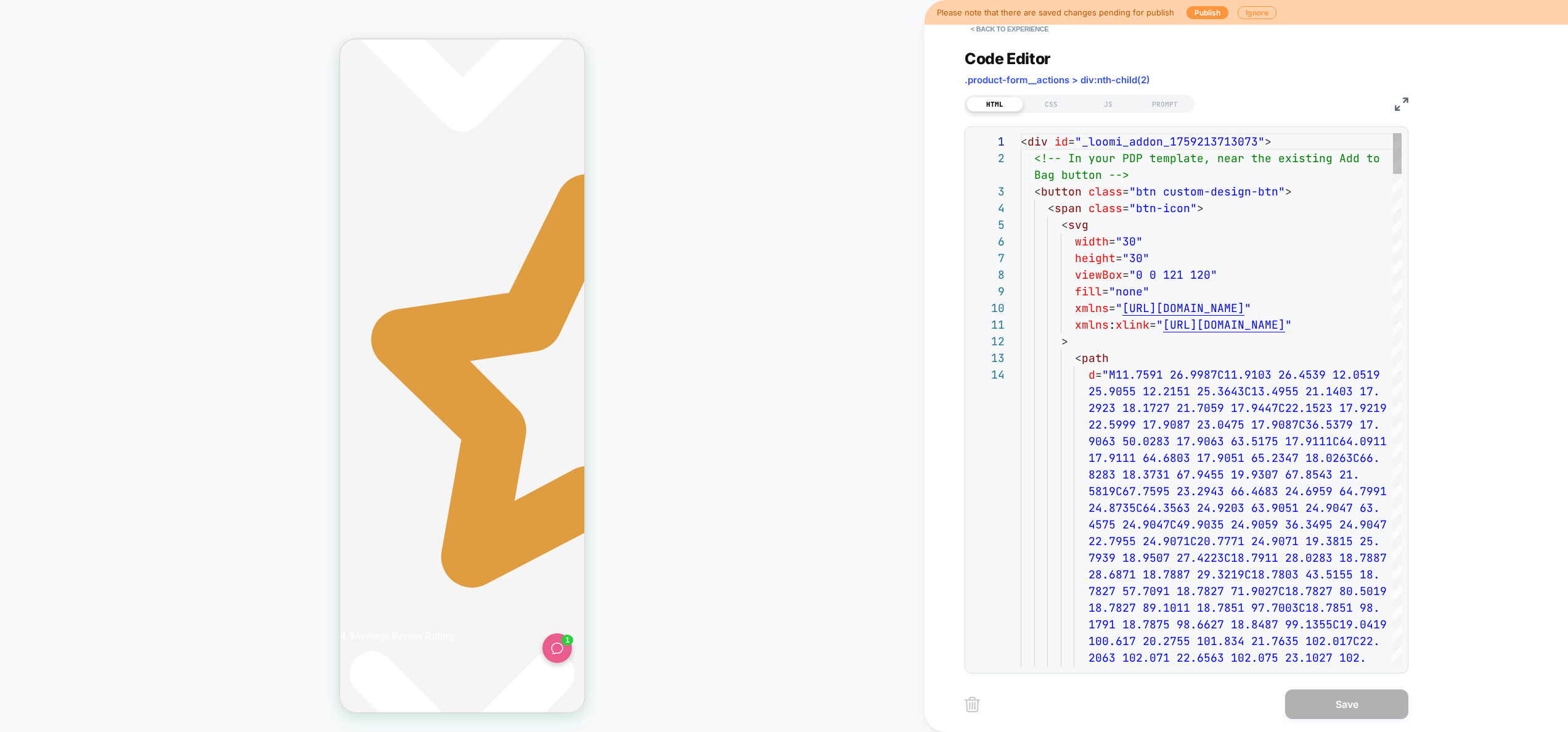
scroll to position [50, 0]
click at [1056, 102] on div "CSS" at bounding box center [1052, 104] width 57 height 15
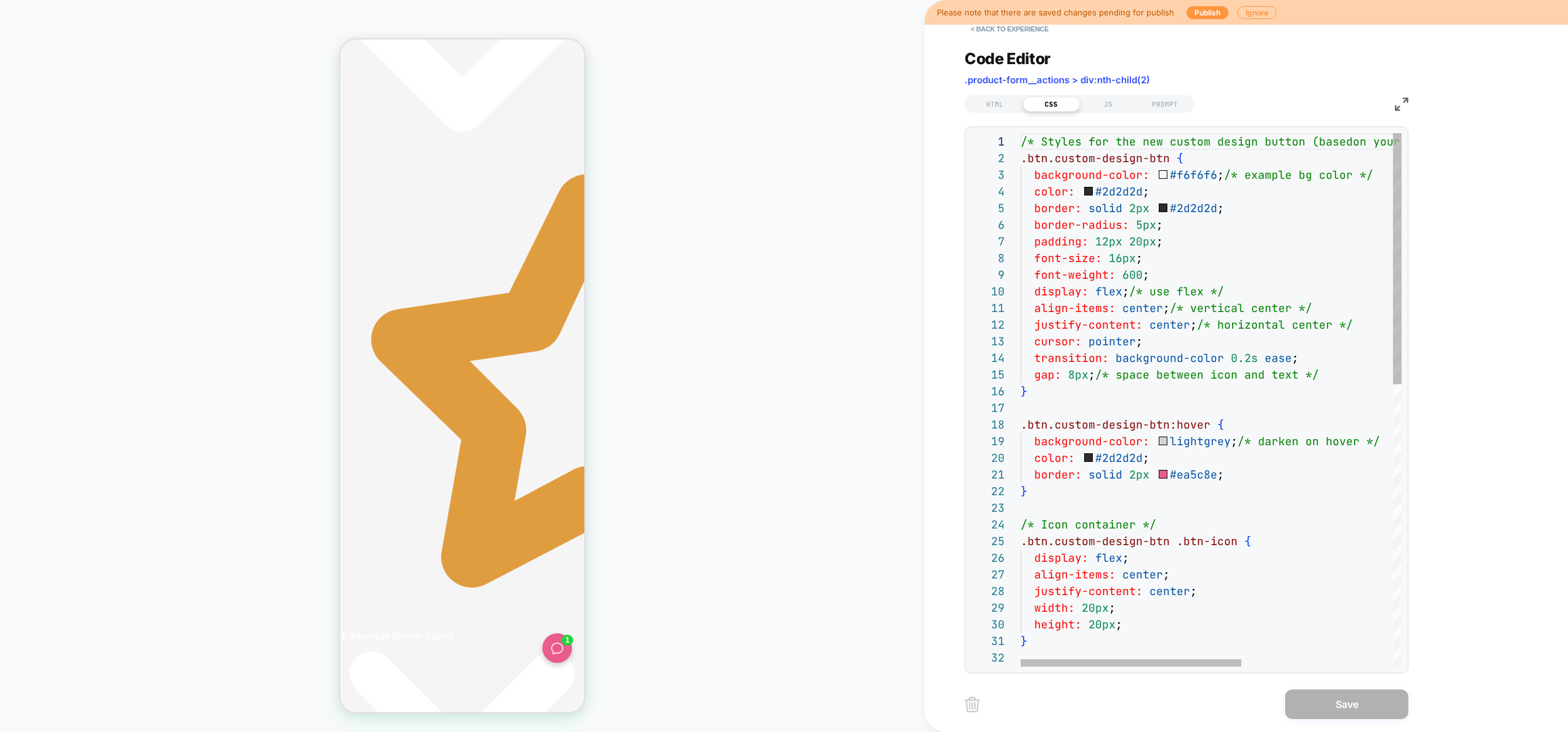
scroll to position [0, 232]
click at [1195, 161] on div "/* Styles for the new custom design button (based on your existing “Add to Bag”…" at bounding box center [1342, 699] width 641 height 1133
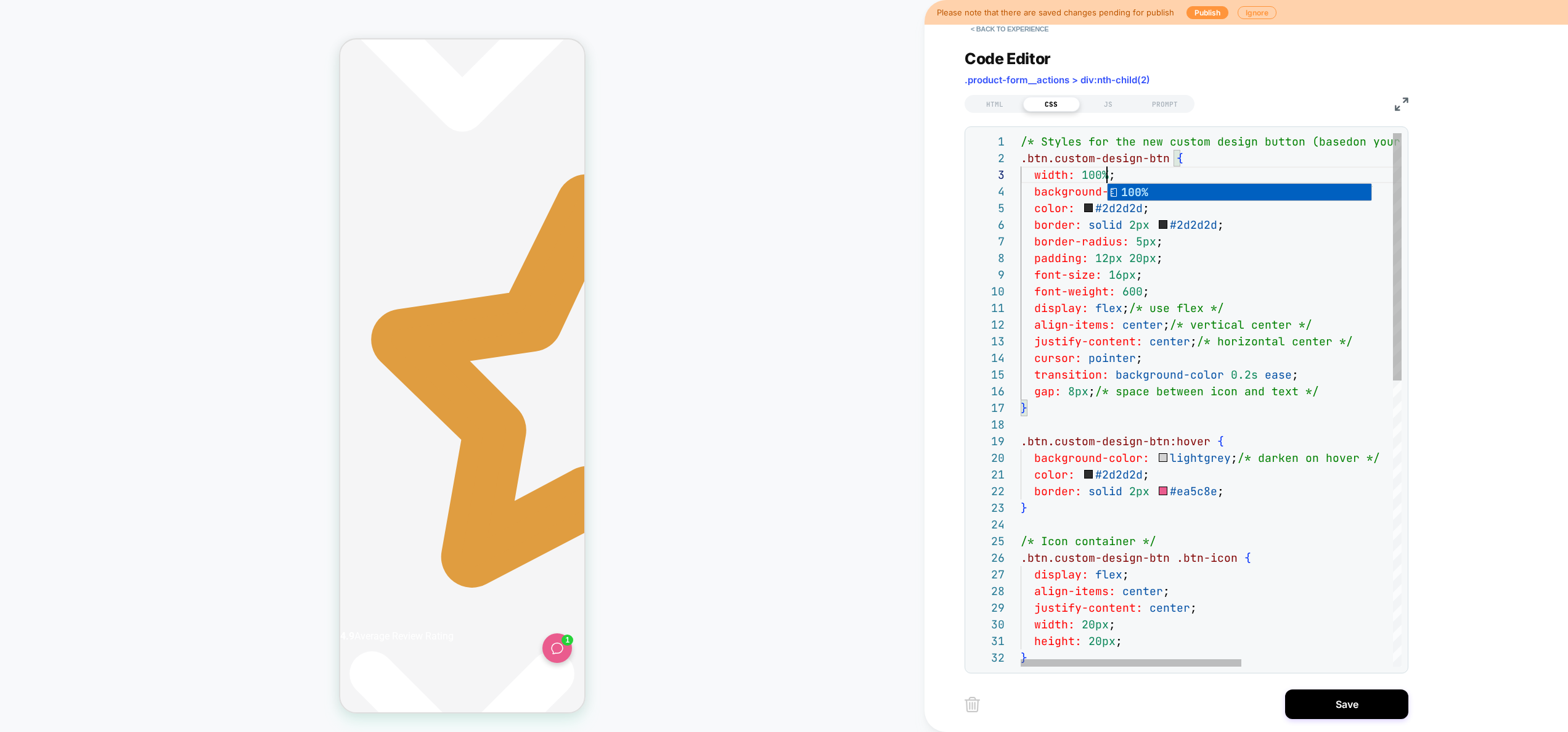
scroll to position [0, 0]
type textarea "**********"
click at [1327, 701] on button "Save" at bounding box center [1347, 704] width 123 height 30
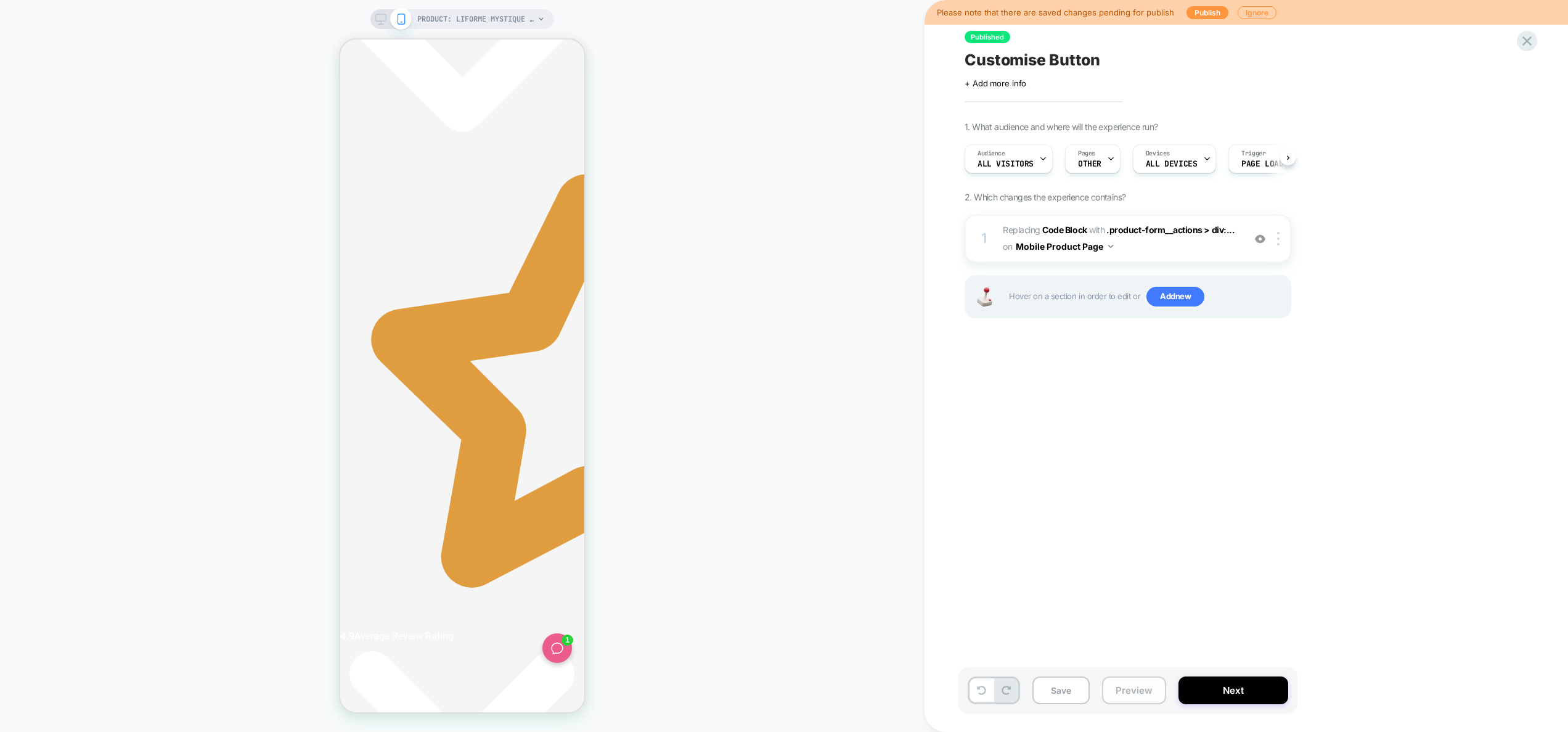
scroll to position [0, 1]
click at [1078, 691] on button "Save" at bounding box center [1062, 690] width 58 height 28
click at [1132, 693] on button "Preview" at bounding box center [1135, 690] width 64 height 28
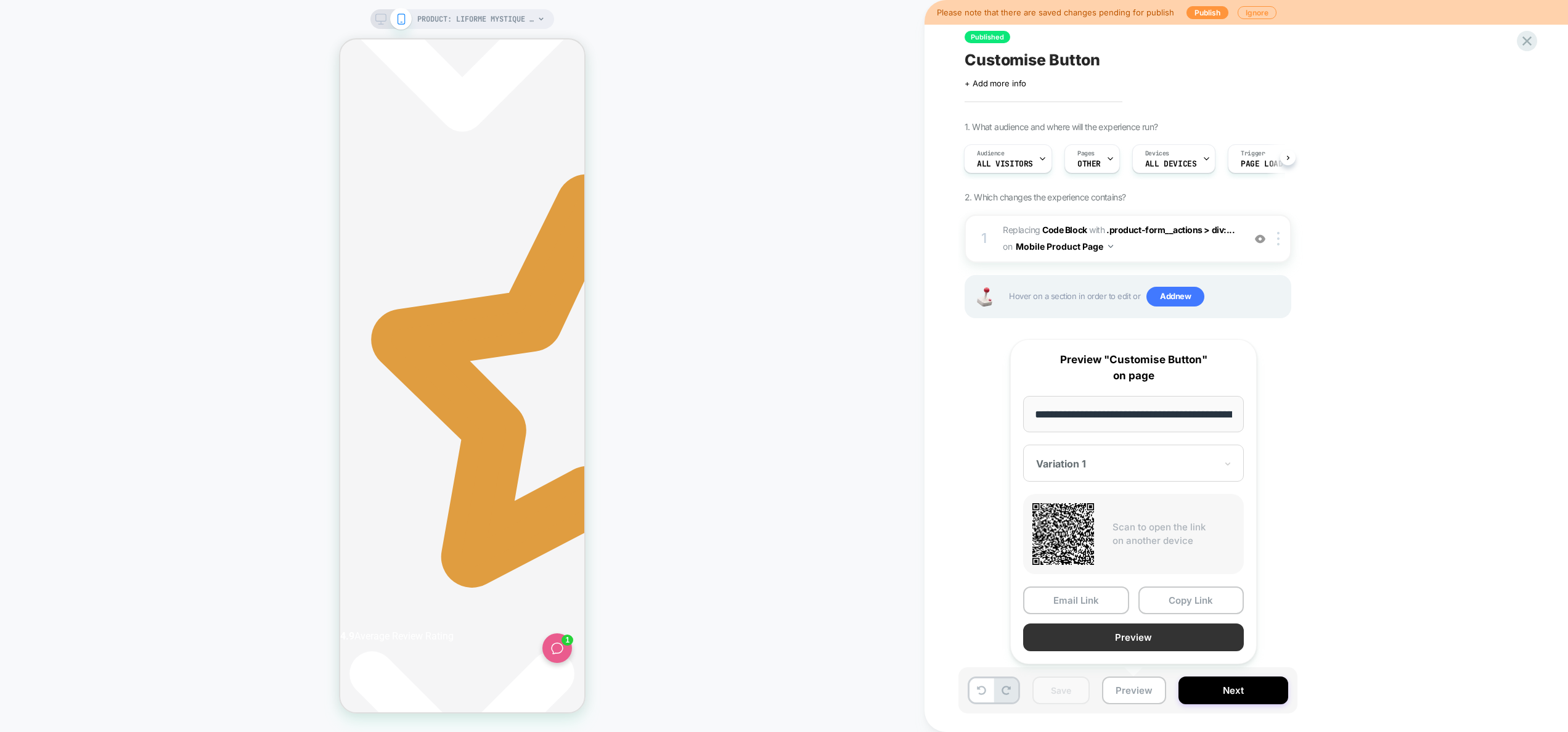
click at [1135, 642] on button "Preview" at bounding box center [1134, 637] width 220 height 28
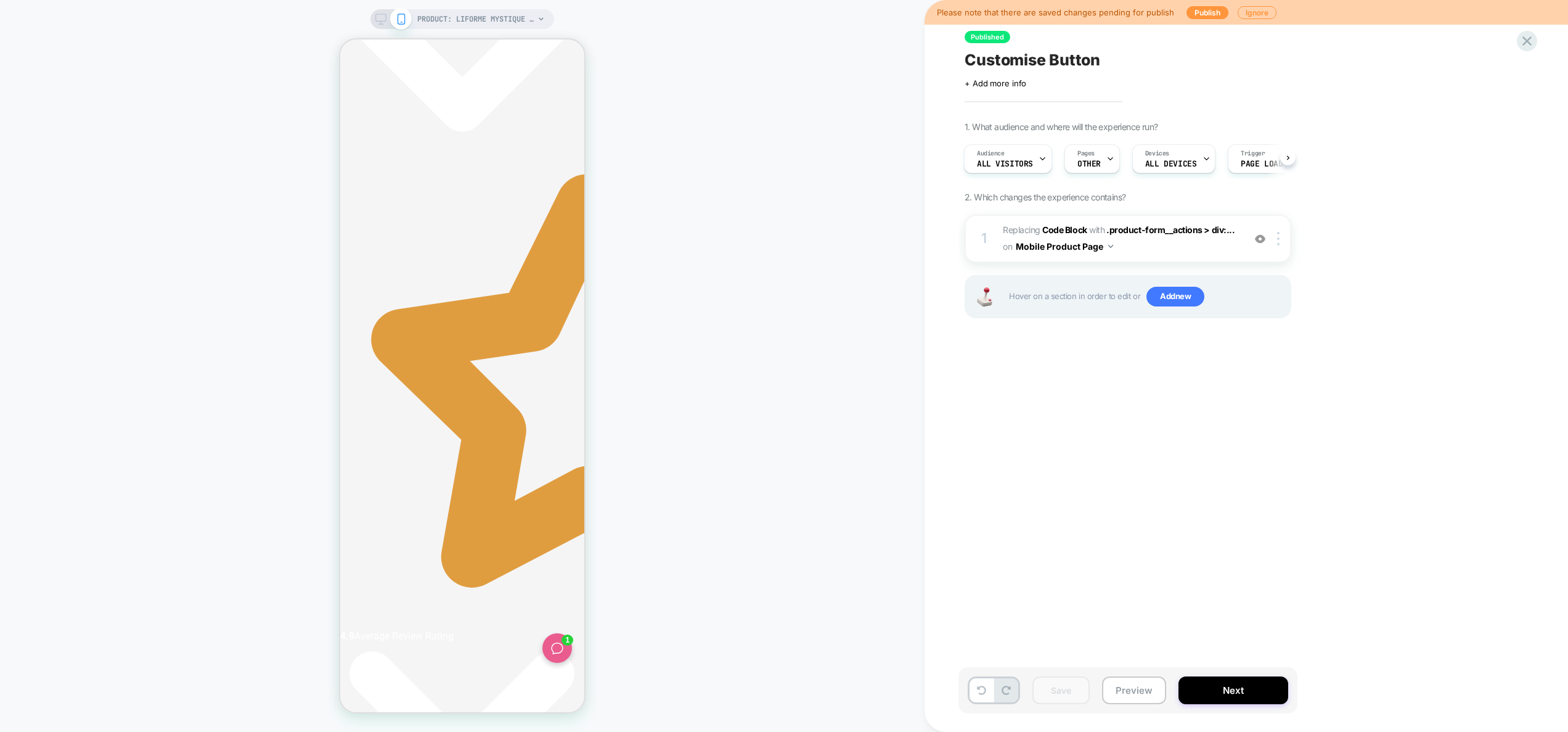
scroll to position [0, 0]
click at [1195, 258] on div "1 Replacing Code Block WITH .product-form__actions > div:... .product-form__act…" at bounding box center [1127, 239] width 326 height 48
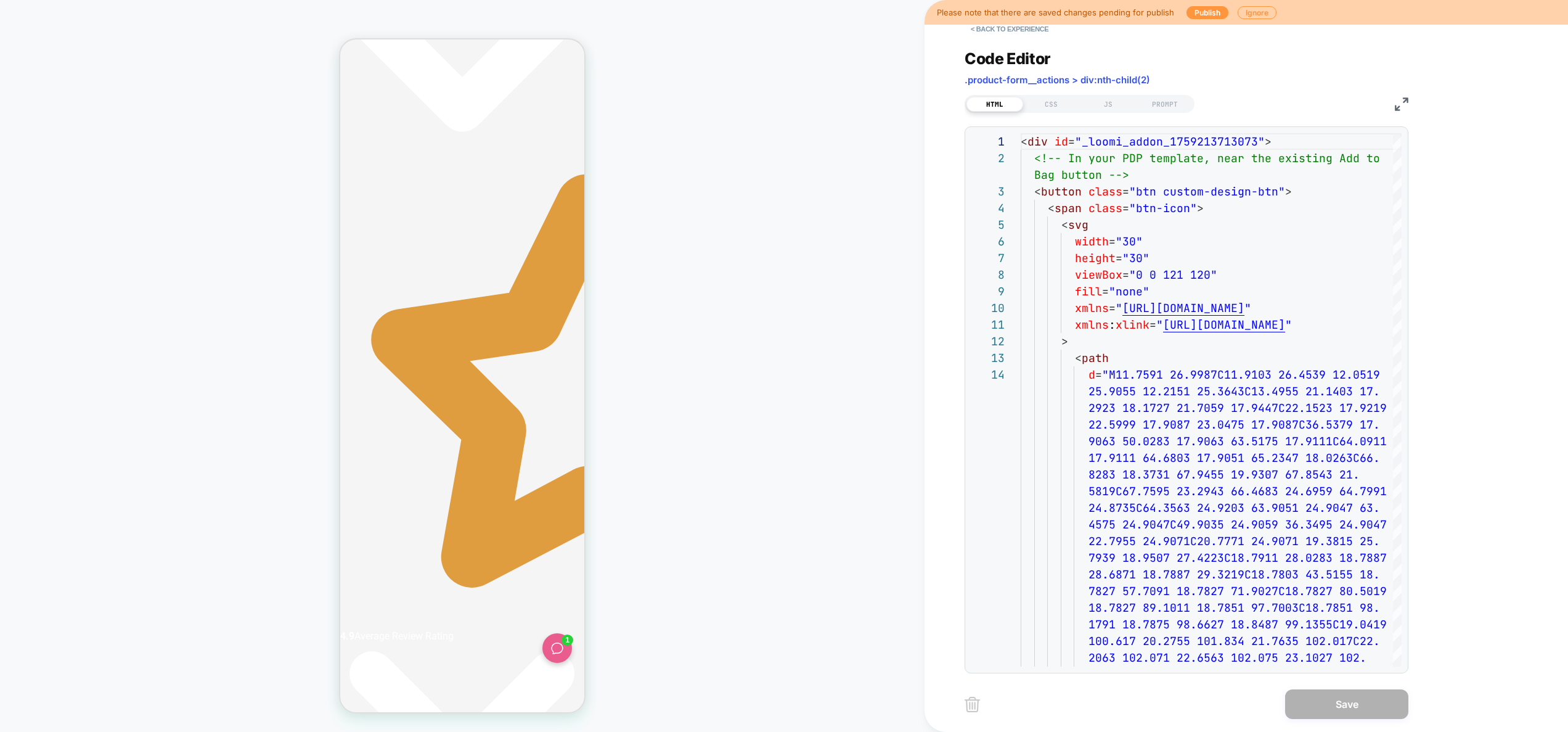
scroll to position [0, 464]
click at [1006, 30] on button "< Back to experience" at bounding box center [1009, 29] width 90 height 20
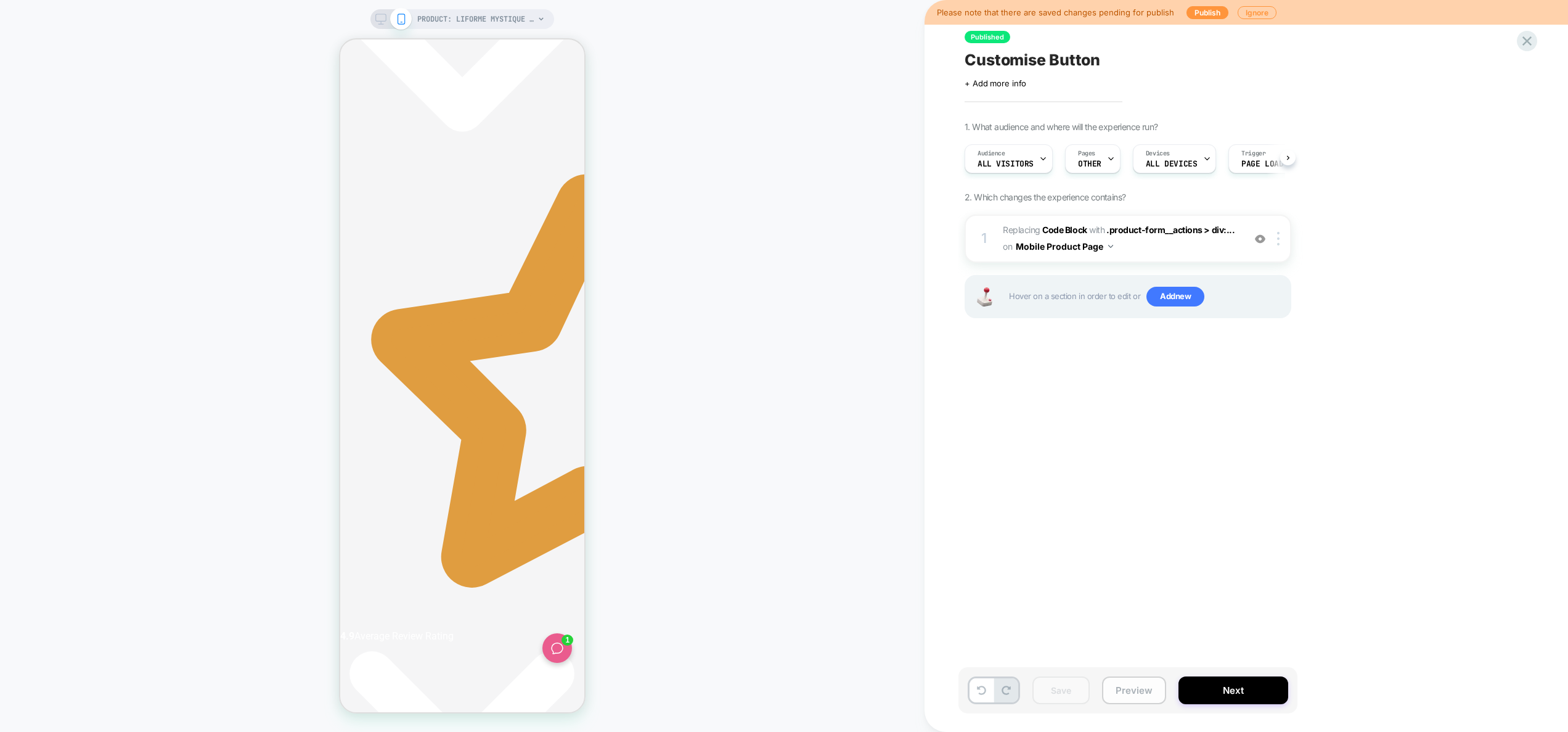
scroll to position [0, 1]
click at [1145, 691] on button "Preview" at bounding box center [1135, 690] width 64 height 28
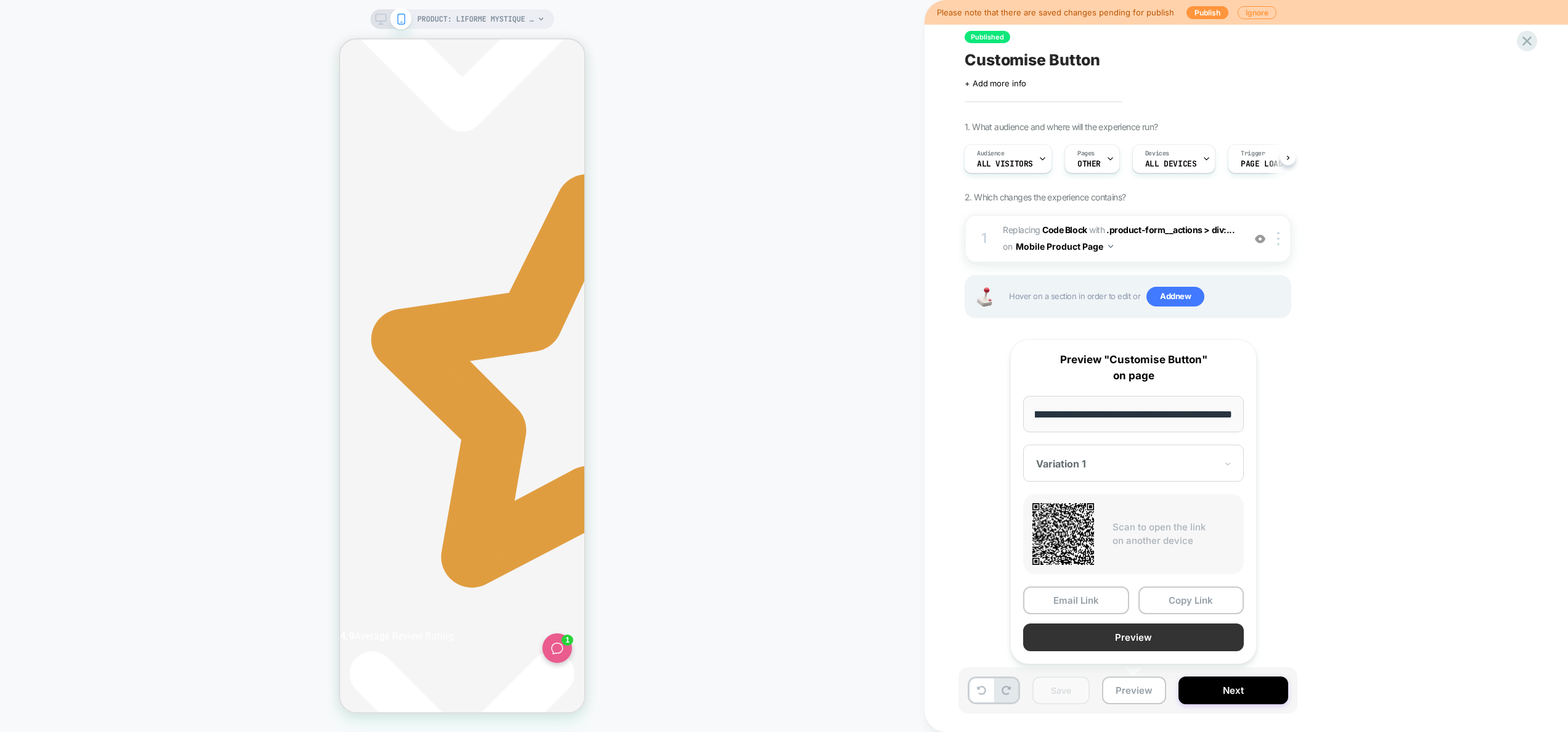
scroll to position [0, 0]
click at [1145, 636] on button "Preview" at bounding box center [1134, 637] width 220 height 28
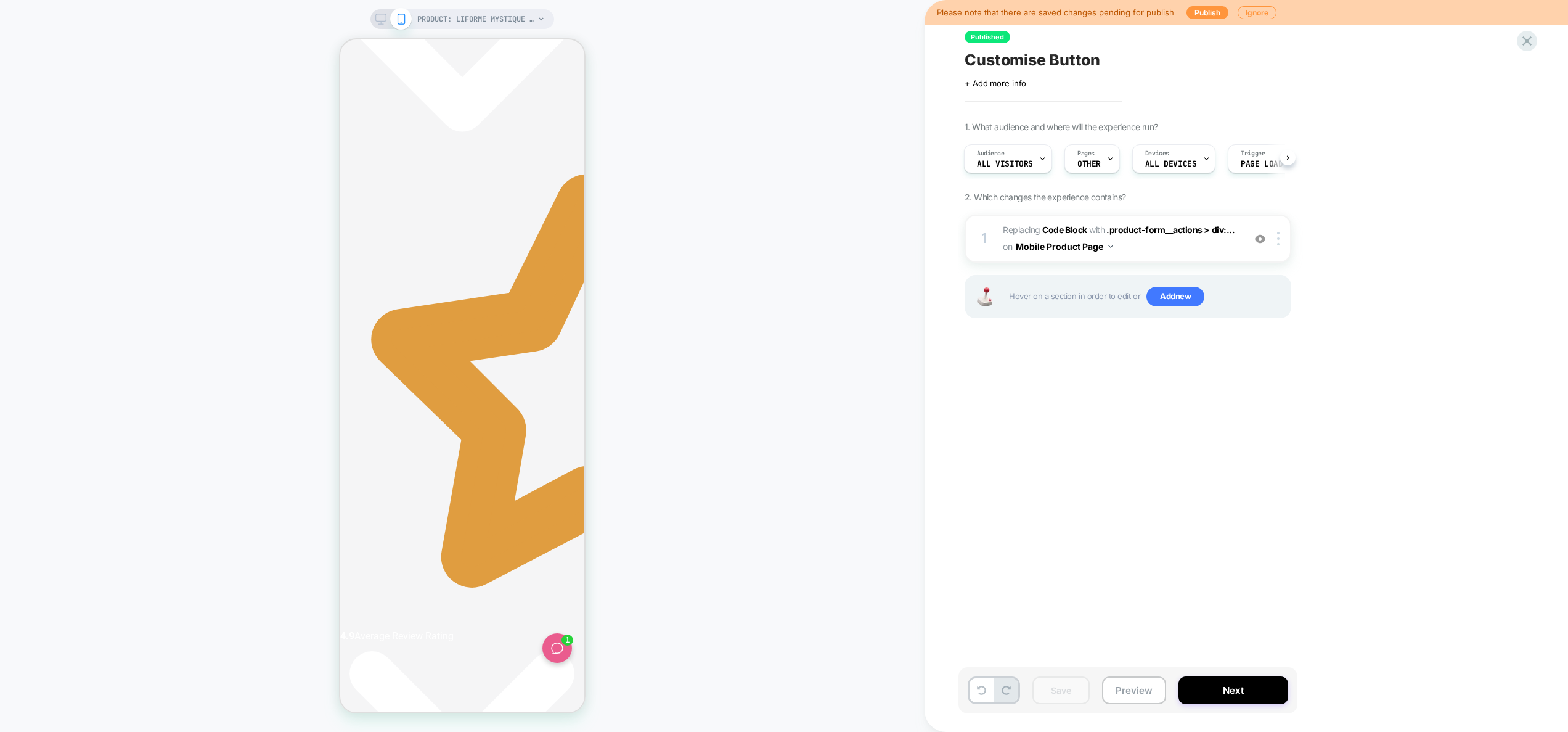
scroll to position [0, 232]
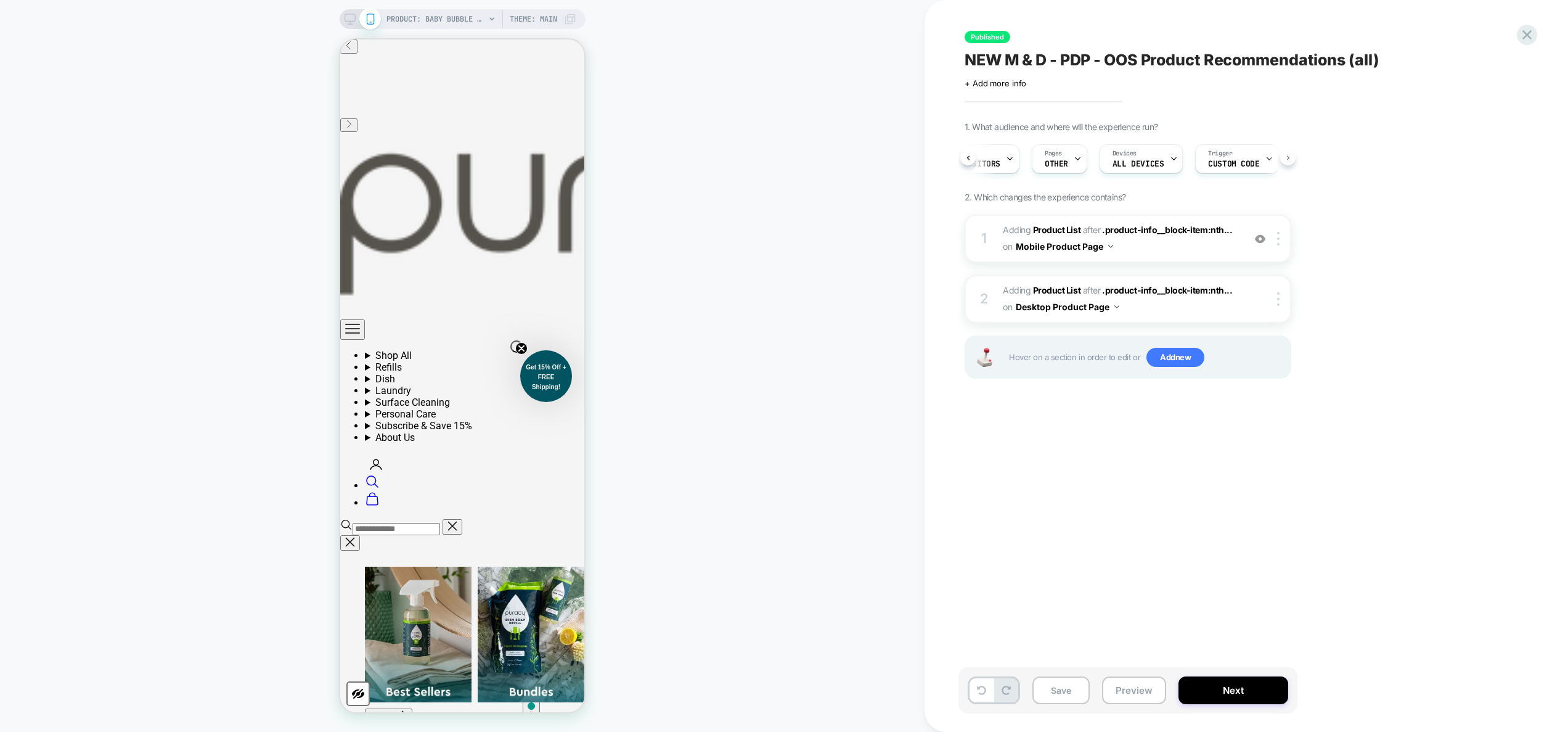
scroll to position [0, 55]
click at [1207, 160] on span "Custom Code" at bounding box center [1212, 164] width 51 height 8
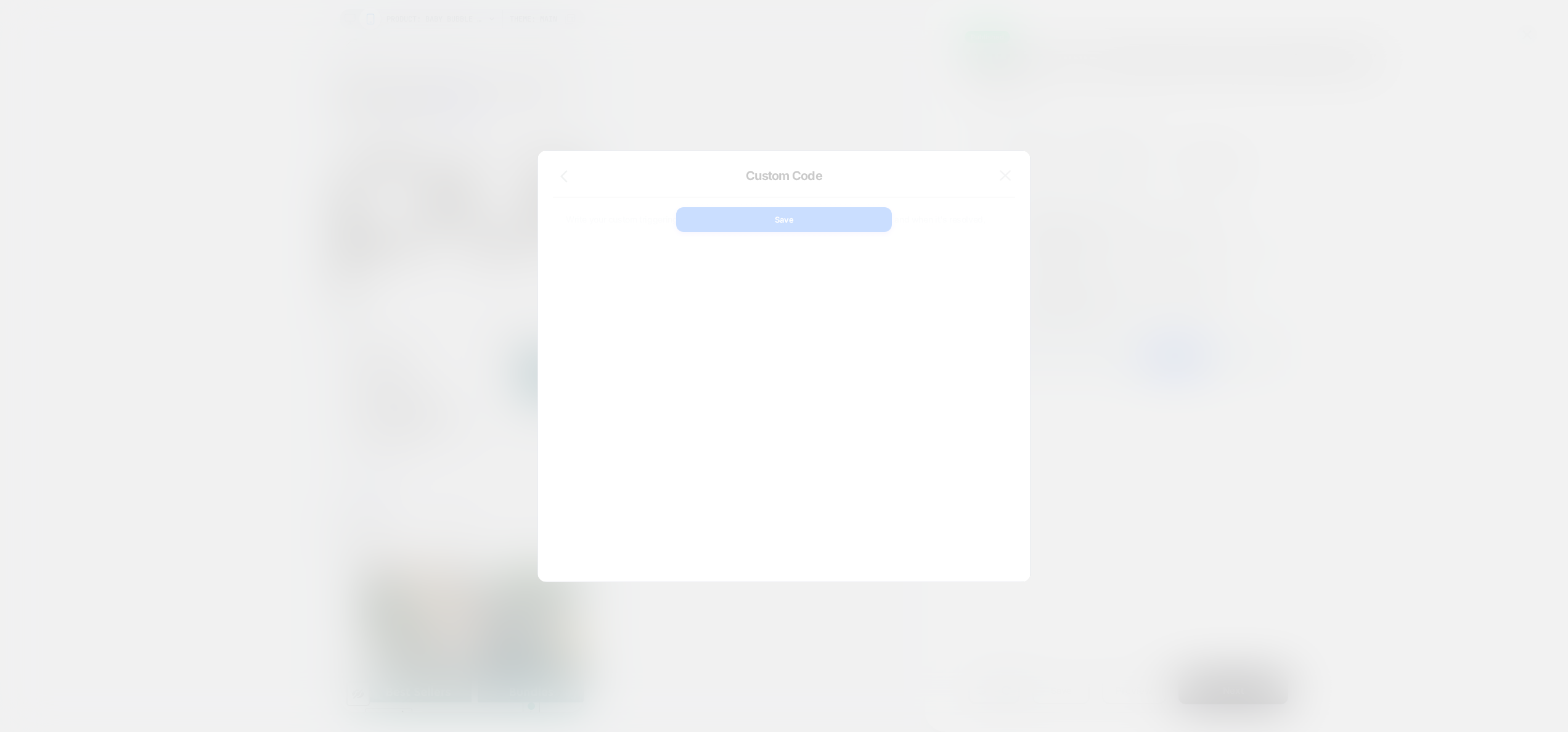
scroll to position [166, 0]
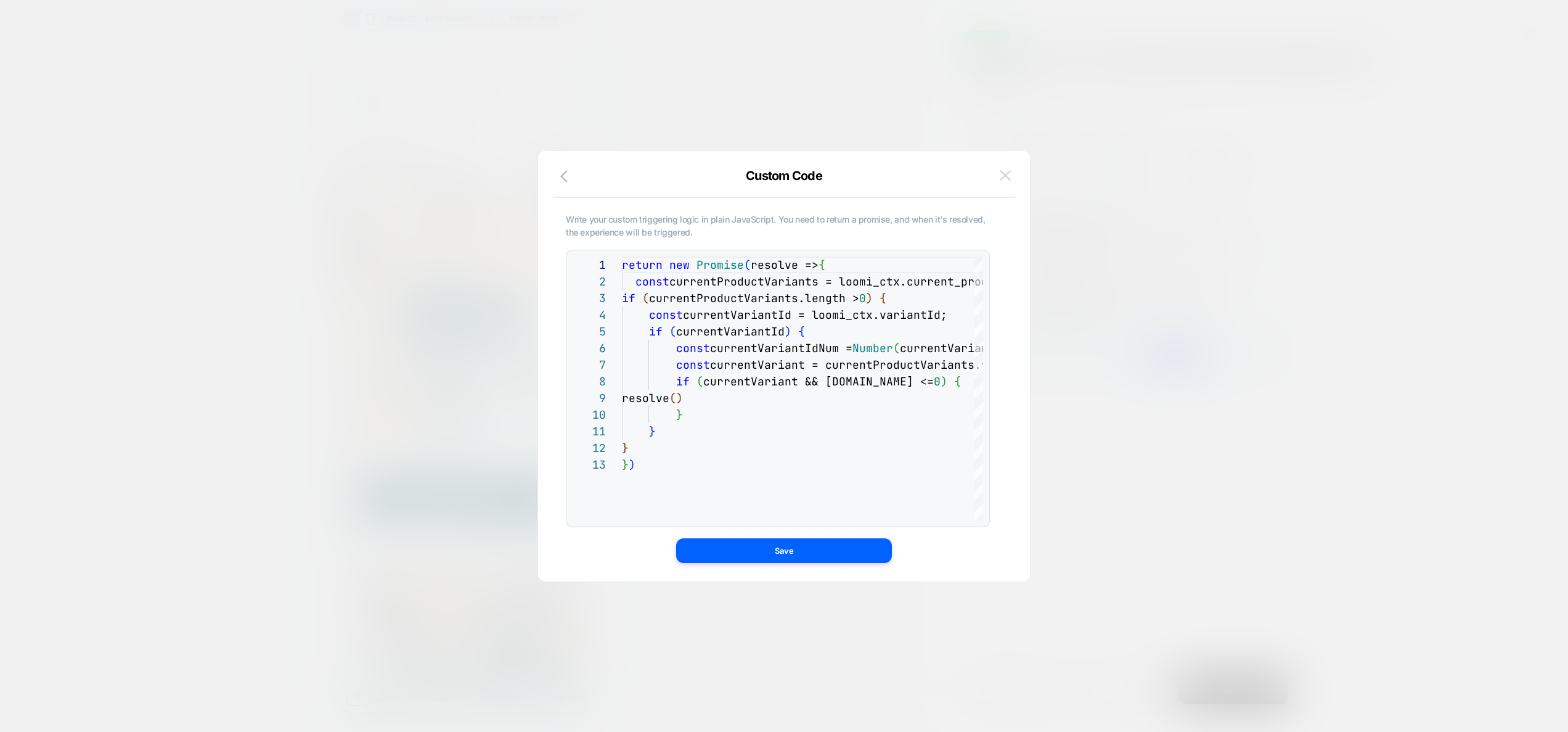
click at [1009, 173] on img at bounding box center [1005, 175] width 11 height 11
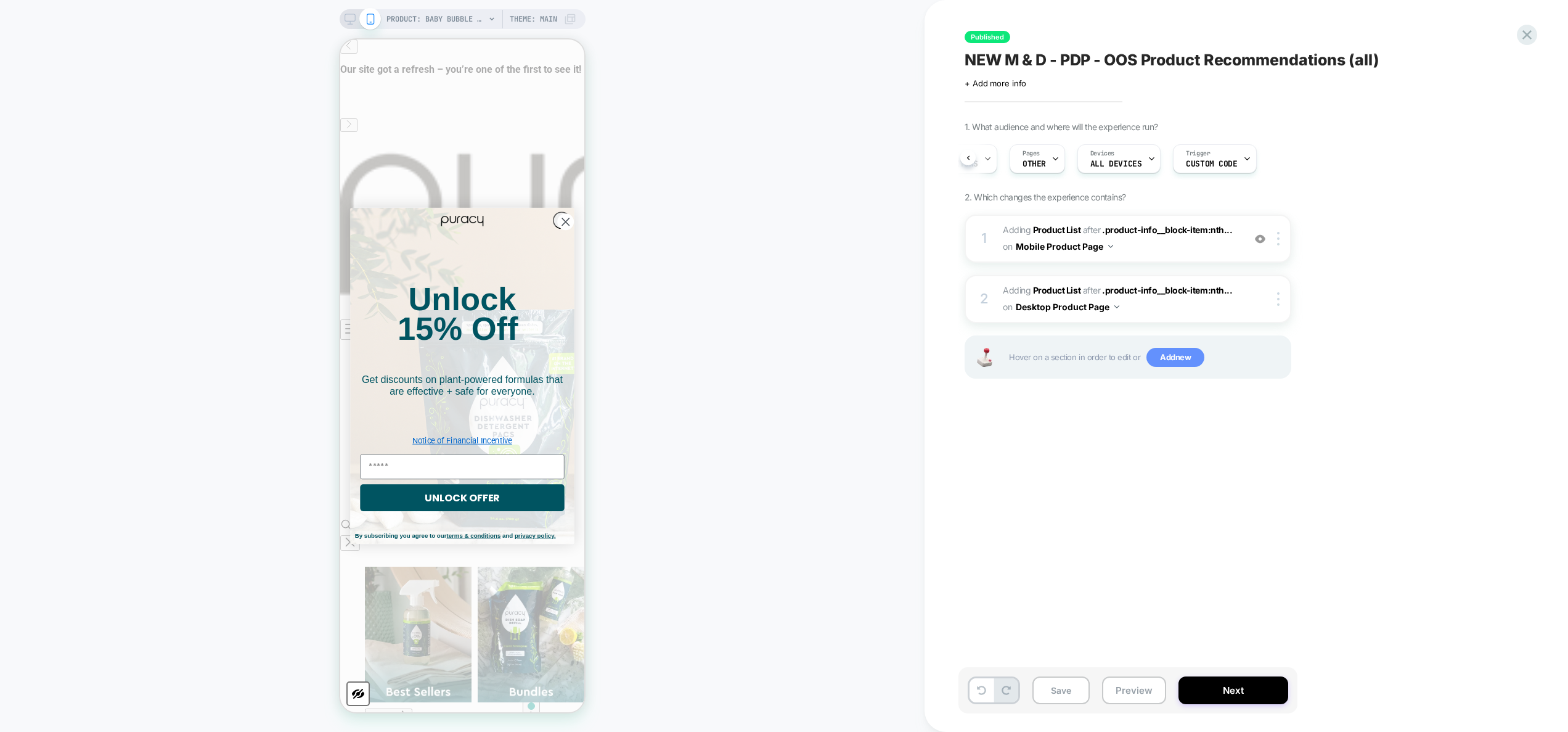
click at [1172, 359] on span "Add new" at bounding box center [1176, 358] width 58 height 20
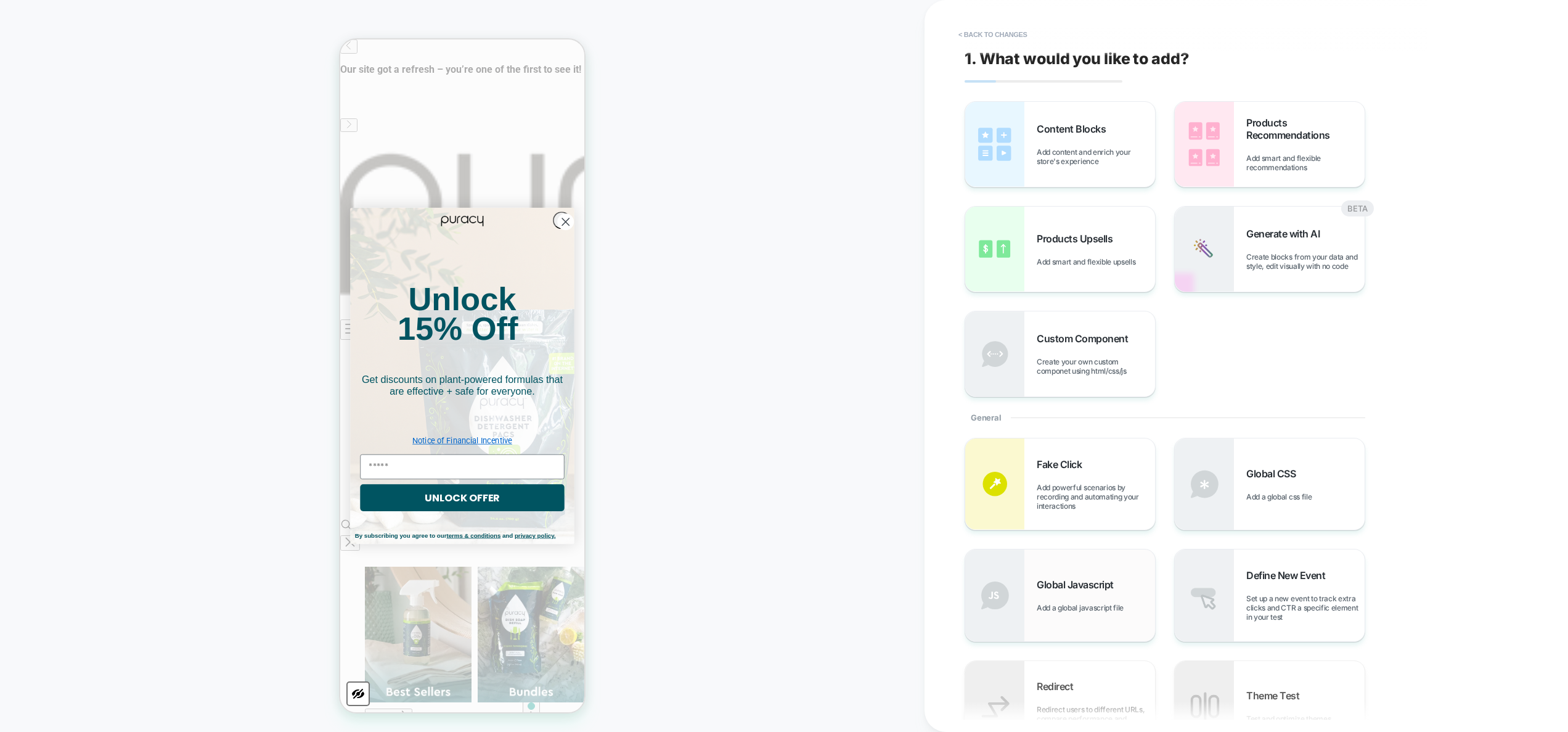
click at [1115, 589] on span "Global Javascript" at bounding box center [1078, 584] width 83 height 12
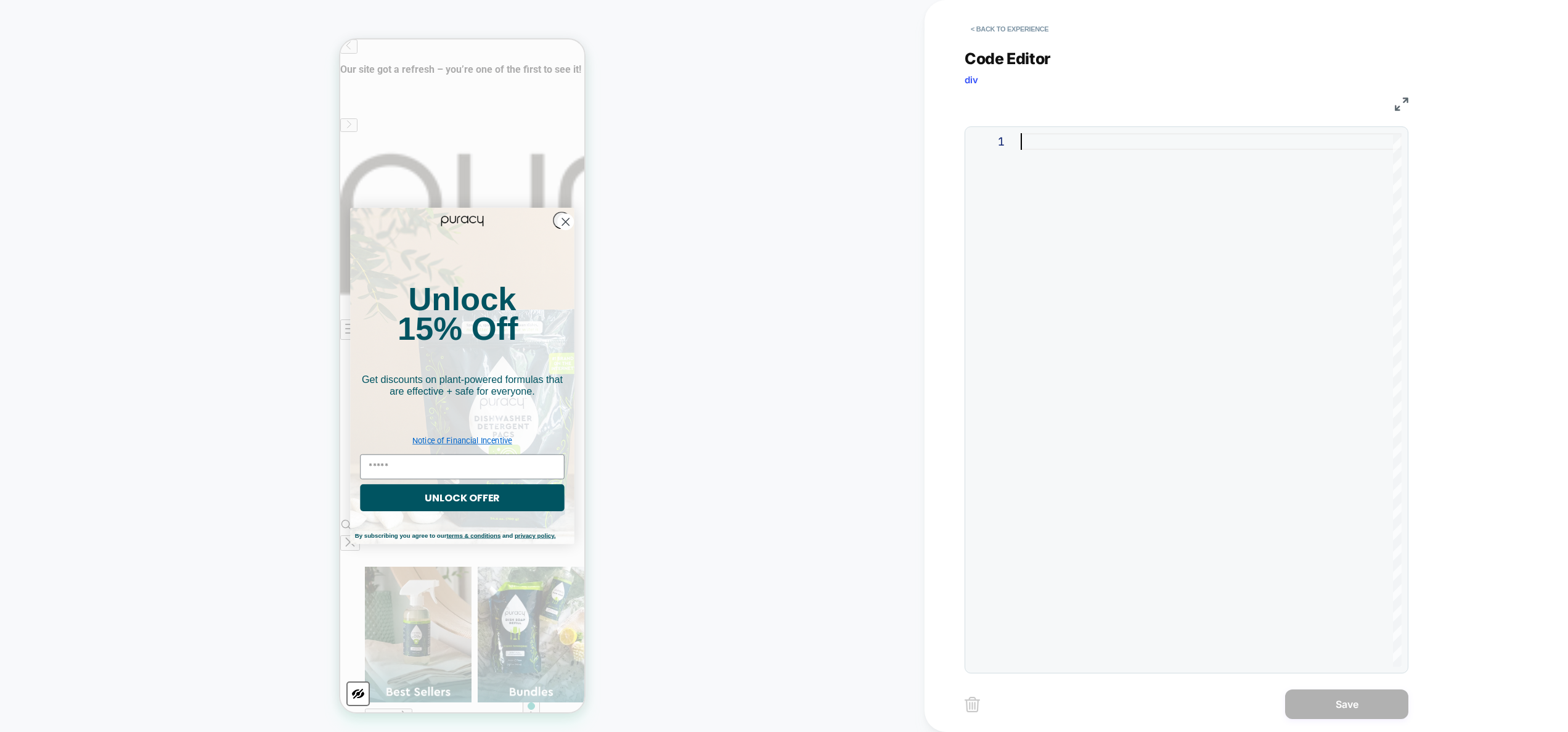
click at [1168, 292] on div at bounding box center [1211, 400] width 381 height 534
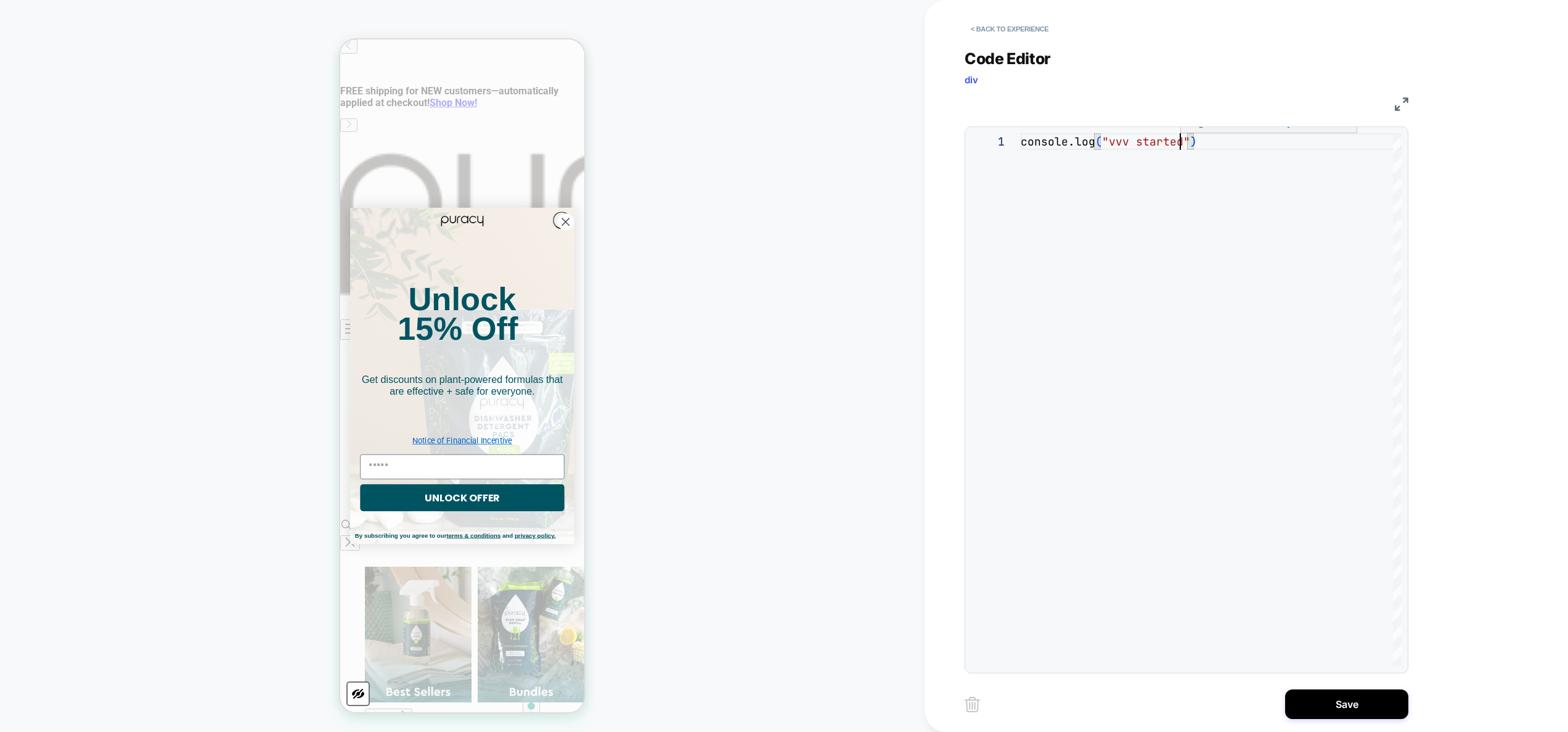
scroll to position [0, 160]
type textarea "**********"
click at [1356, 710] on button "Save" at bounding box center [1347, 704] width 123 height 30
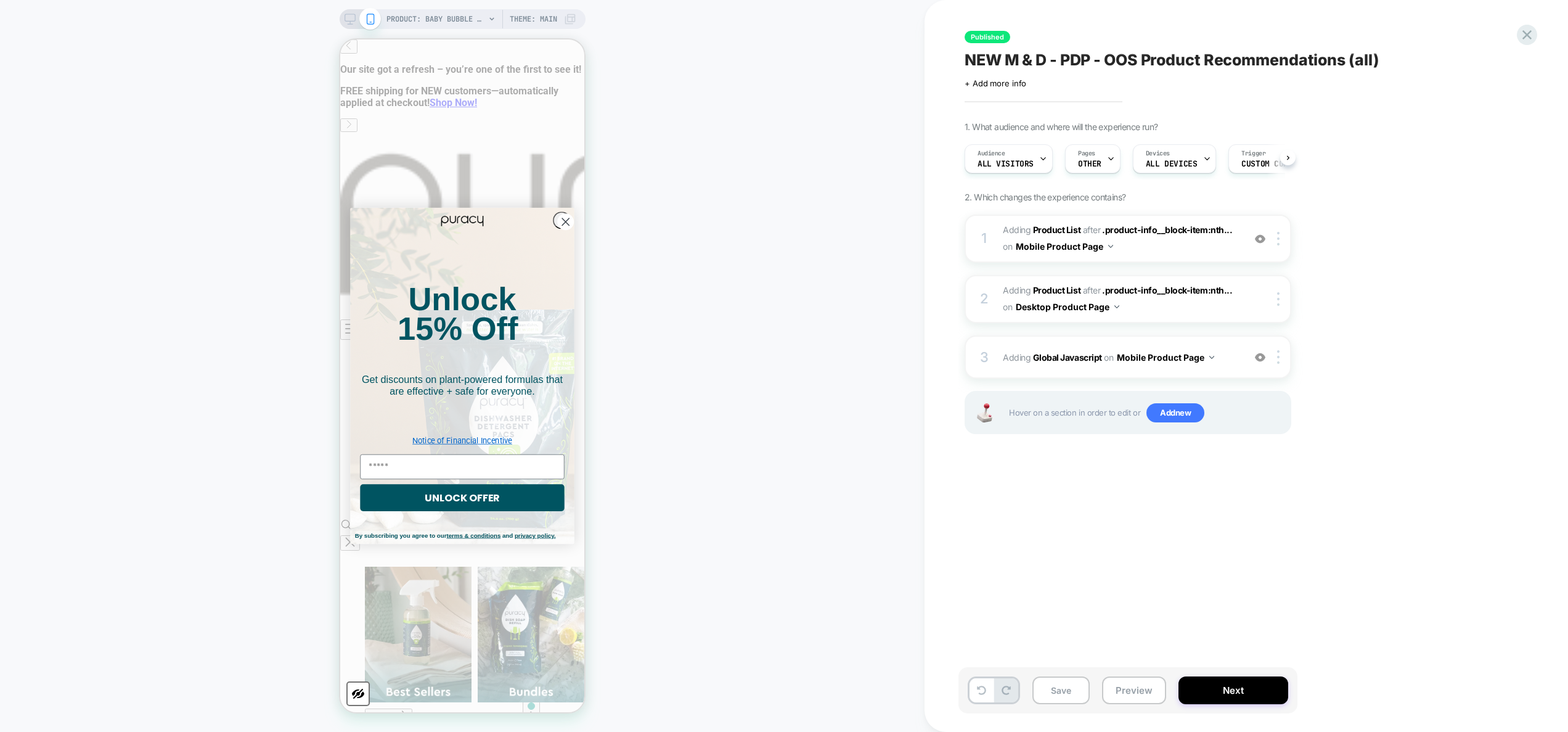
scroll to position [0, 1]
click at [1281, 358] on div at bounding box center [1280, 357] width 21 height 13
click at [1275, 488] on div "Target All Devices" at bounding box center [1279, 489] width 109 height 34
click at [1186, 356] on button "All Devices Product Page" at bounding box center [1174, 358] width 114 height 18
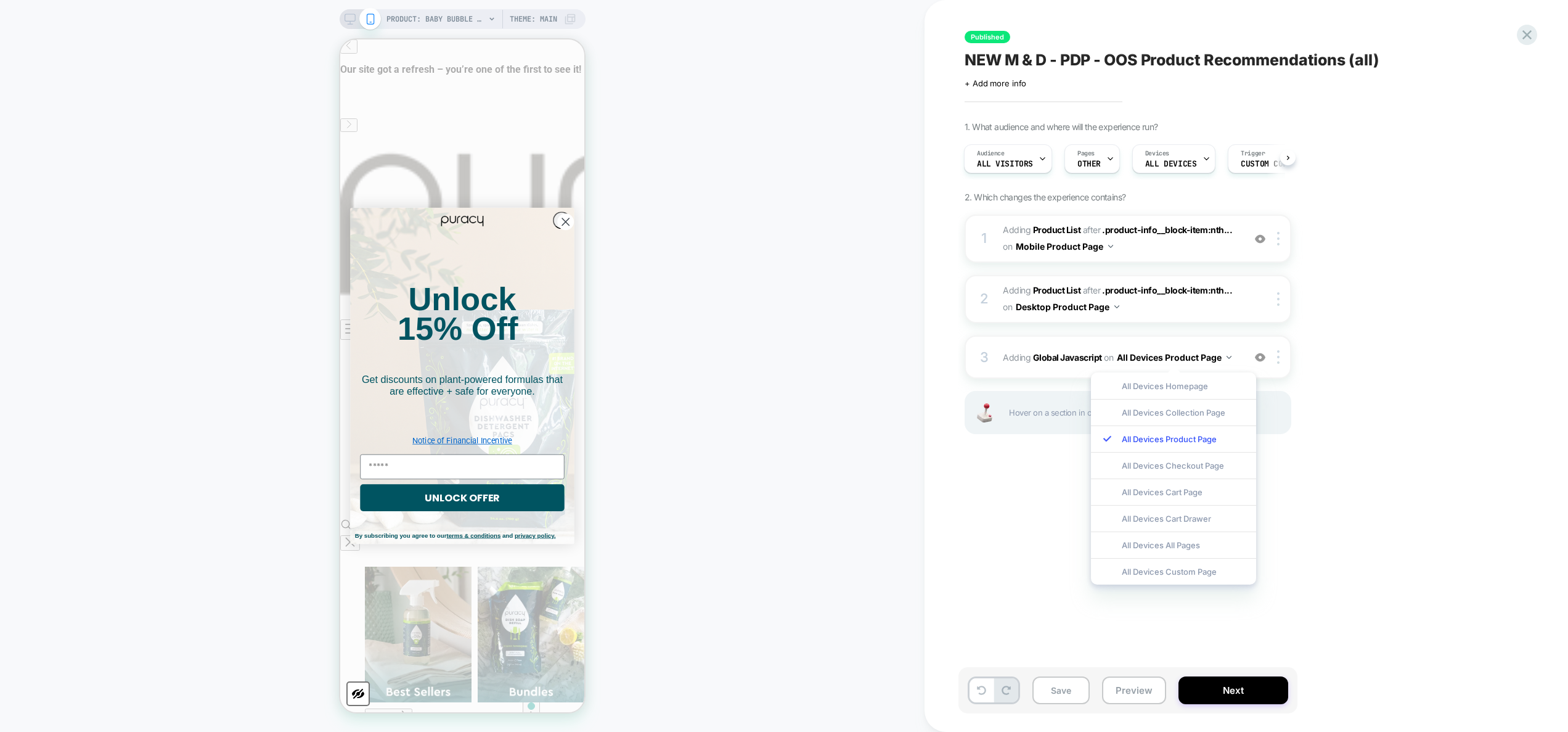
click at [1101, 141] on div "Audience All Visitors Pages OTHER Devices ALL DEVICES Trigger Custom Code" at bounding box center [1122, 159] width 326 height 41
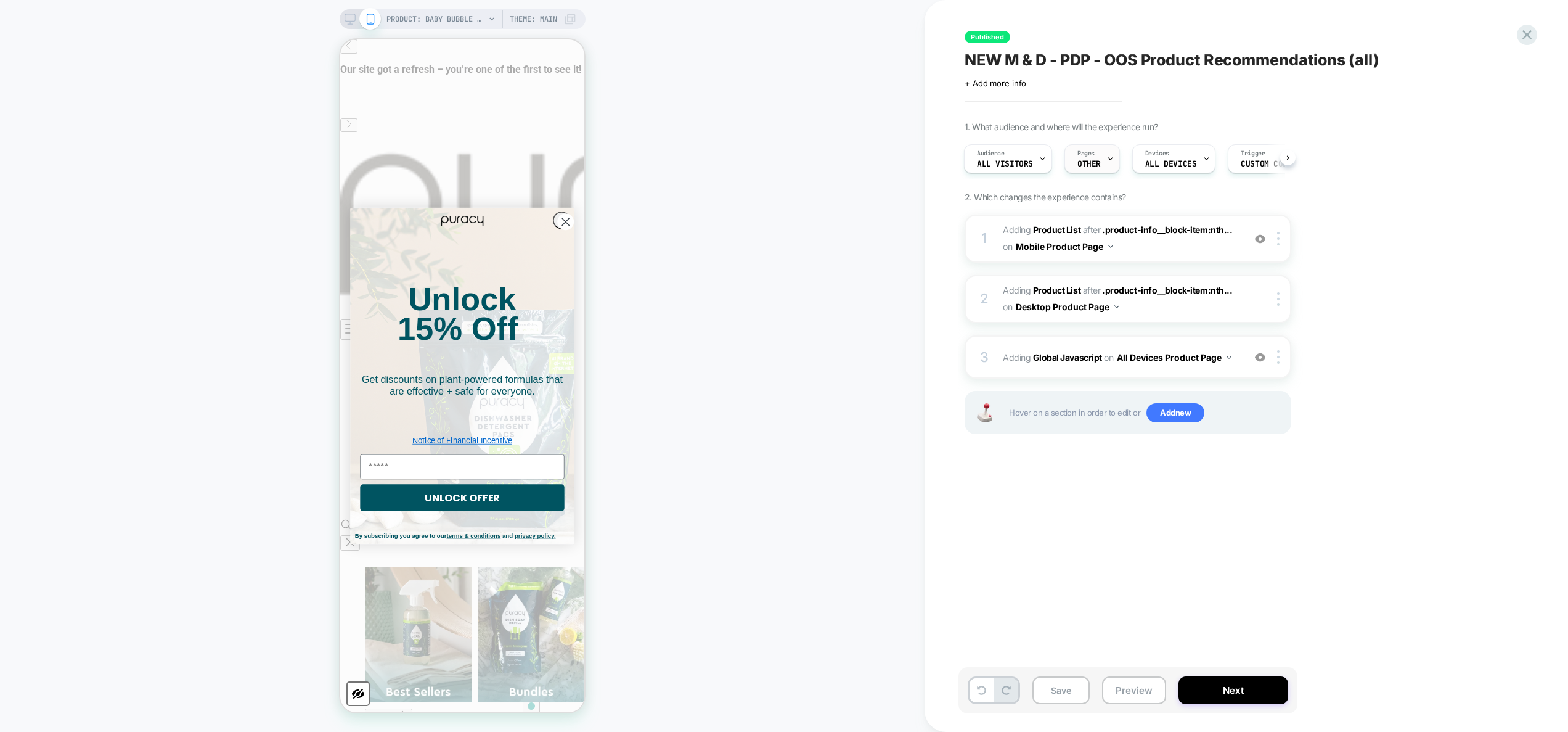
click at [1095, 151] on div "Pages OTHER" at bounding box center [1089, 159] width 48 height 28
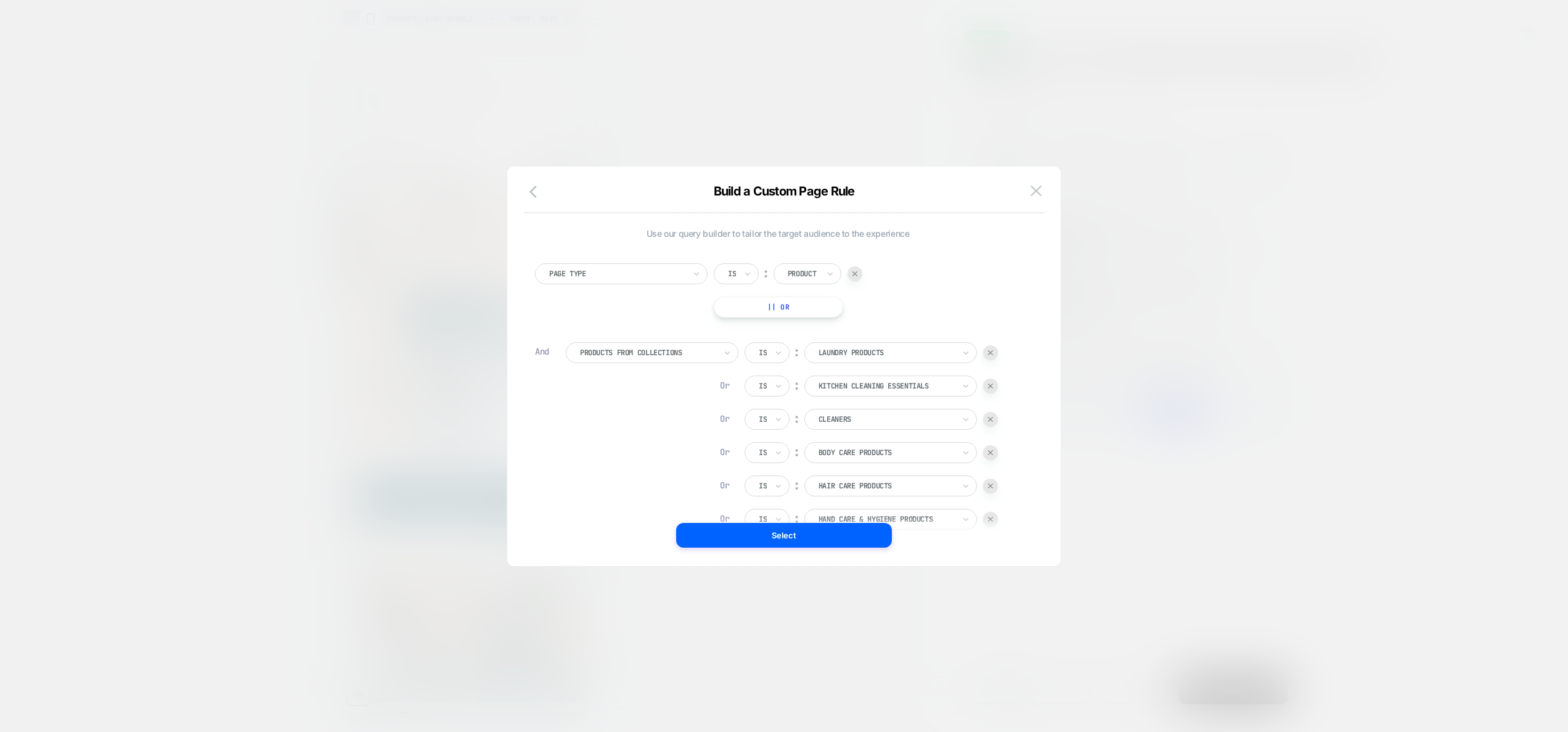
click at [1125, 179] on div at bounding box center [784, 366] width 1568 height 732
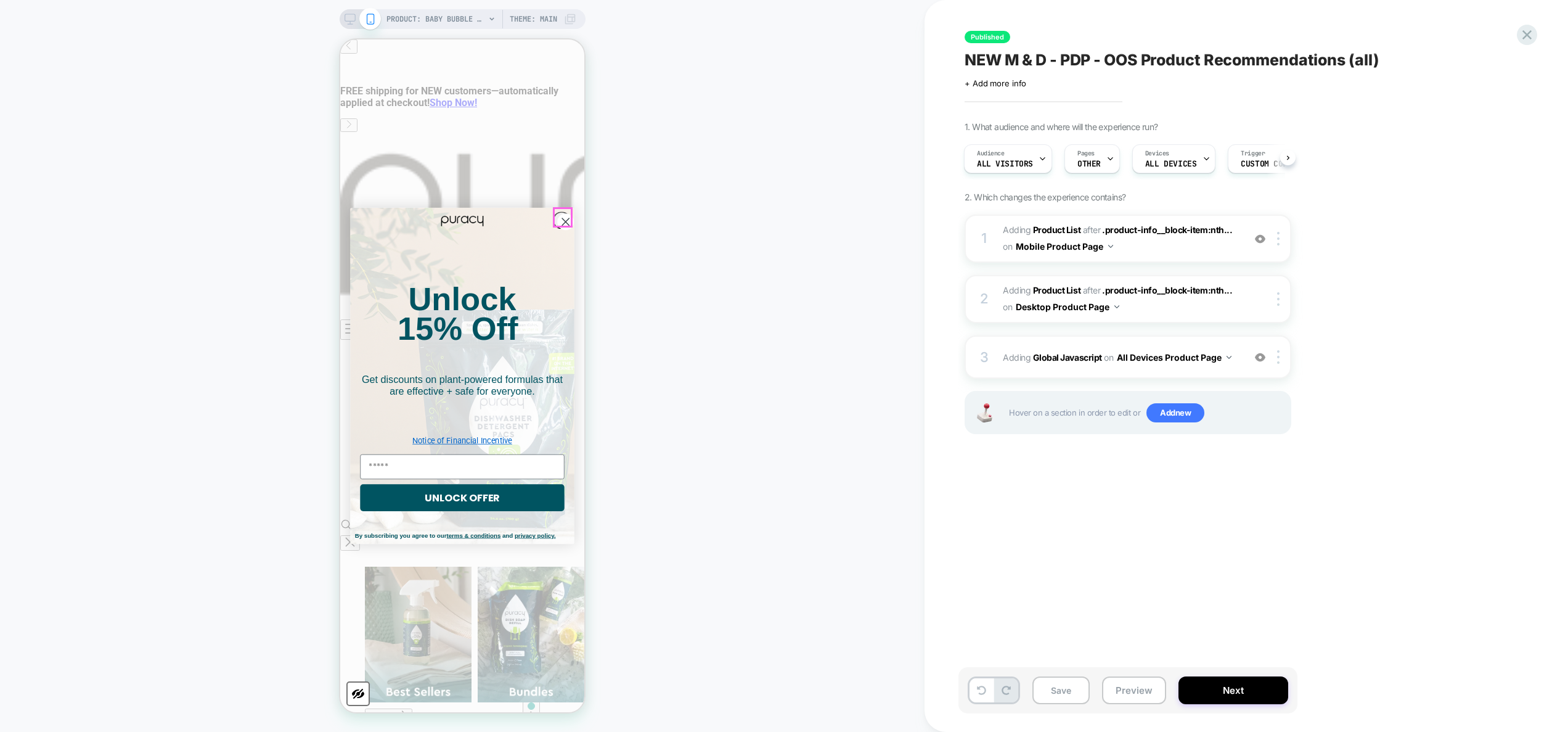
click at [563, 213] on circle "Close dialog" at bounding box center [566, 221] width 16 height 16
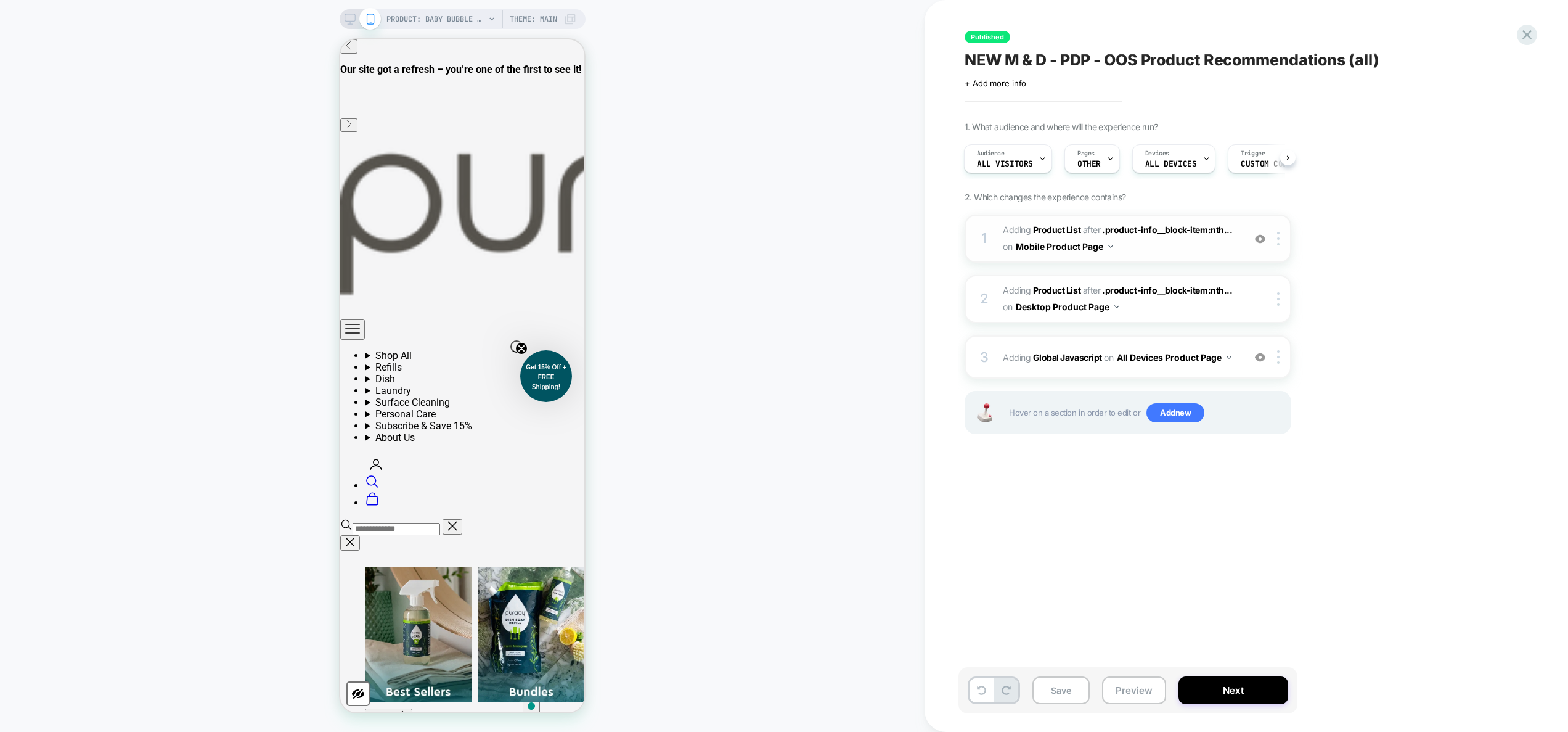
click at [1210, 247] on span "#_loomi_addon_1739521180034_dup1739862998_dup1740116824 Adding Product List AFT…" at bounding box center [1121, 239] width 235 height 33
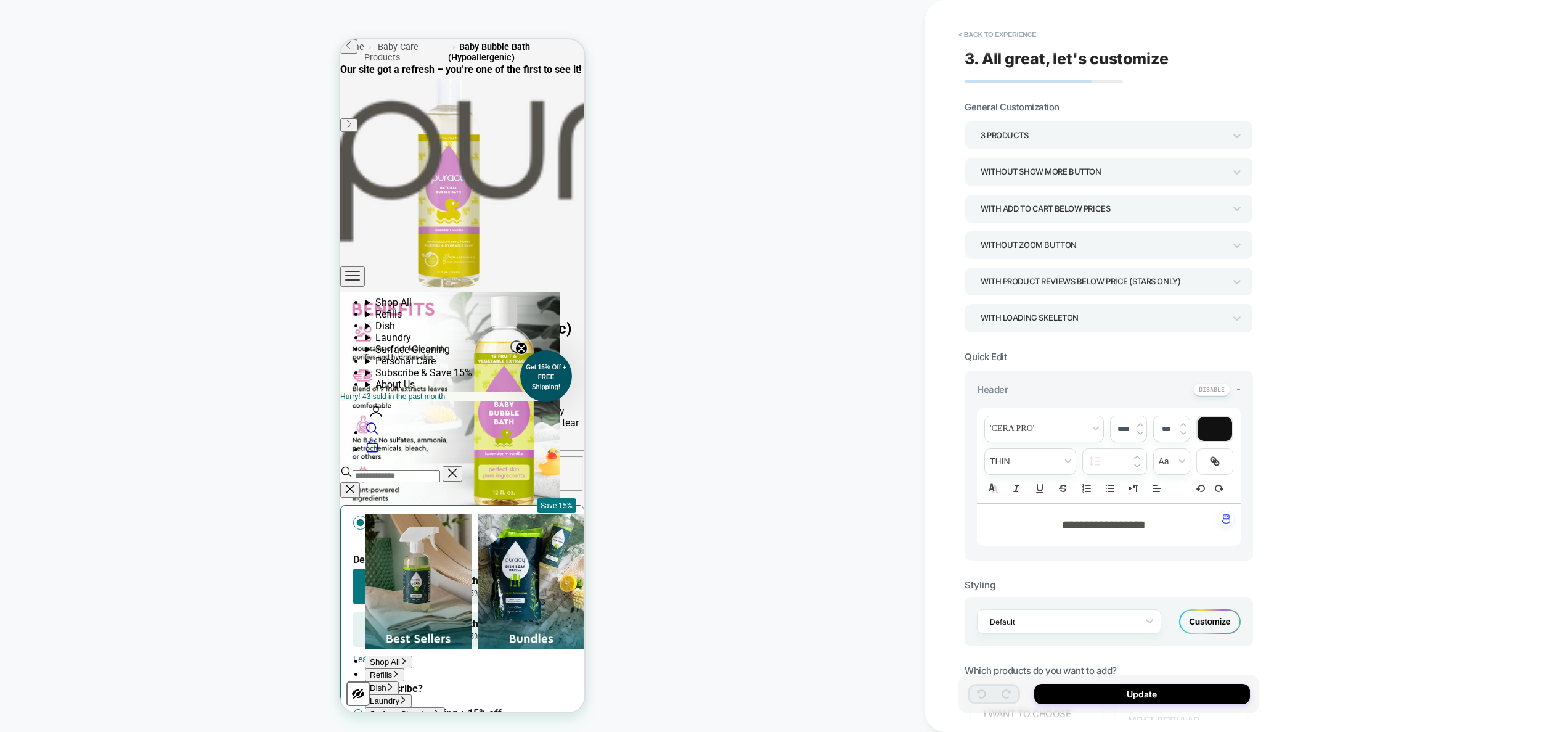
scroll to position [824, 0]
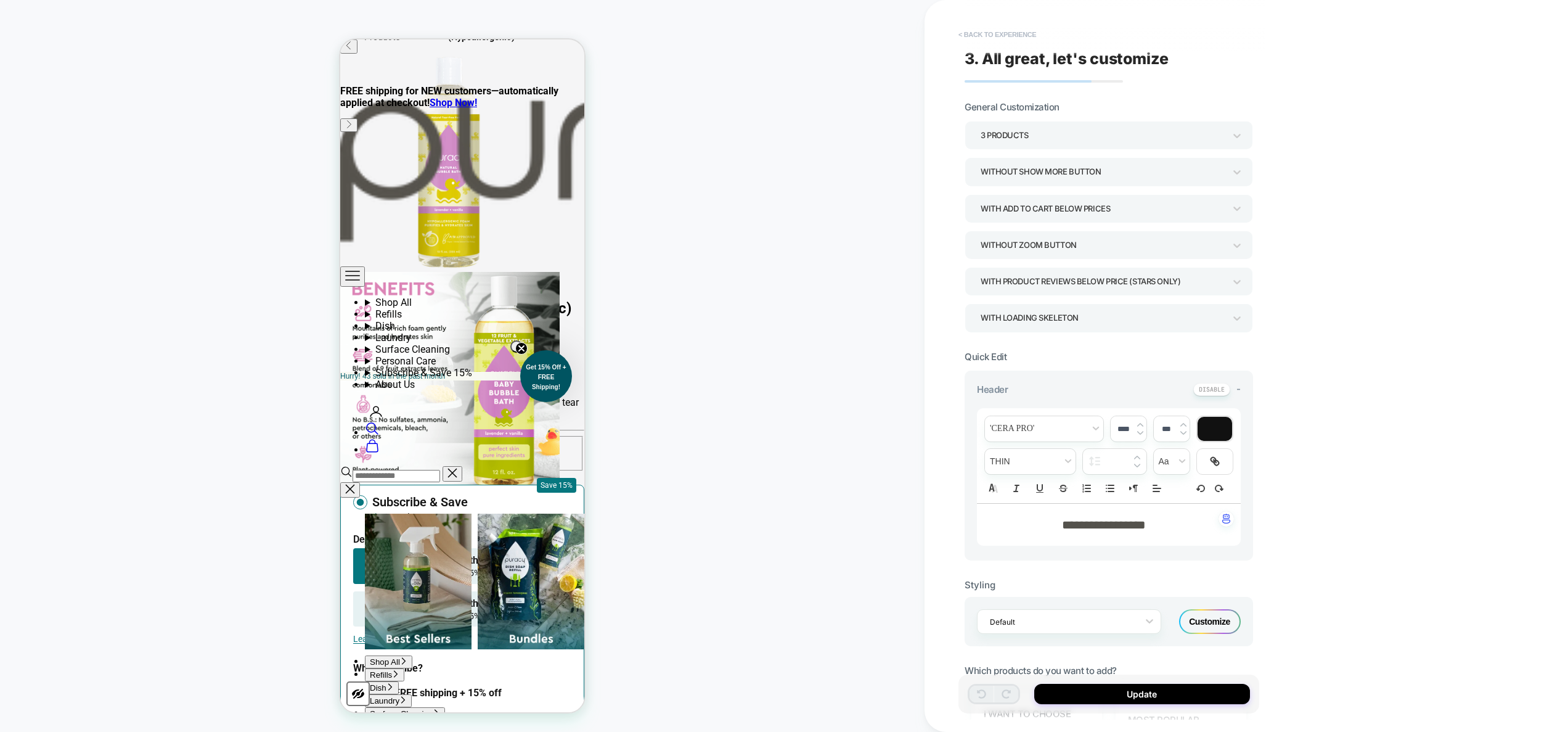
click at [1003, 28] on button "< Back to experience" at bounding box center [997, 35] width 90 height 20
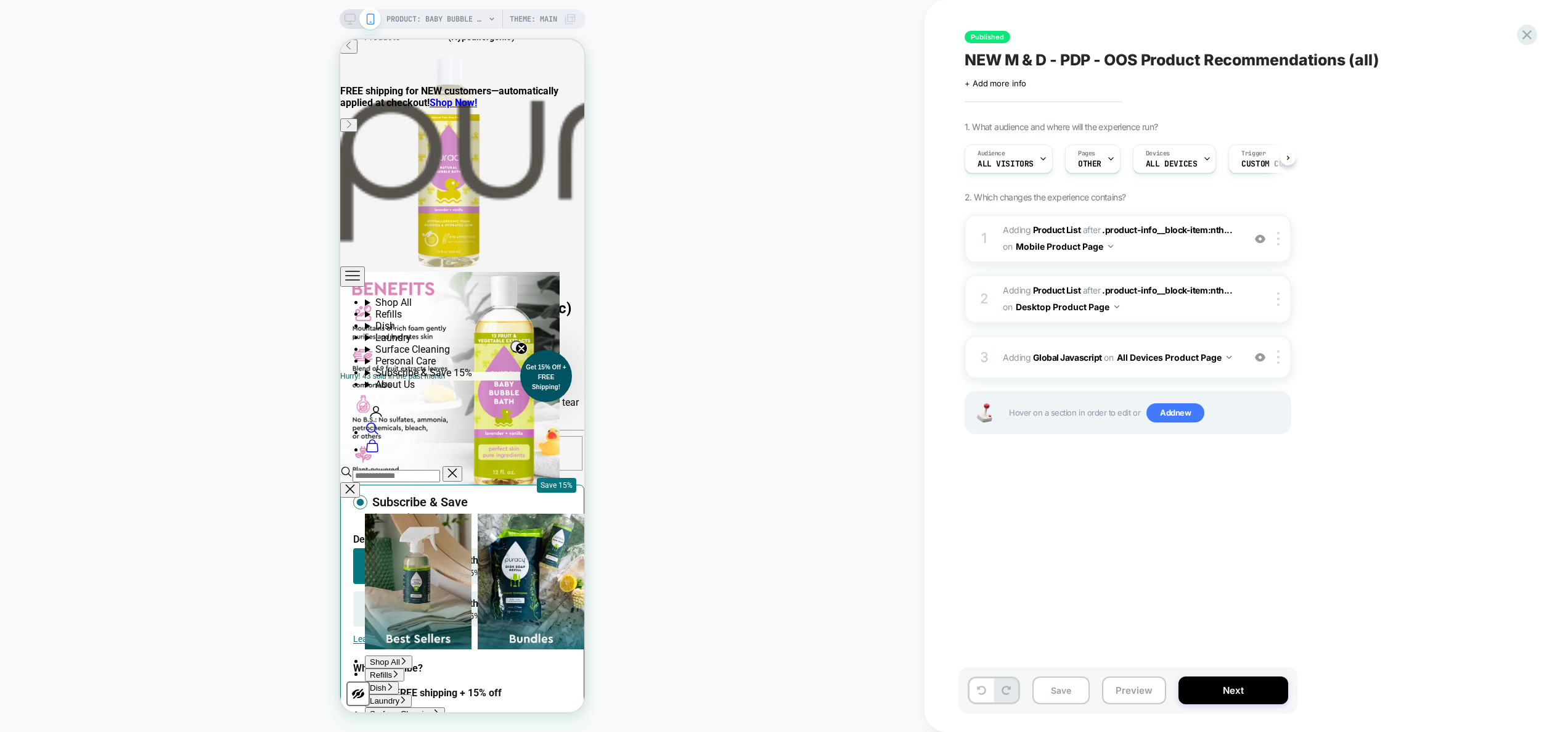
scroll to position [0, 1]
click at [1154, 698] on button "Preview" at bounding box center [1135, 690] width 64 height 28
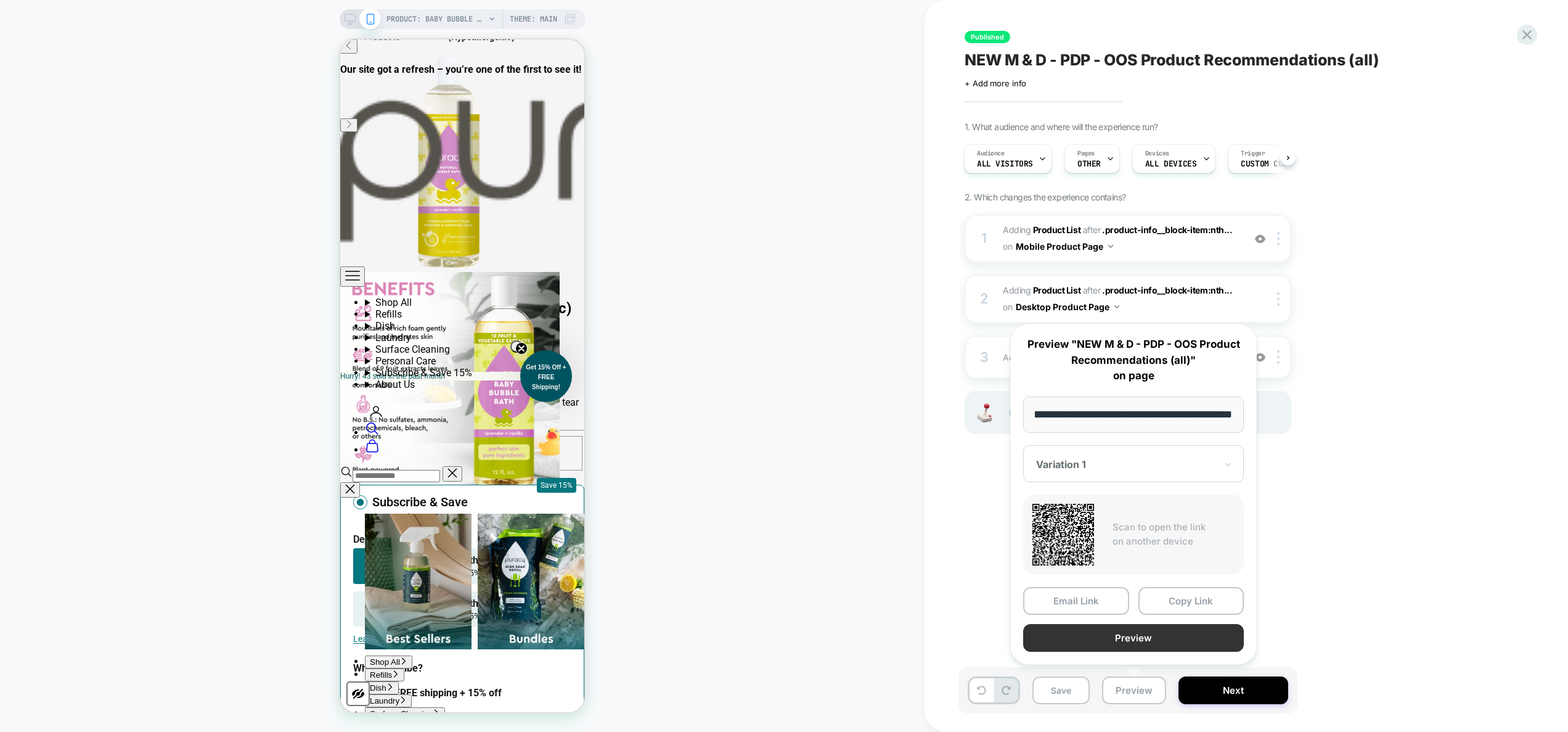
scroll to position [0, 0]
click at [1140, 650] on button "Preview" at bounding box center [1134, 638] width 220 height 28
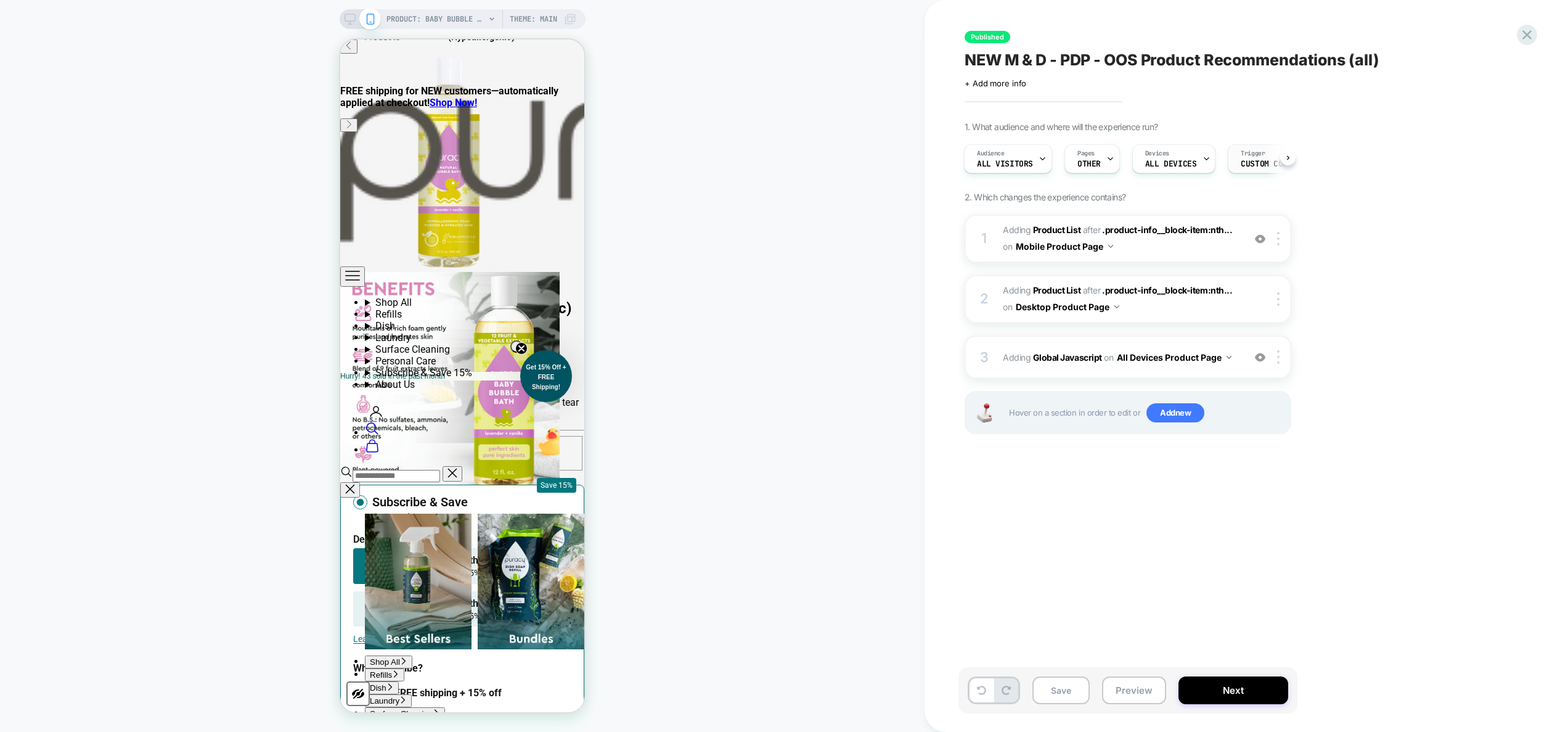
click at [1241, 150] on span "Trigger" at bounding box center [1252, 153] width 24 height 8
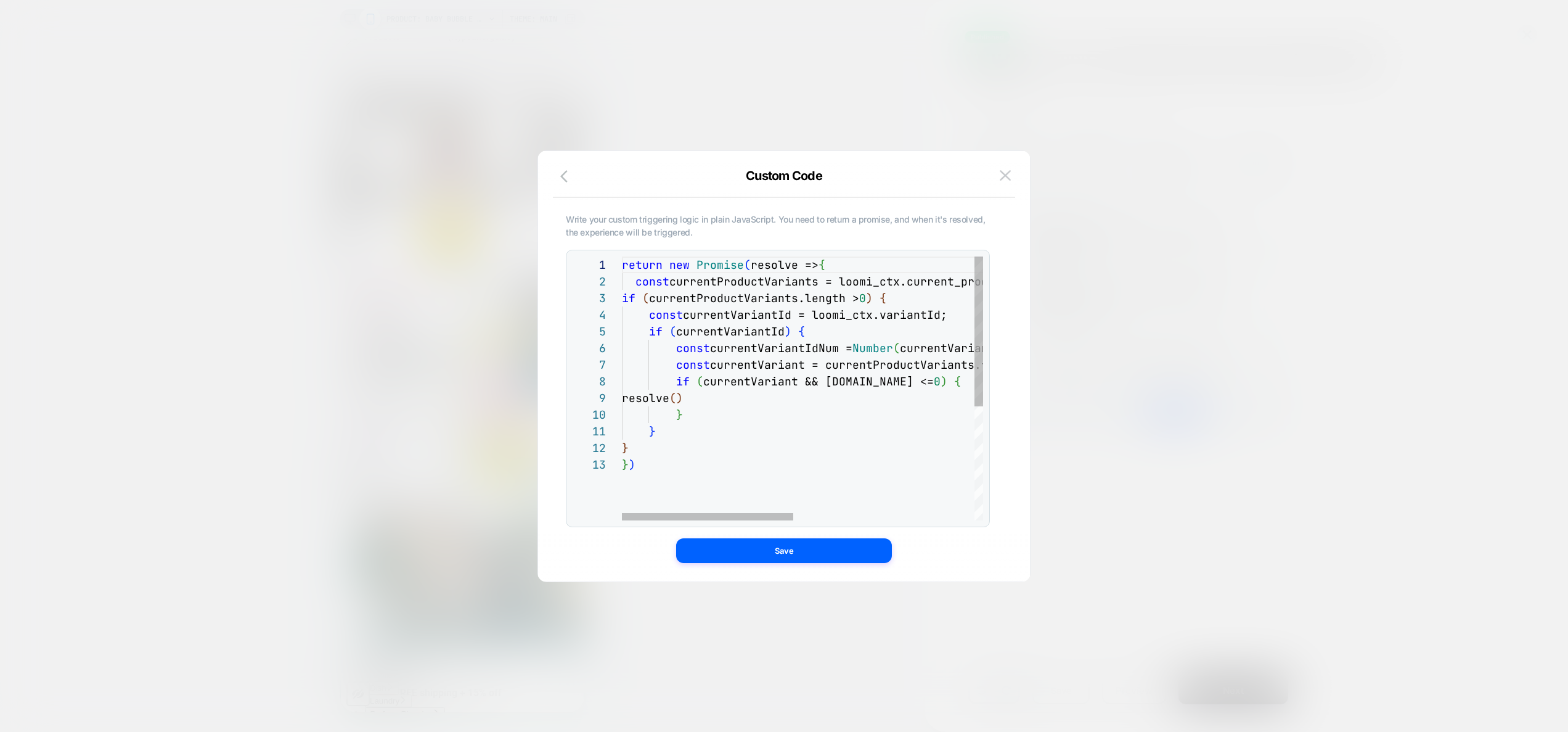
scroll to position [16, 7]
click at [725, 447] on div "return new Promise ( resolve => { const currentProductVariants = loomi_ctx.curr…" at bounding box center [992, 489] width 741 height 464
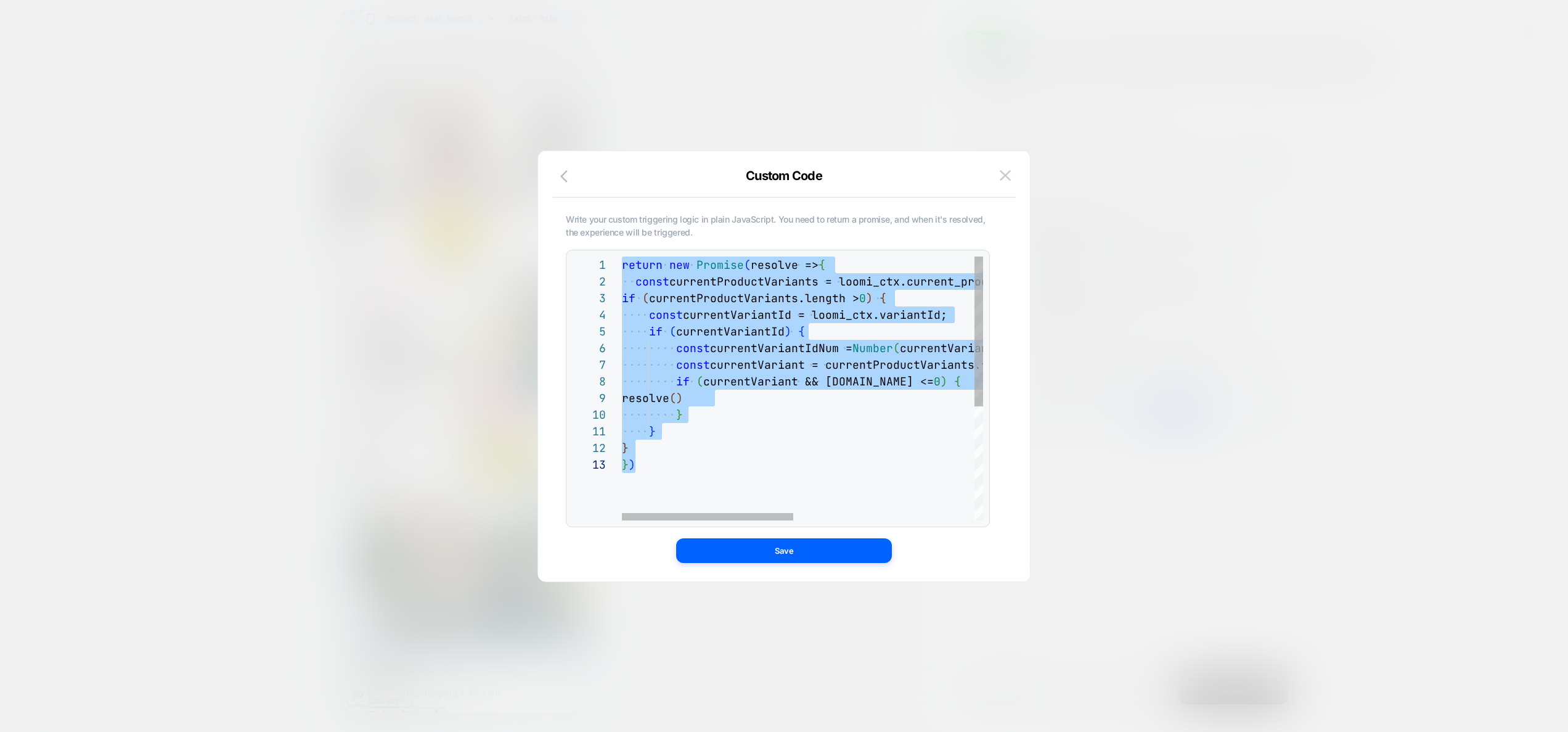
click at [832, 382] on div "return new Promise ( resolve => { const currentProductVariants = loomi_ctx.curr…" at bounding box center [992, 489] width 741 height 464
click at [755, 294] on div "return new Promise ( resolve => { const currentProductVariants = loomi_ctx.curr…" at bounding box center [992, 489] width 741 height 464
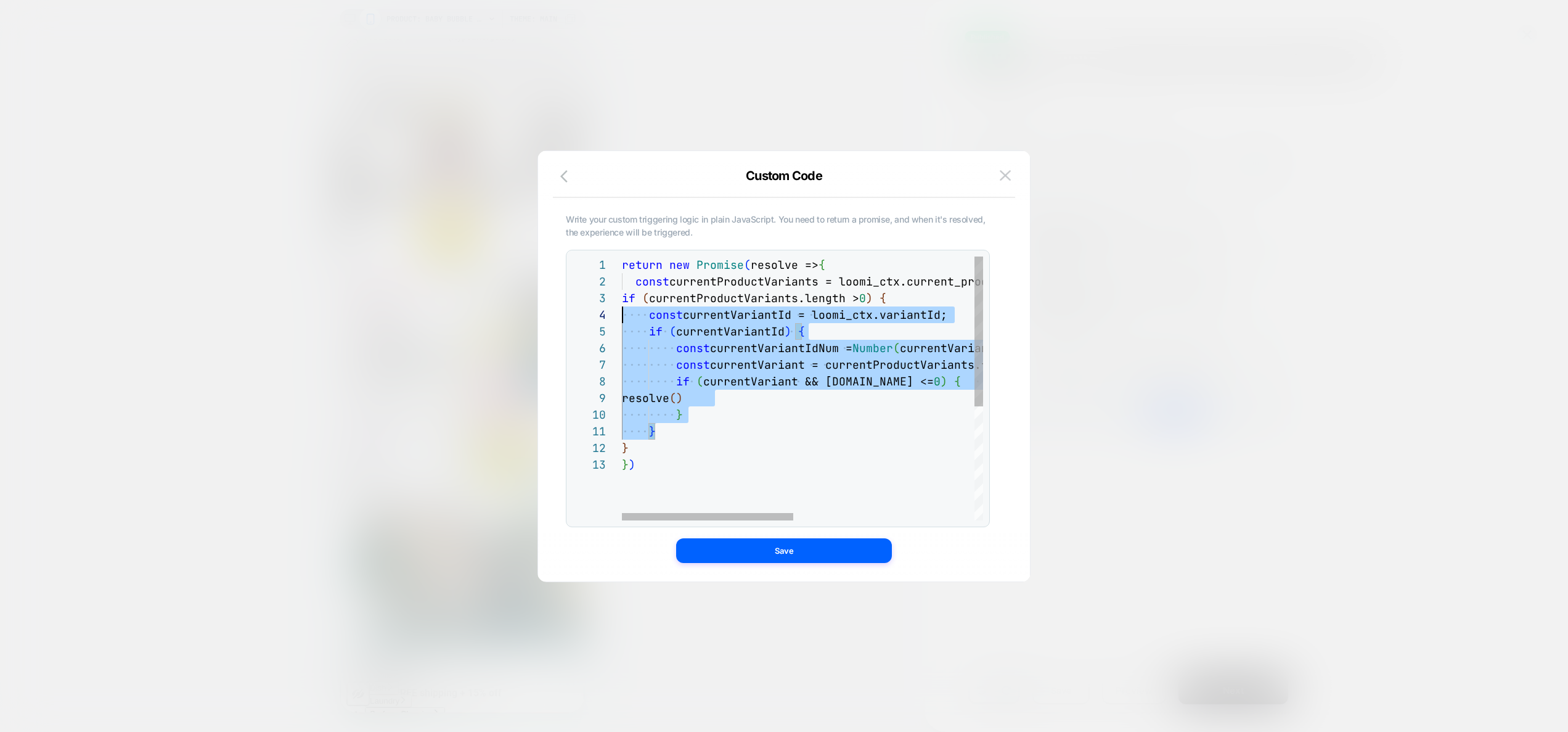
scroll to position [16, 0]
drag, startPoint x: 659, startPoint y: 435, endPoint x: 613, endPoint y: 278, distance: 163.6
click at [622, 278] on div "return new Promise ( resolve => { const currentProductVariants = loomi_ctx.curr…" at bounding box center [992, 489] width 741 height 464
type textarea "**********"
drag, startPoint x: 652, startPoint y: 447, endPoint x: 611, endPoint y: 280, distance: 172.0
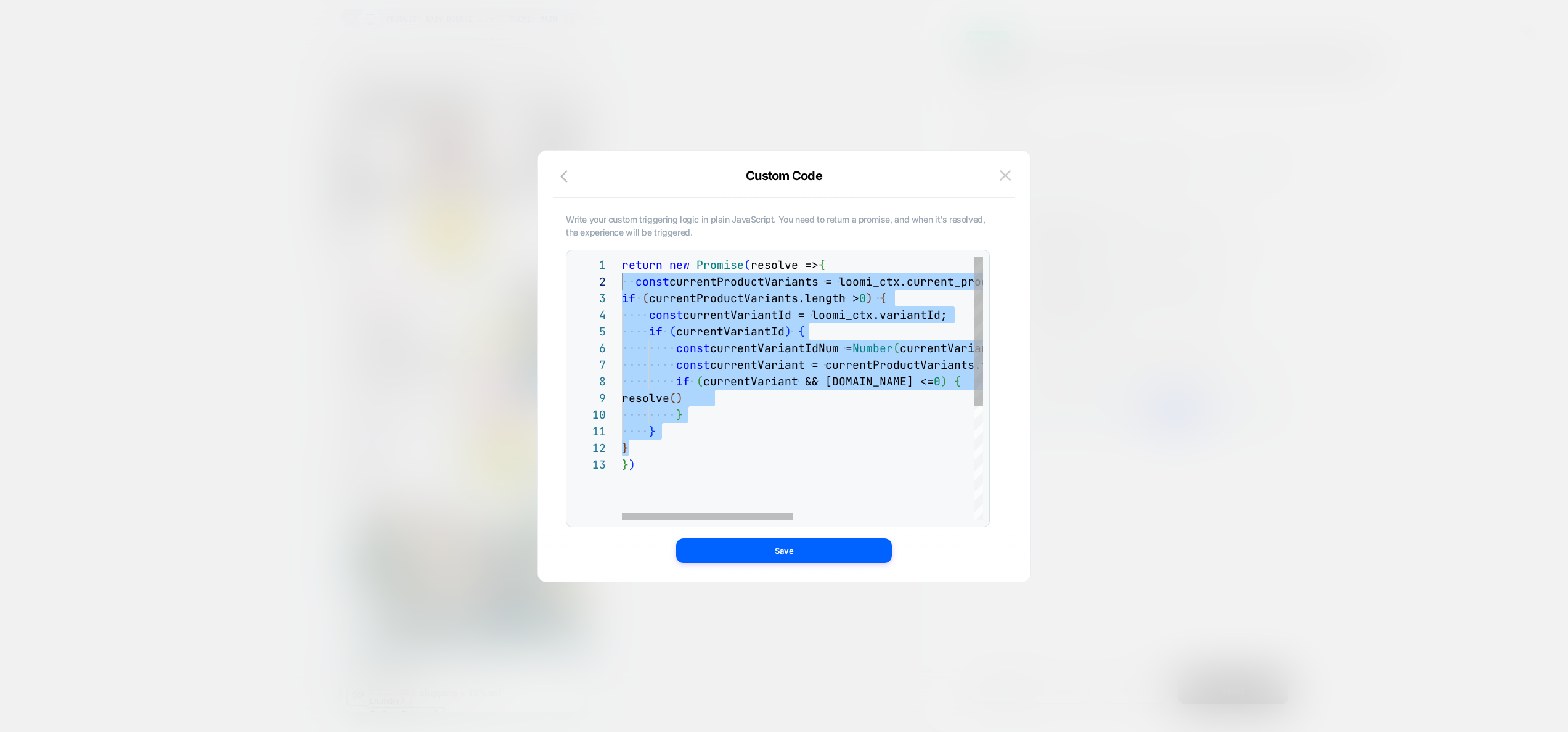
click at [622, 280] on div "return new Promise ( resolve => { const currentProductVariants = loomi_ctx.curr…" at bounding box center [992, 489] width 741 height 464
